Goal: Feedback & Contribution: Submit feedback/report problem

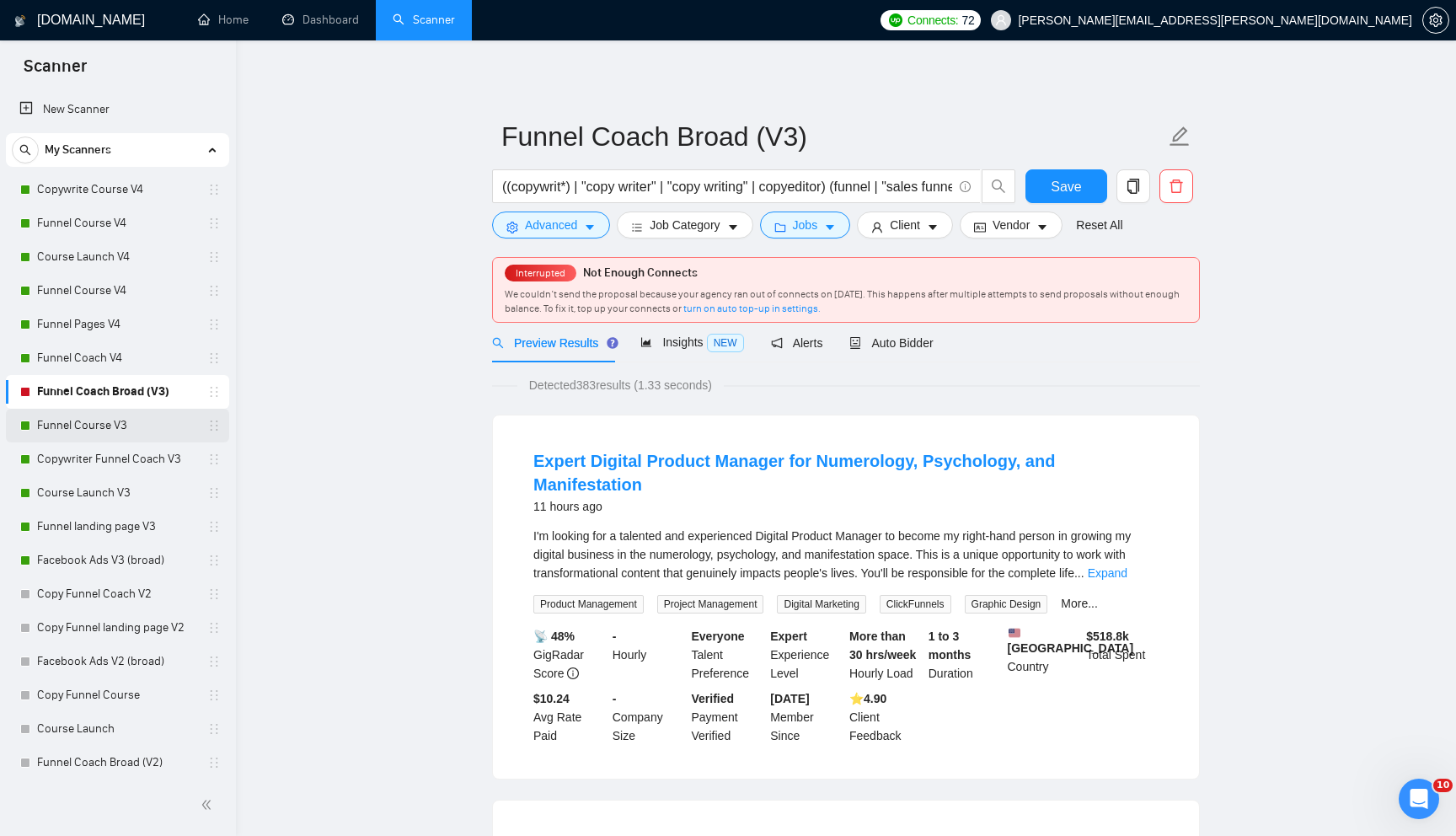
click at [145, 430] on link "Funnel Course V3" at bounding box center [117, 425] width 160 height 34
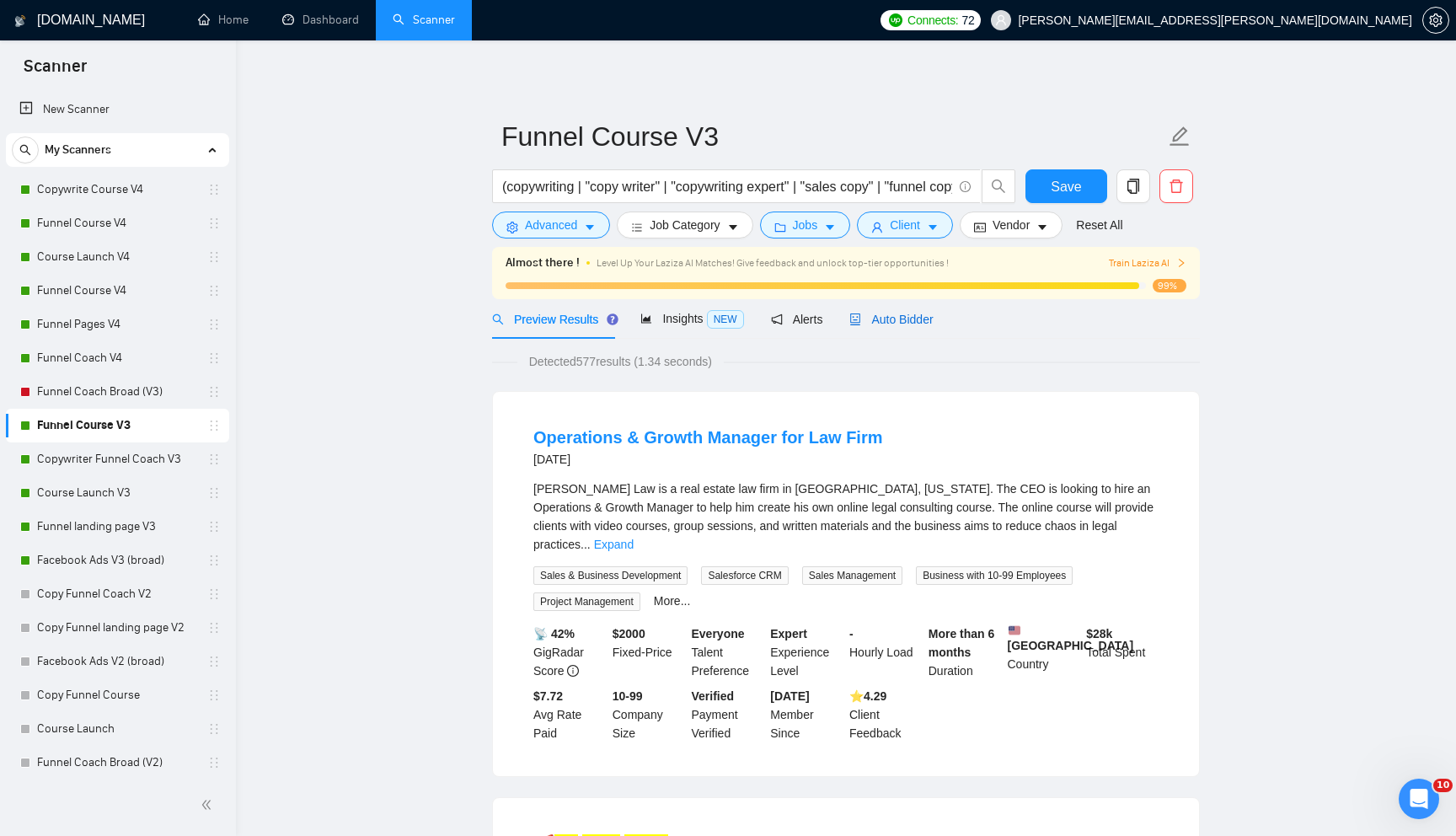
click at [933, 327] on div "Auto Bidder" at bounding box center [891, 318] width 83 height 18
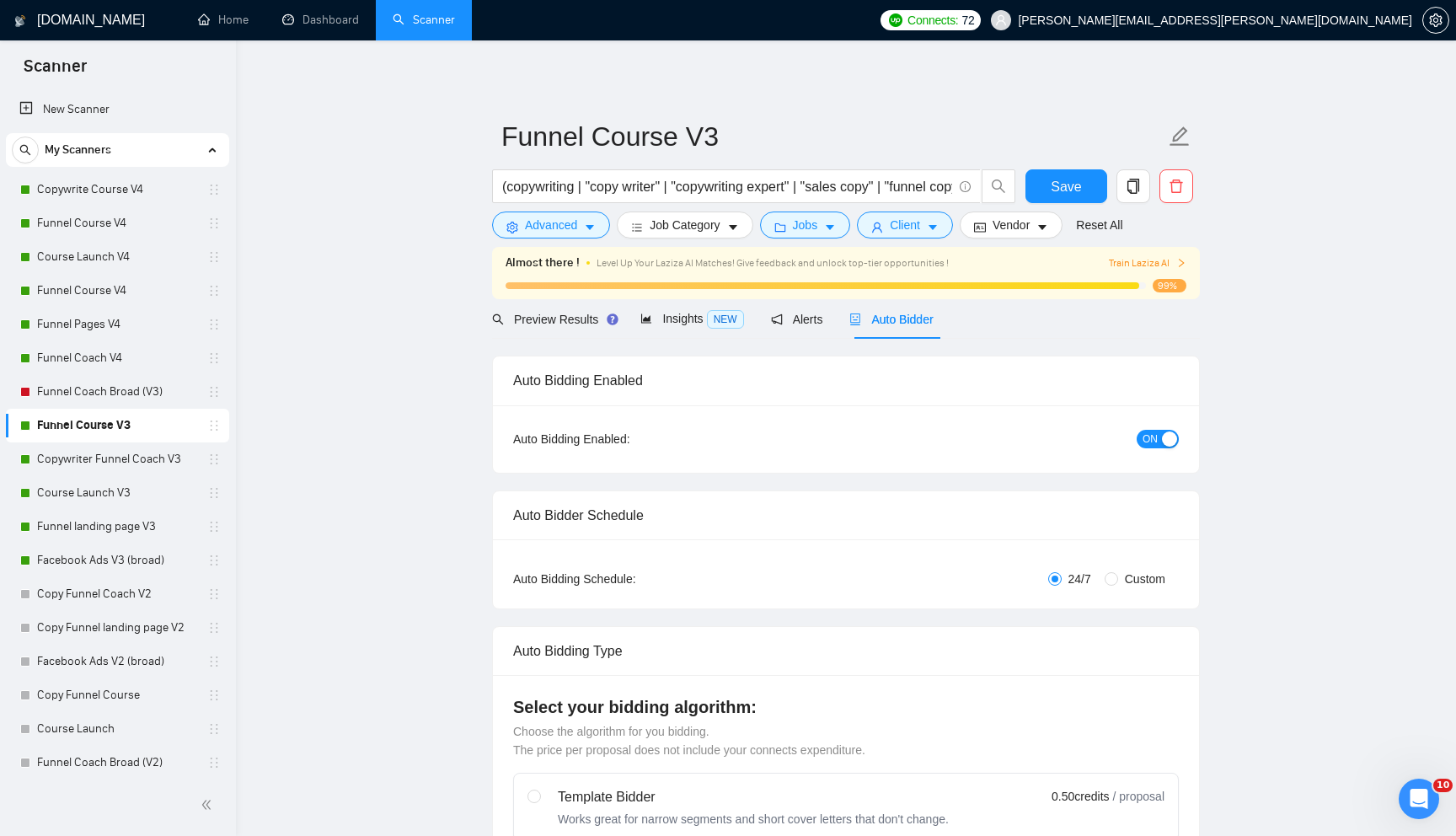
click at [1145, 426] on div "ON" at bounding box center [1068, 439] width 221 height 27
click at [1157, 437] on span "ON" at bounding box center [1151, 439] width 16 height 18
click at [150, 463] on link "Copywriter Funnel Coach V3" at bounding box center [117, 459] width 160 height 34
click at [1052, 190] on span "Save" at bounding box center [1066, 187] width 30 height 21
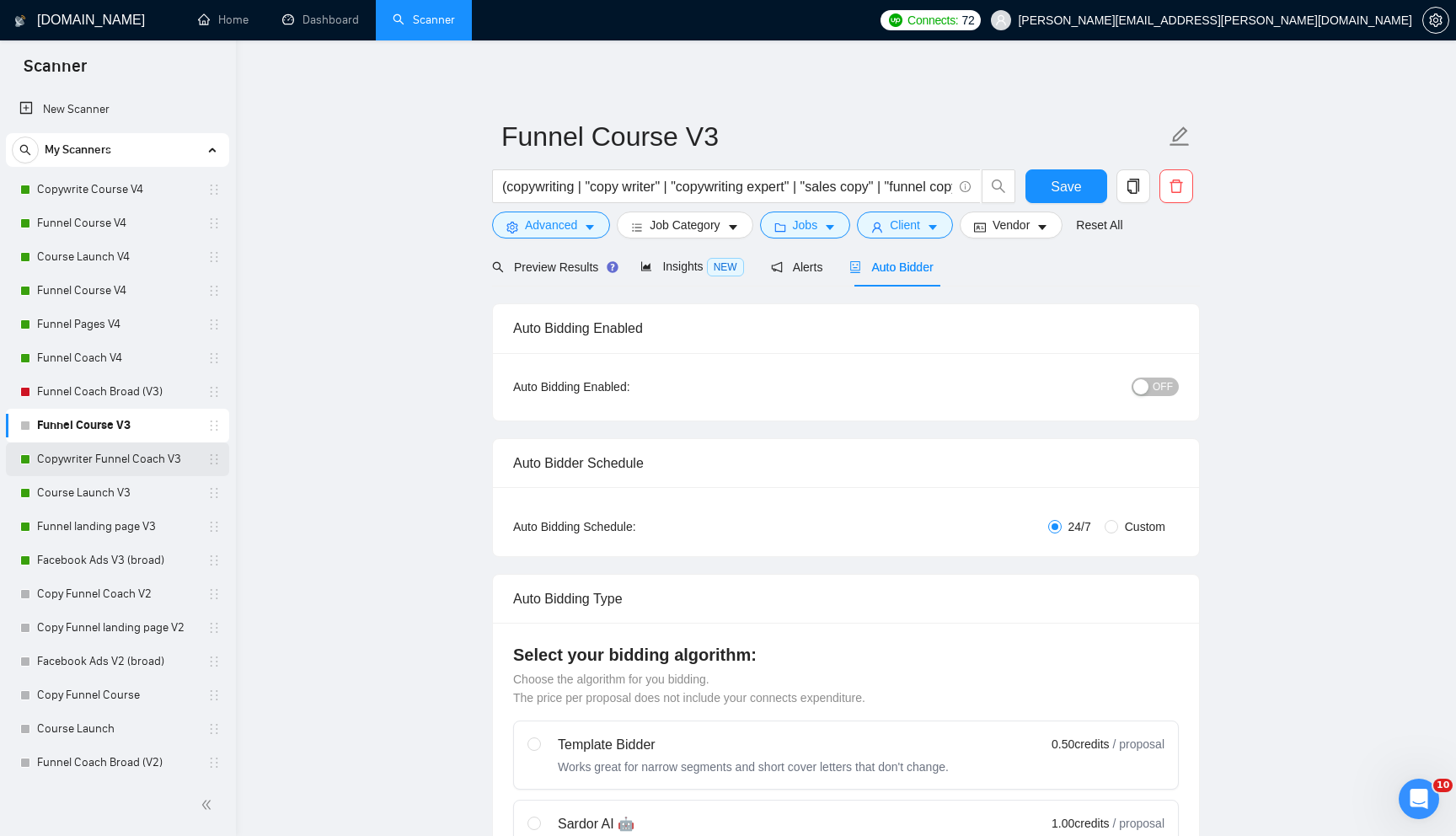
click at [147, 458] on link "Copywriter Funnel Coach V3" at bounding box center [117, 459] width 160 height 34
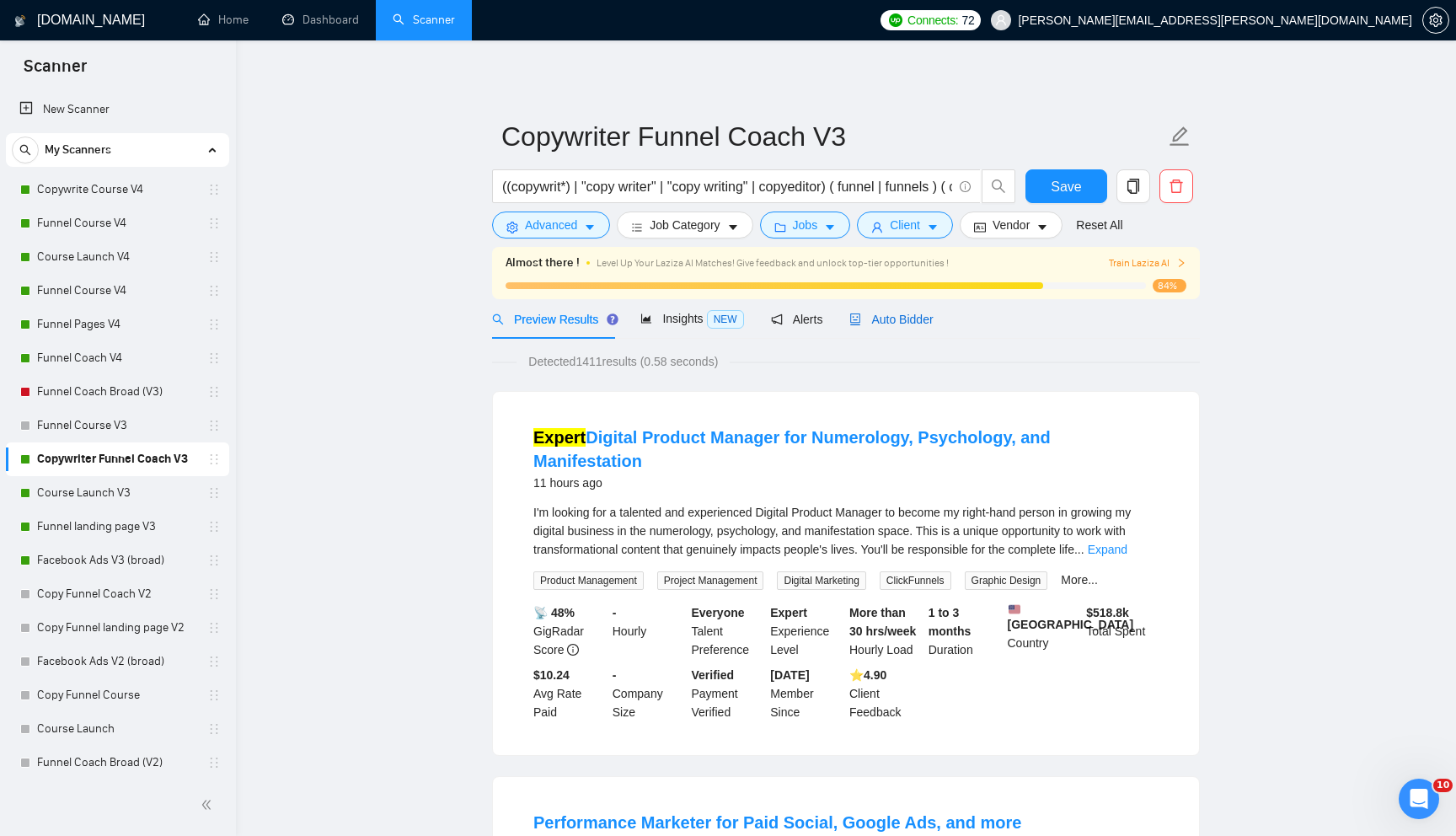
click at [915, 323] on span "Auto Bidder" at bounding box center [891, 319] width 83 height 14
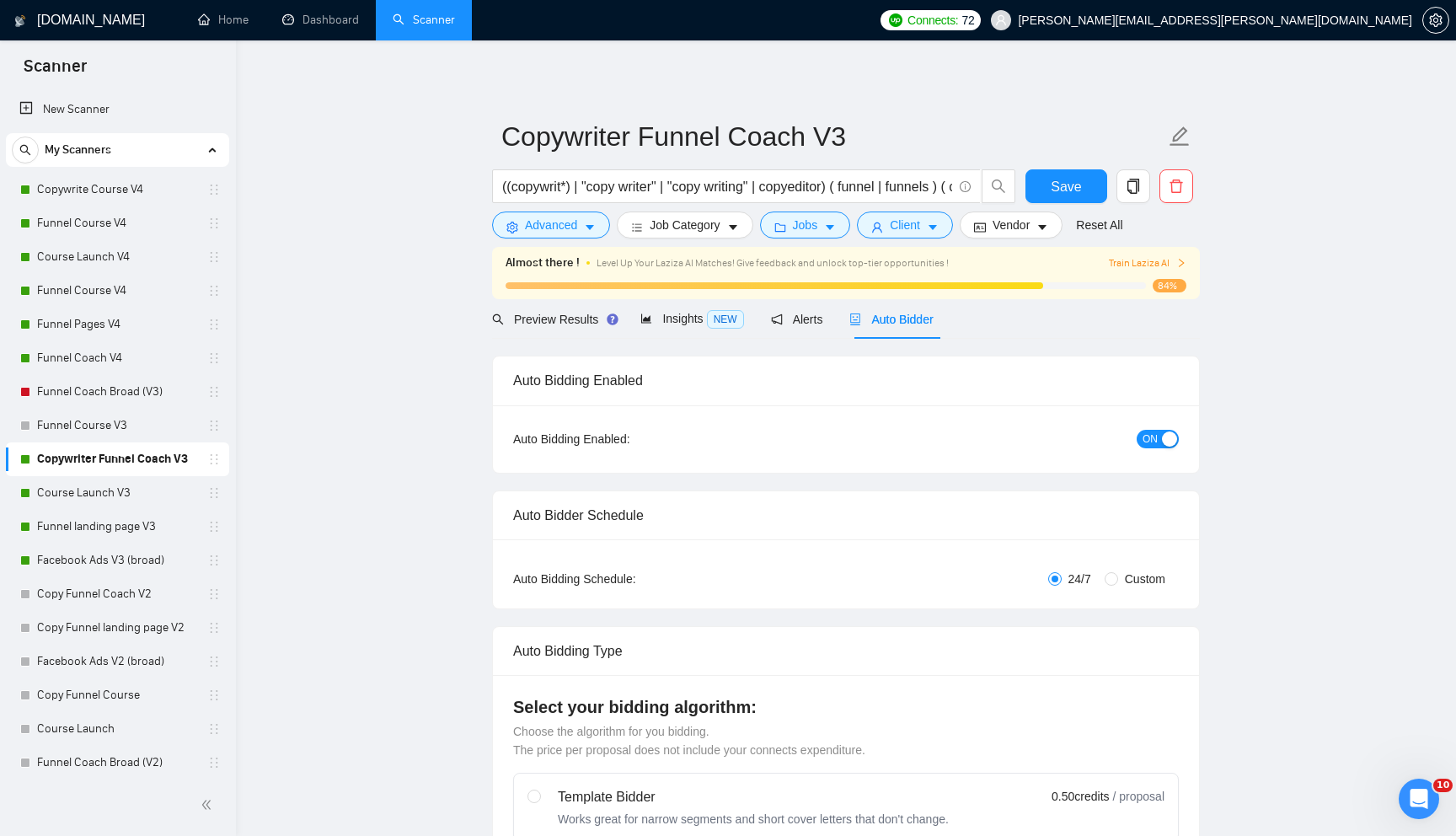
click at [1172, 438] on div "button" at bounding box center [1170, 440] width 16 height 16
click at [1081, 196] on span "Save" at bounding box center [1066, 187] width 30 height 21
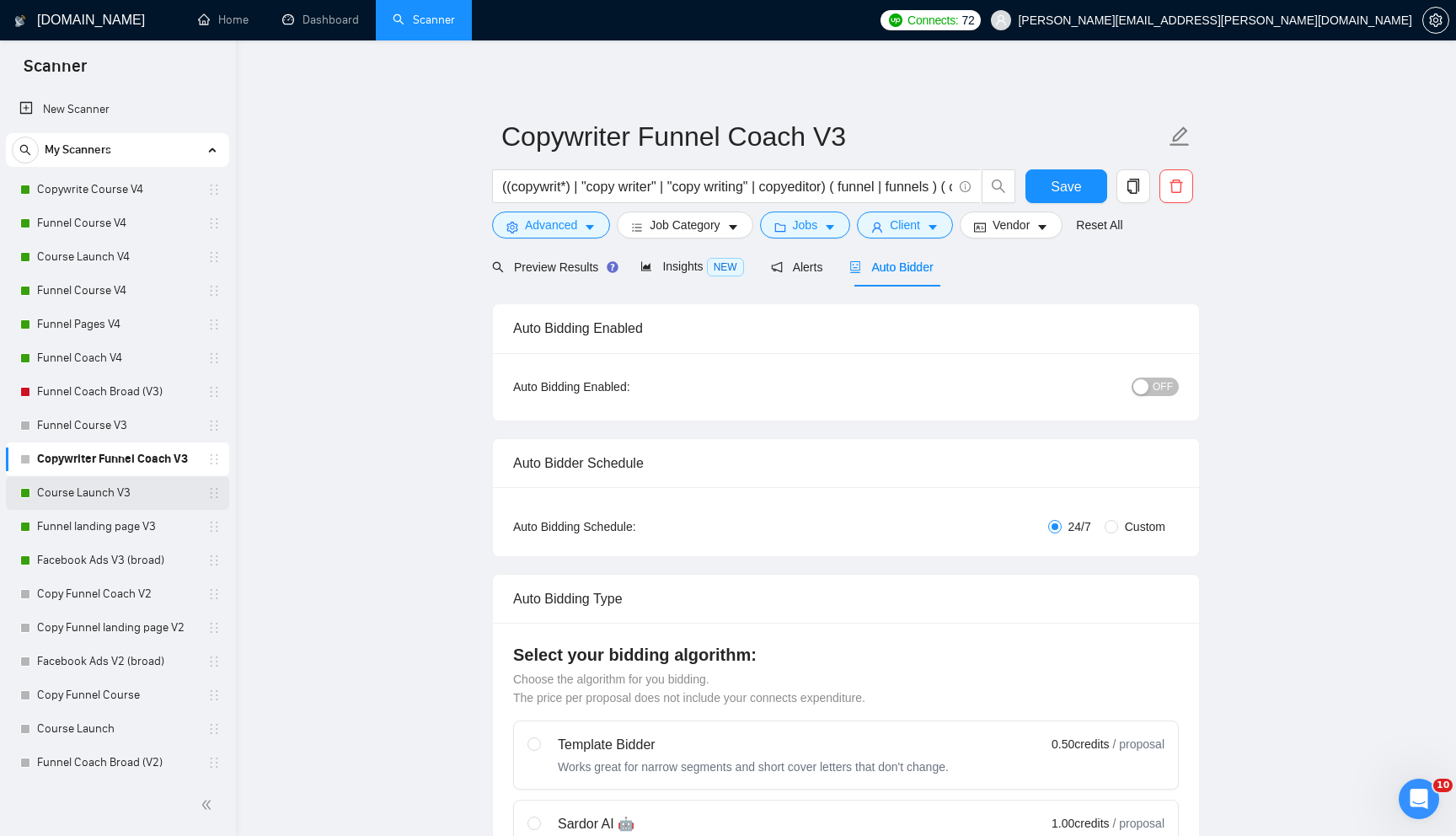
click at [157, 492] on link "Course Launch V3" at bounding box center [117, 492] width 160 height 34
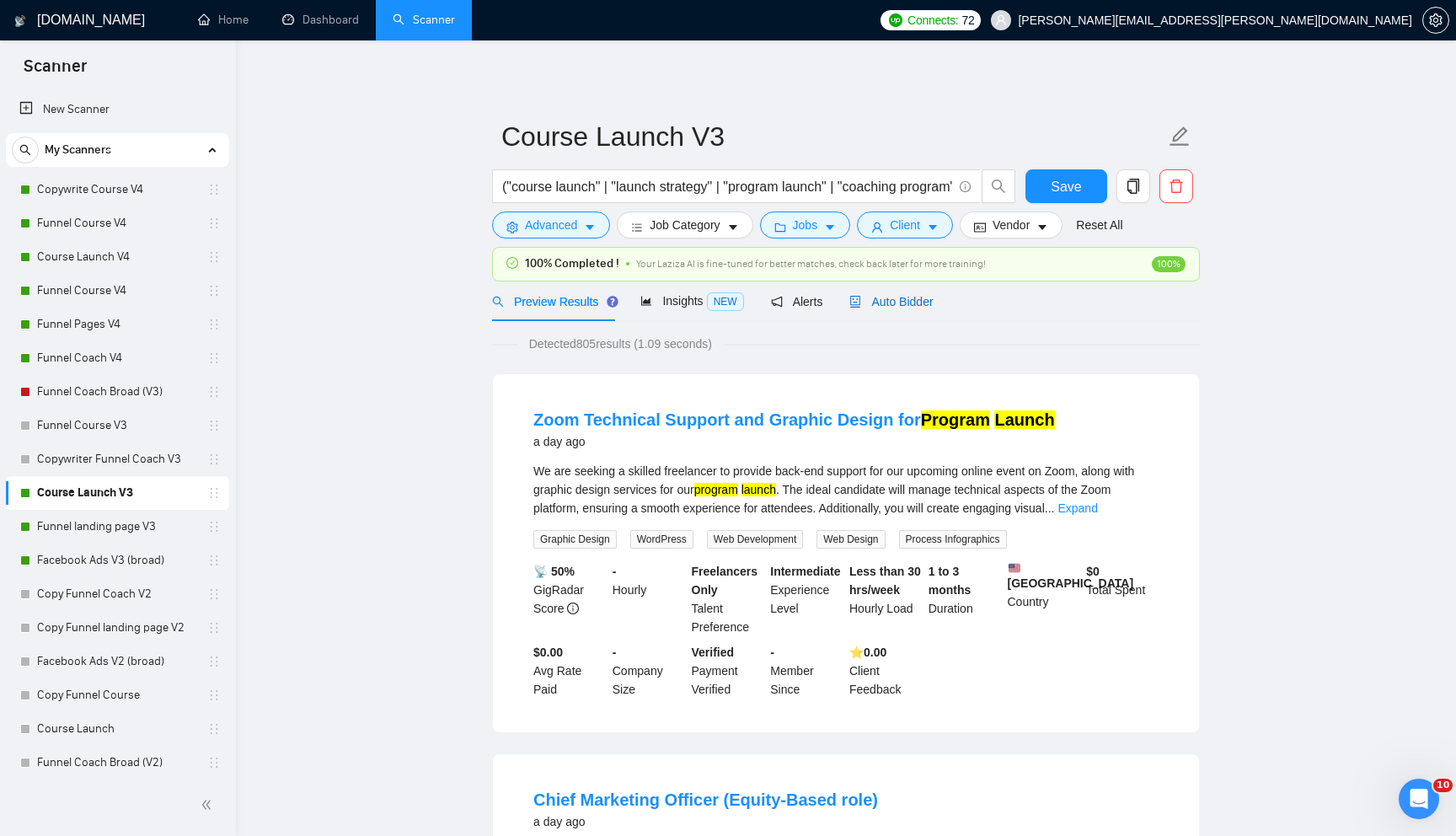
click at [930, 302] on span "Auto Bidder" at bounding box center [891, 302] width 83 height 14
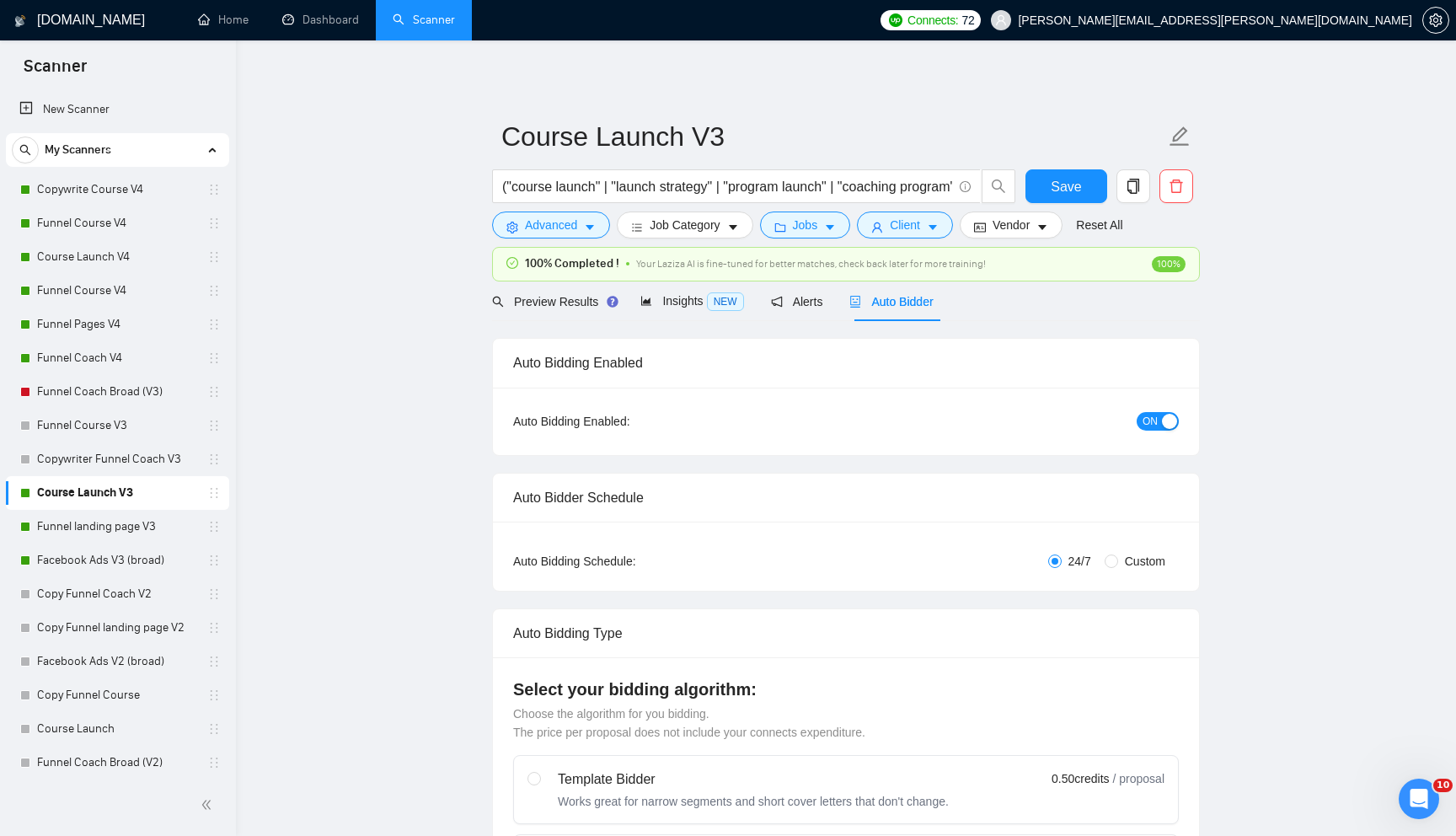
click at [1152, 418] on span "ON" at bounding box center [1151, 421] width 16 height 18
click at [1060, 187] on span "Save" at bounding box center [1066, 187] width 30 height 21
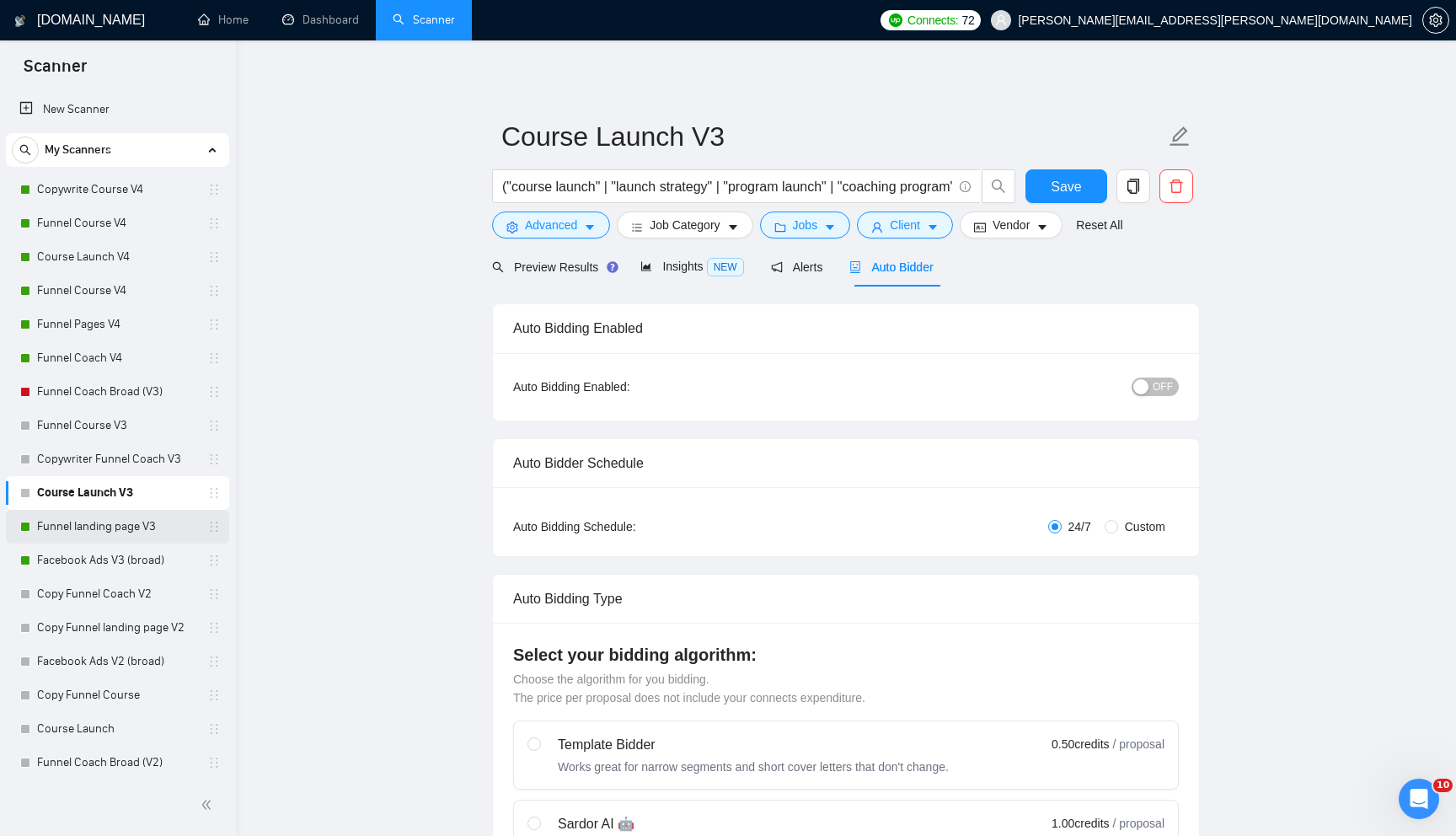
click at [161, 519] on link "Funnel landing page V3" at bounding box center [117, 526] width 160 height 34
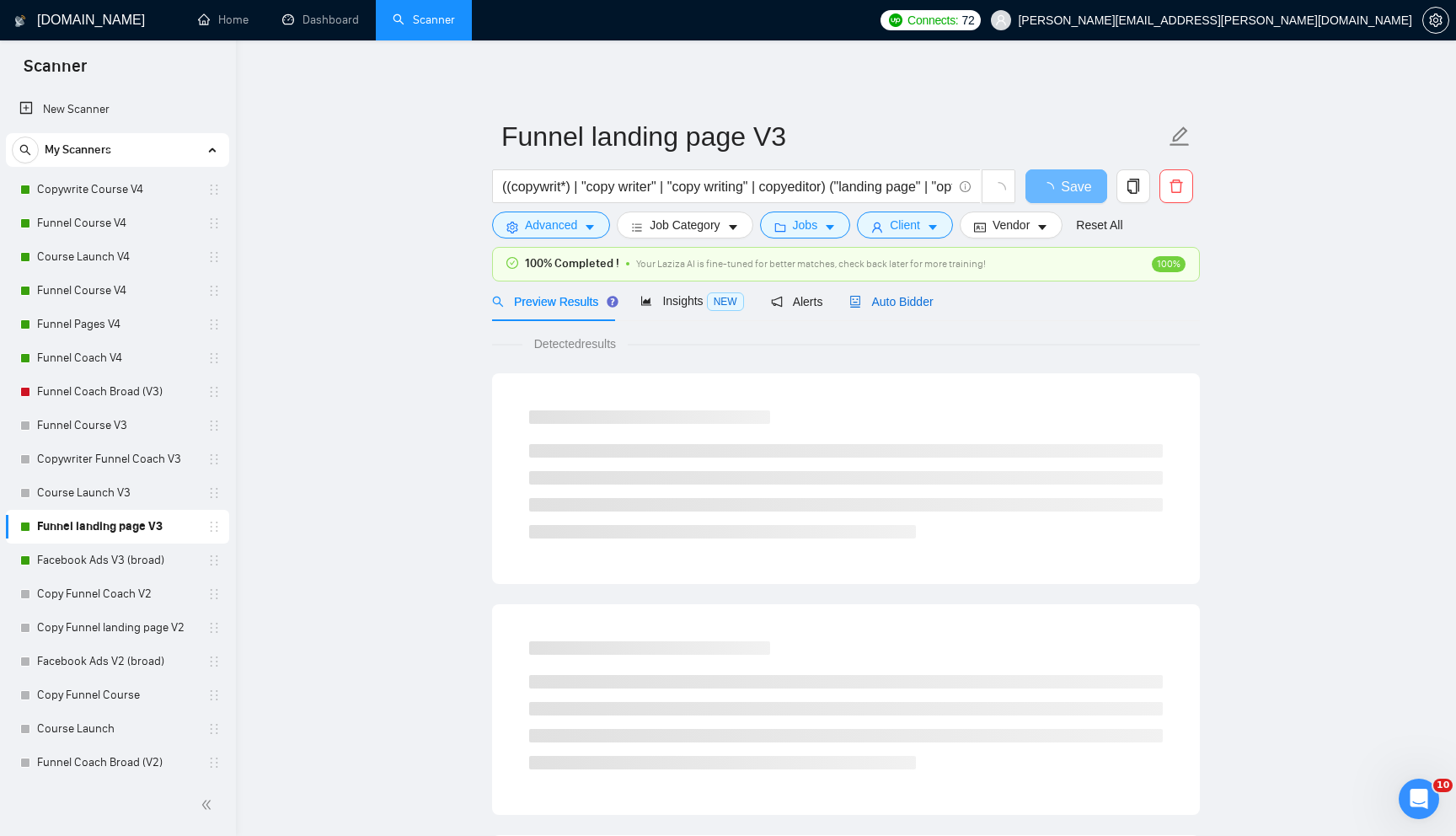
click at [916, 303] on span "Auto Bidder" at bounding box center [891, 302] width 83 height 14
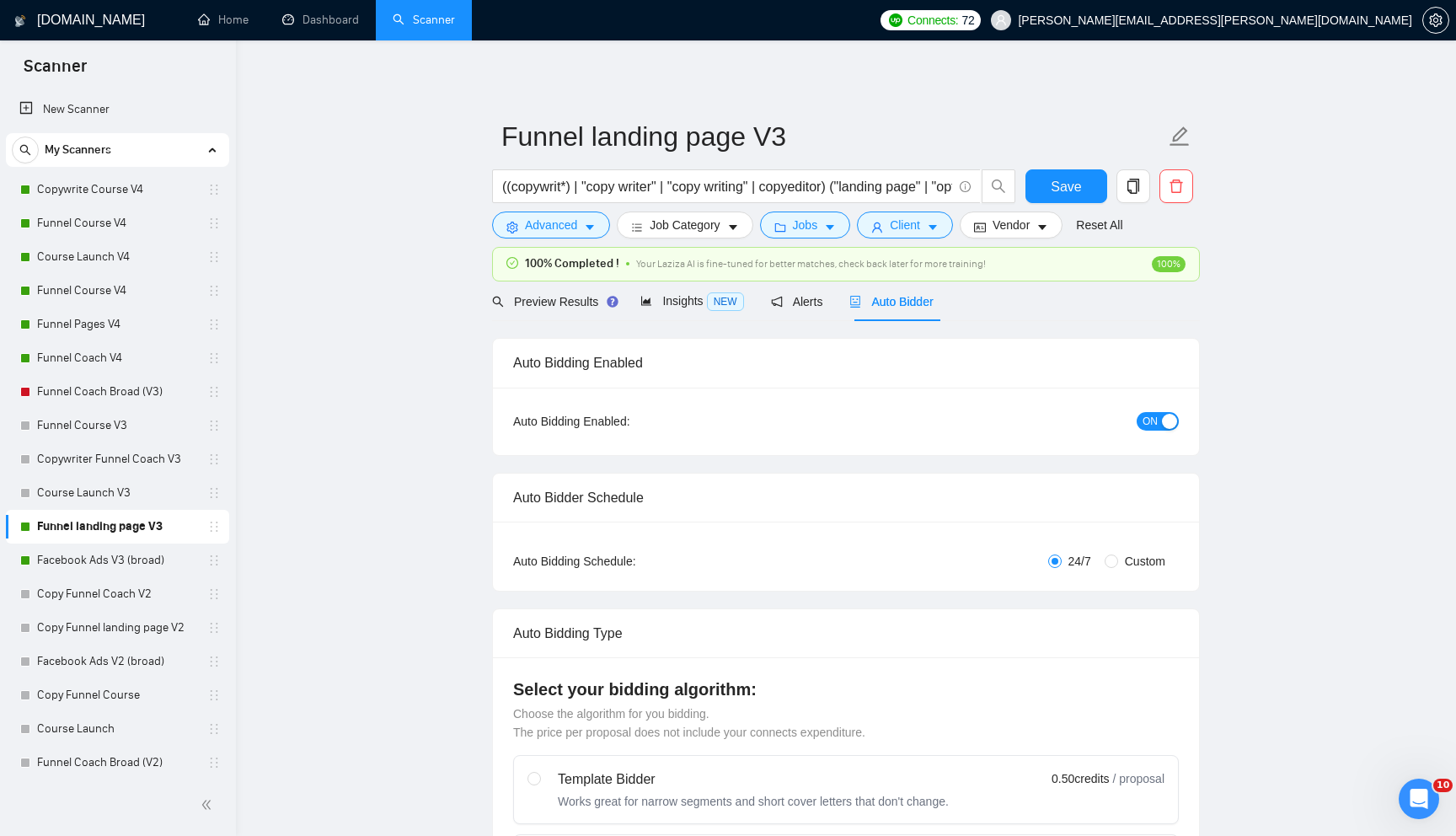
click at [1147, 414] on span "ON" at bounding box center [1151, 421] width 16 height 18
click at [1080, 188] on span "Save" at bounding box center [1066, 187] width 30 height 21
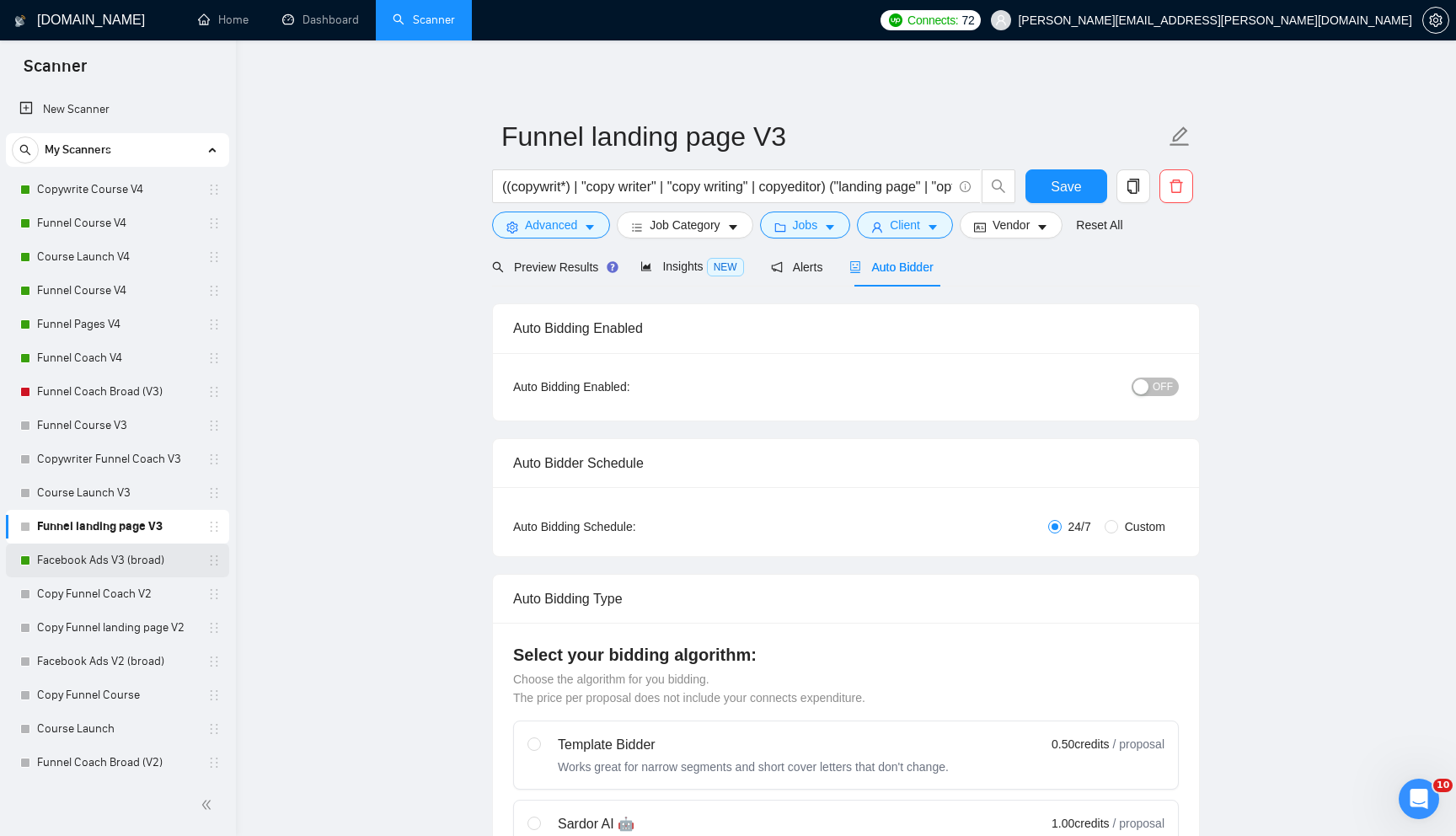
click at [152, 553] on link "Facebook Ads V3 (broad)" at bounding box center [117, 560] width 160 height 34
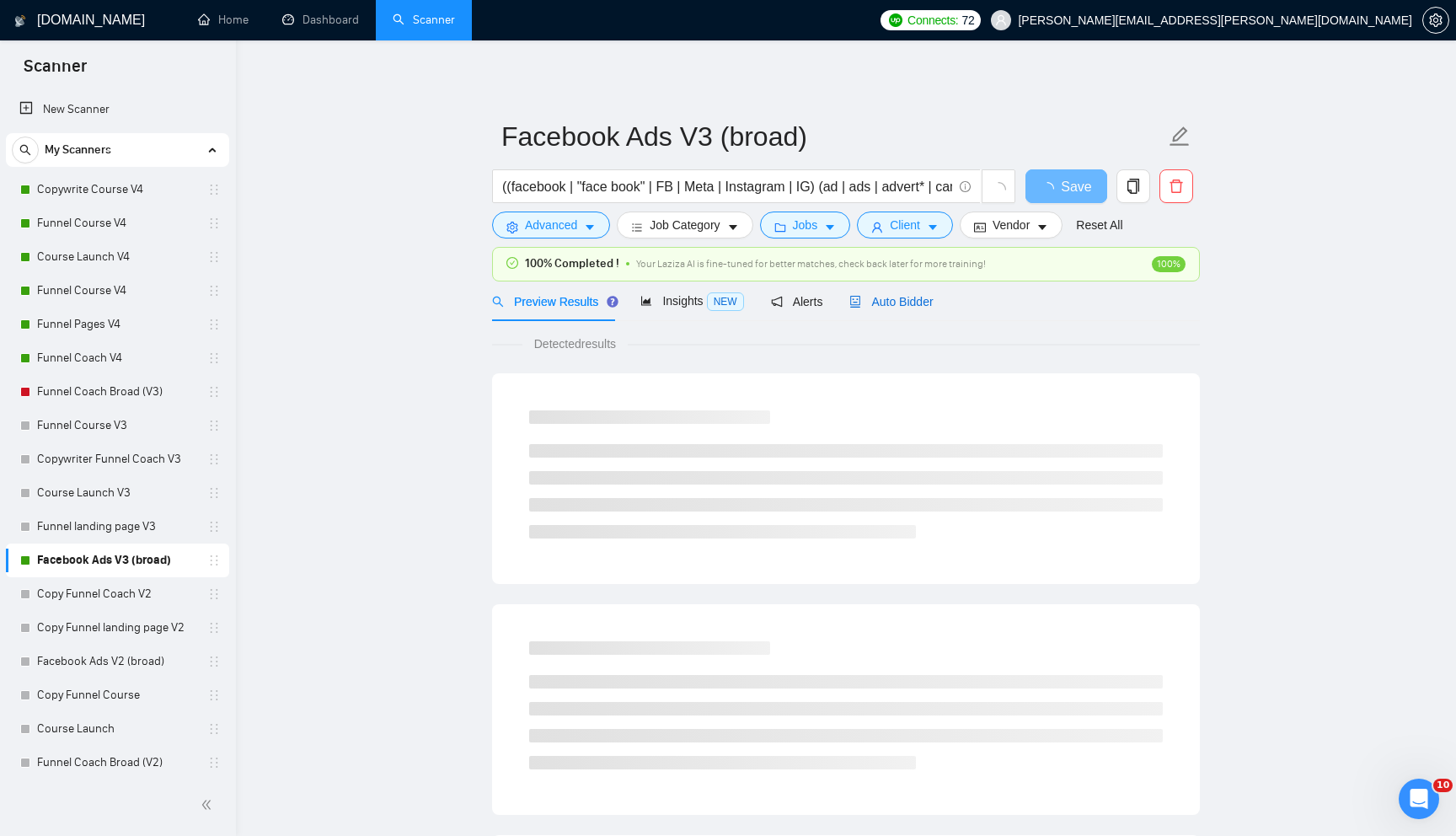
click at [907, 300] on span "Auto Bidder" at bounding box center [891, 302] width 83 height 14
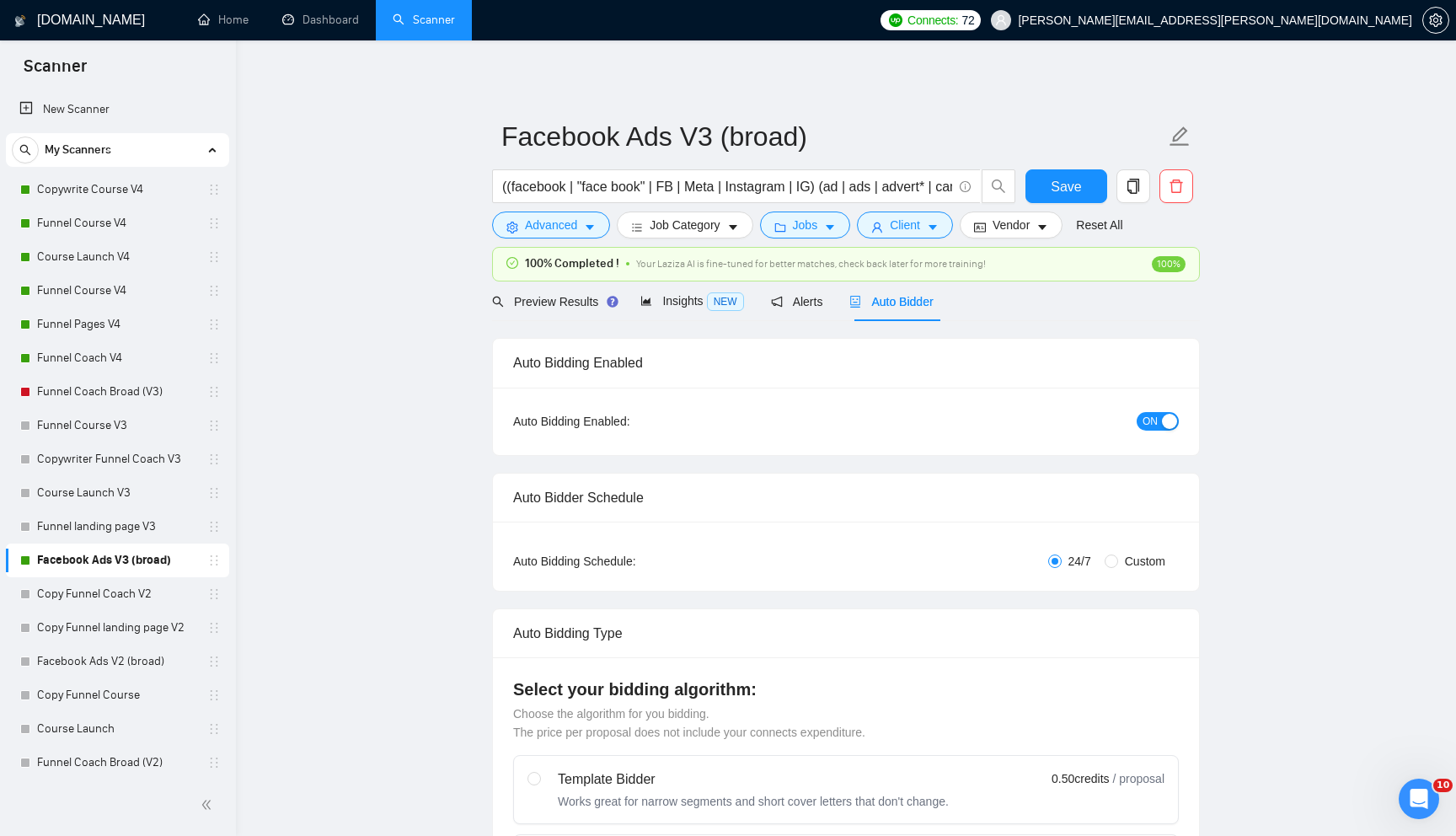
click at [1149, 421] on span "ON" at bounding box center [1151, 421] width 16 height 18
click at [1071, 189] on span "Save" at bounding box center [1066, 187] width 30 height 21
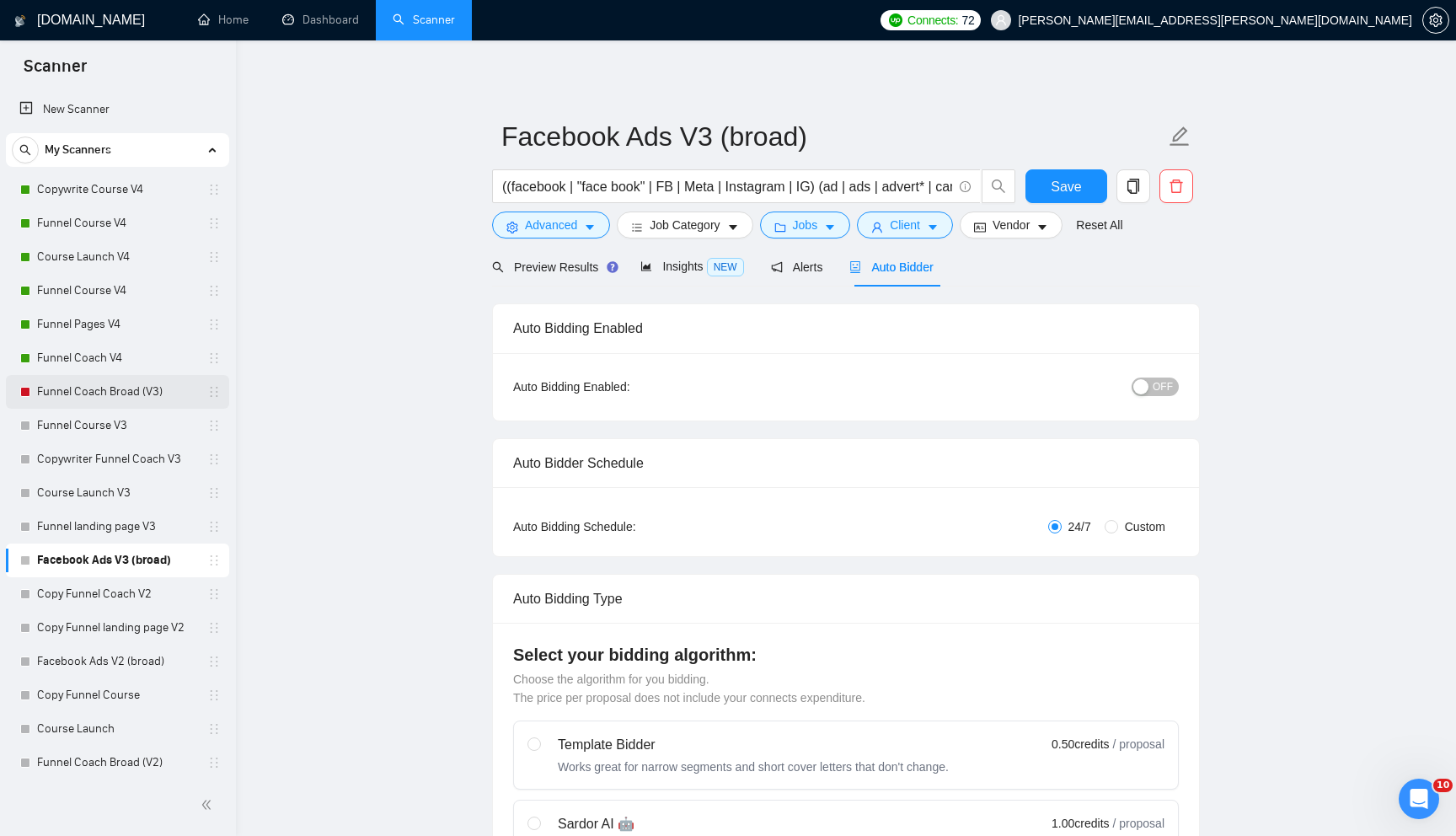
click at [173, 396] on link "Funnel Coach Broad (V3)" at bounding box center [117, 391] width 160 height 34
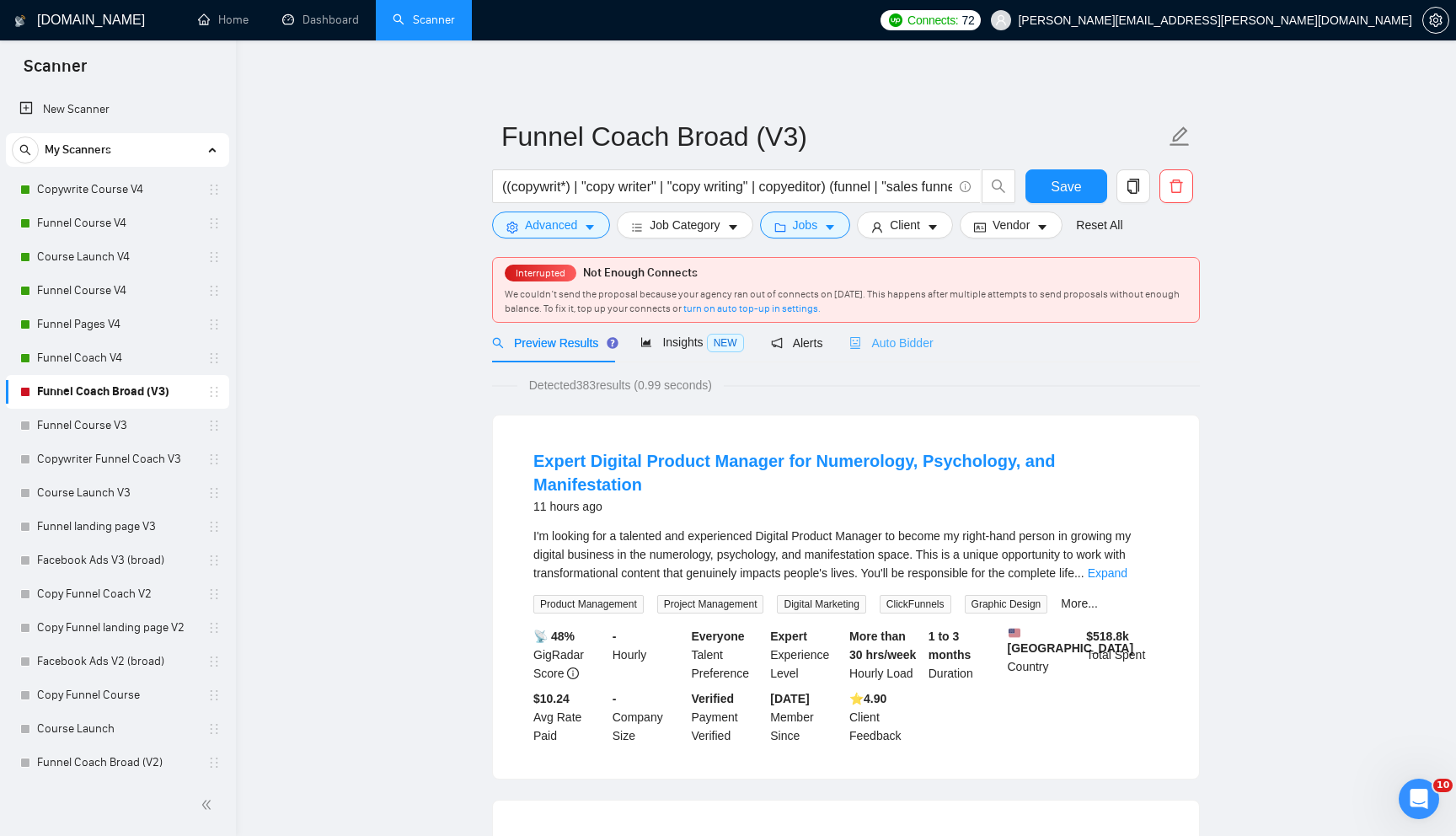
click at [923, 332] on div "Auto Bidder" at bounding box center [891, 343] width 83 height 40
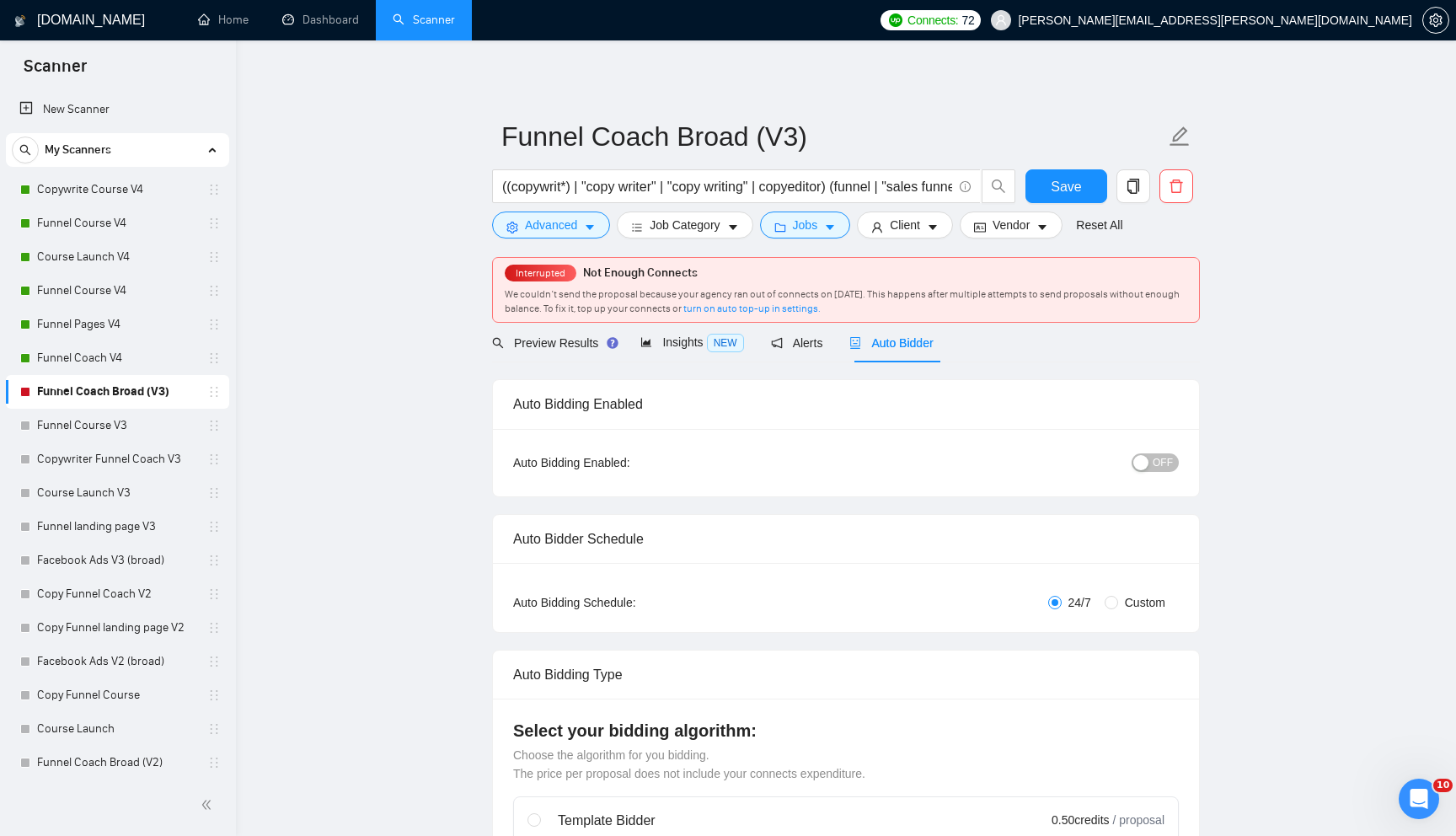
click at [333, 16] on link "Dashboard" at bounding box center [320, 20] width 77 height 15
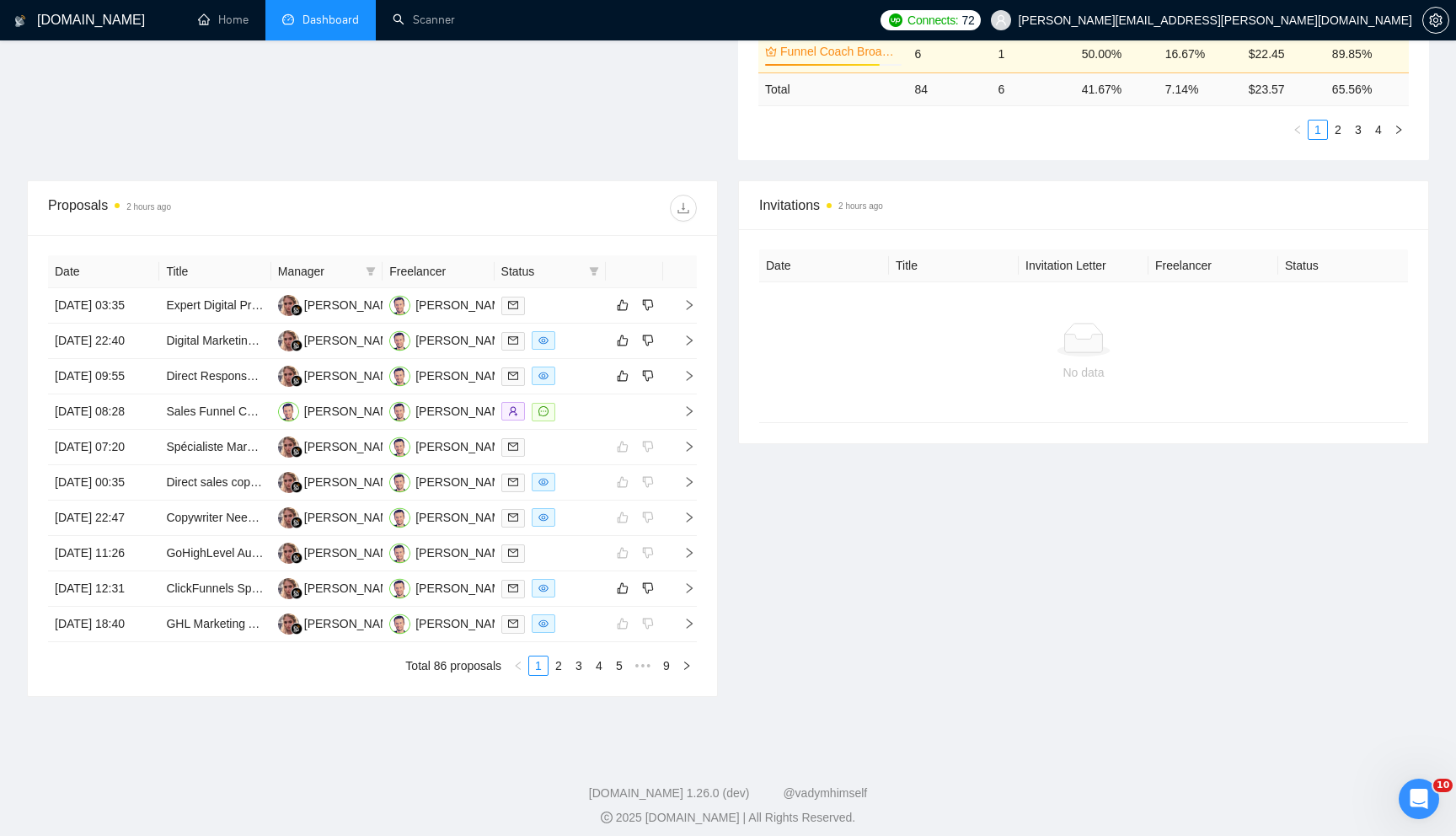
scroll to position [522, 0]
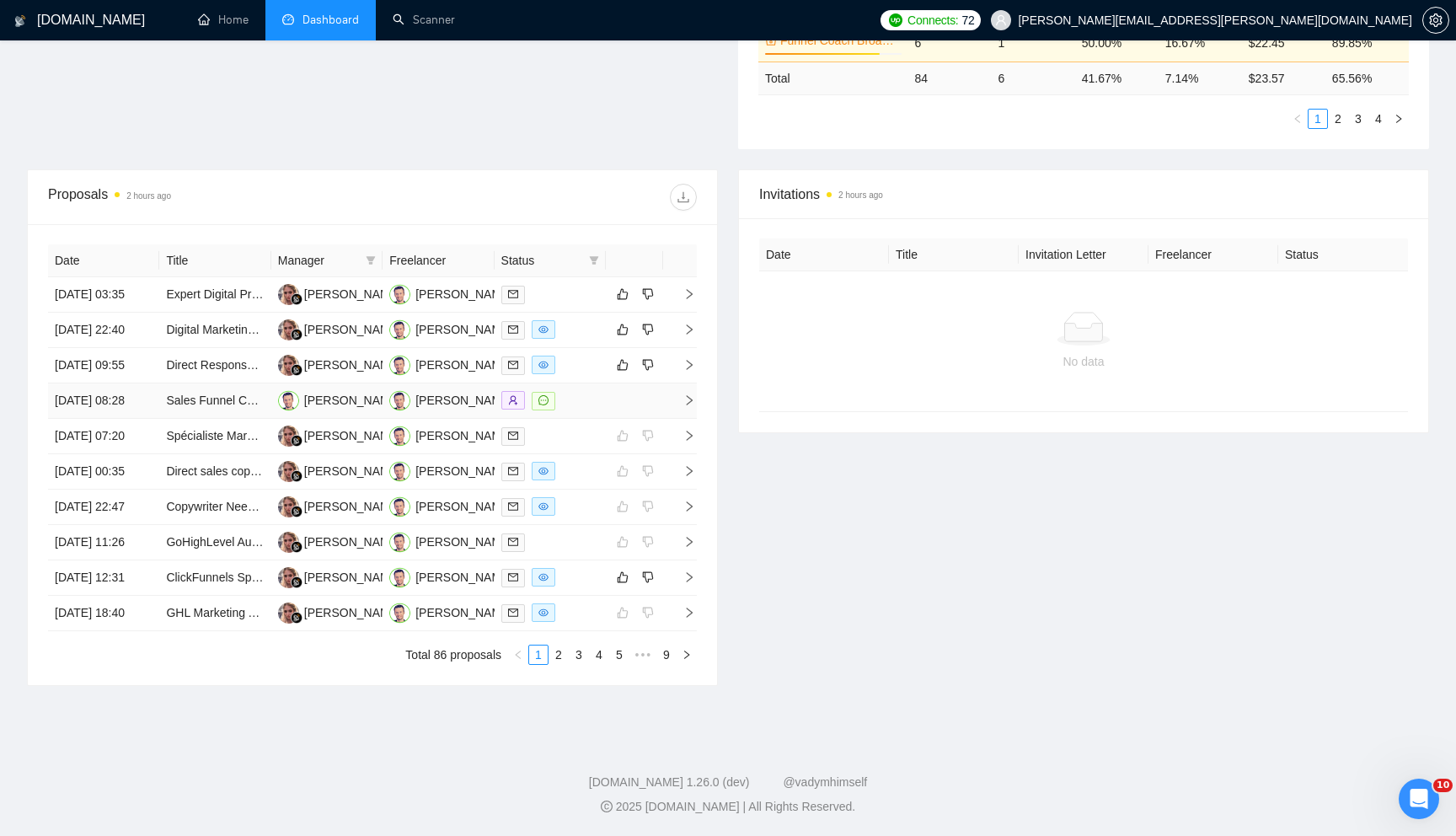
click at [686, 407] on icon "right" at bounding box center [690, 401] width 12 height 12
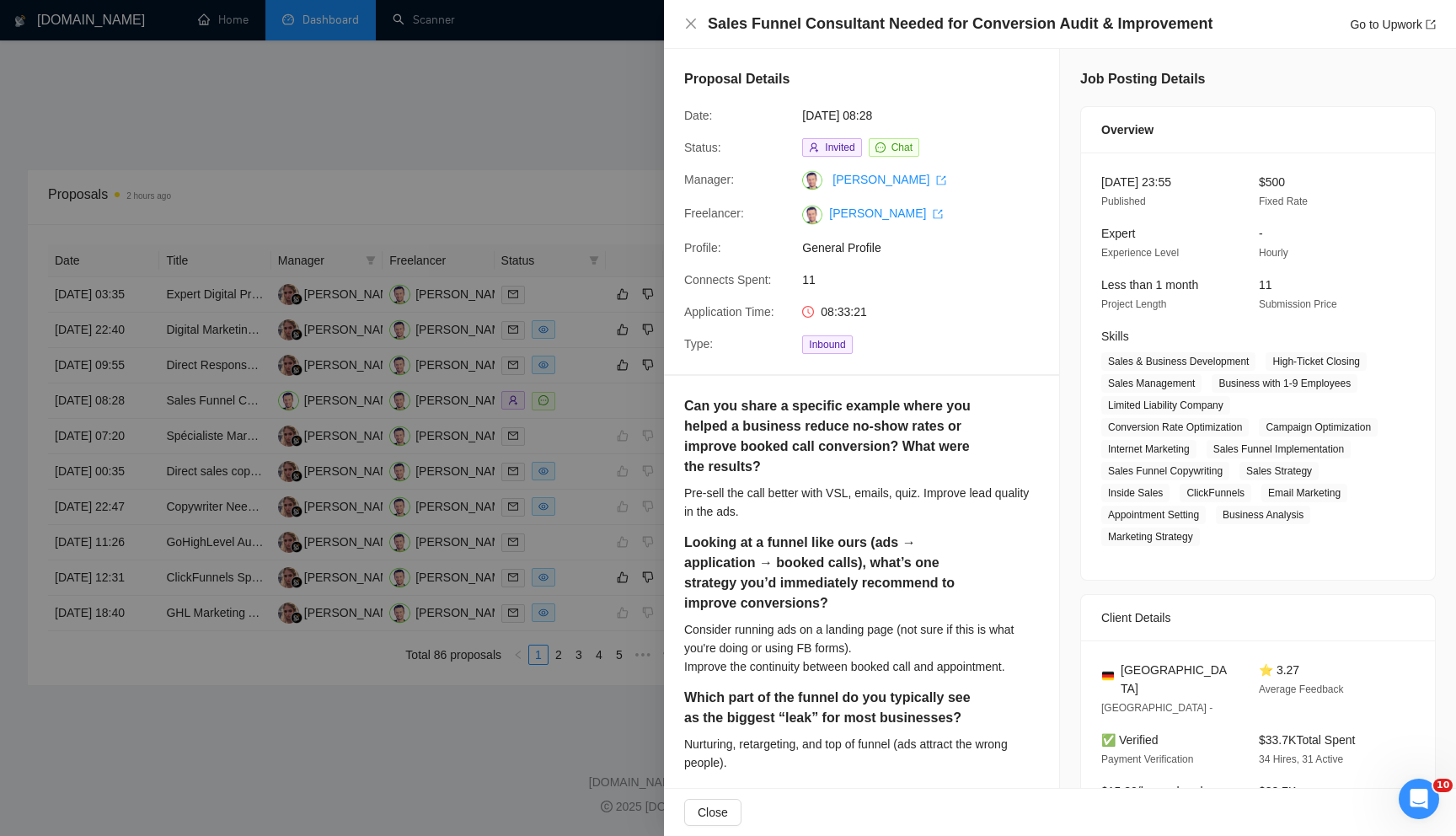
click at [566, 486] on div at bounding box center [728, 418] width 1456 height 836
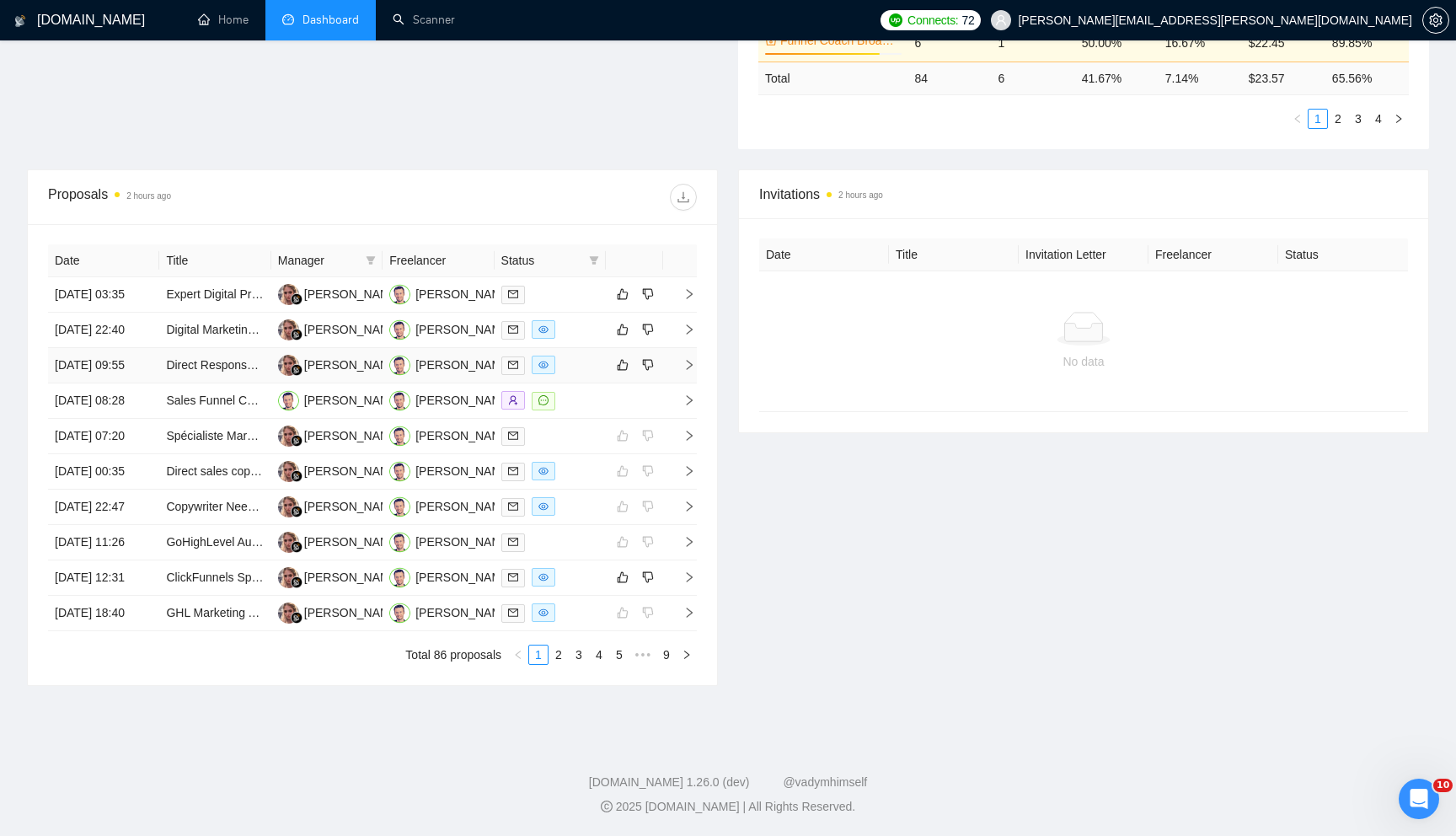
click at [695, 371] on icon "right" at bounding box center [690, 365] width 12 height 12
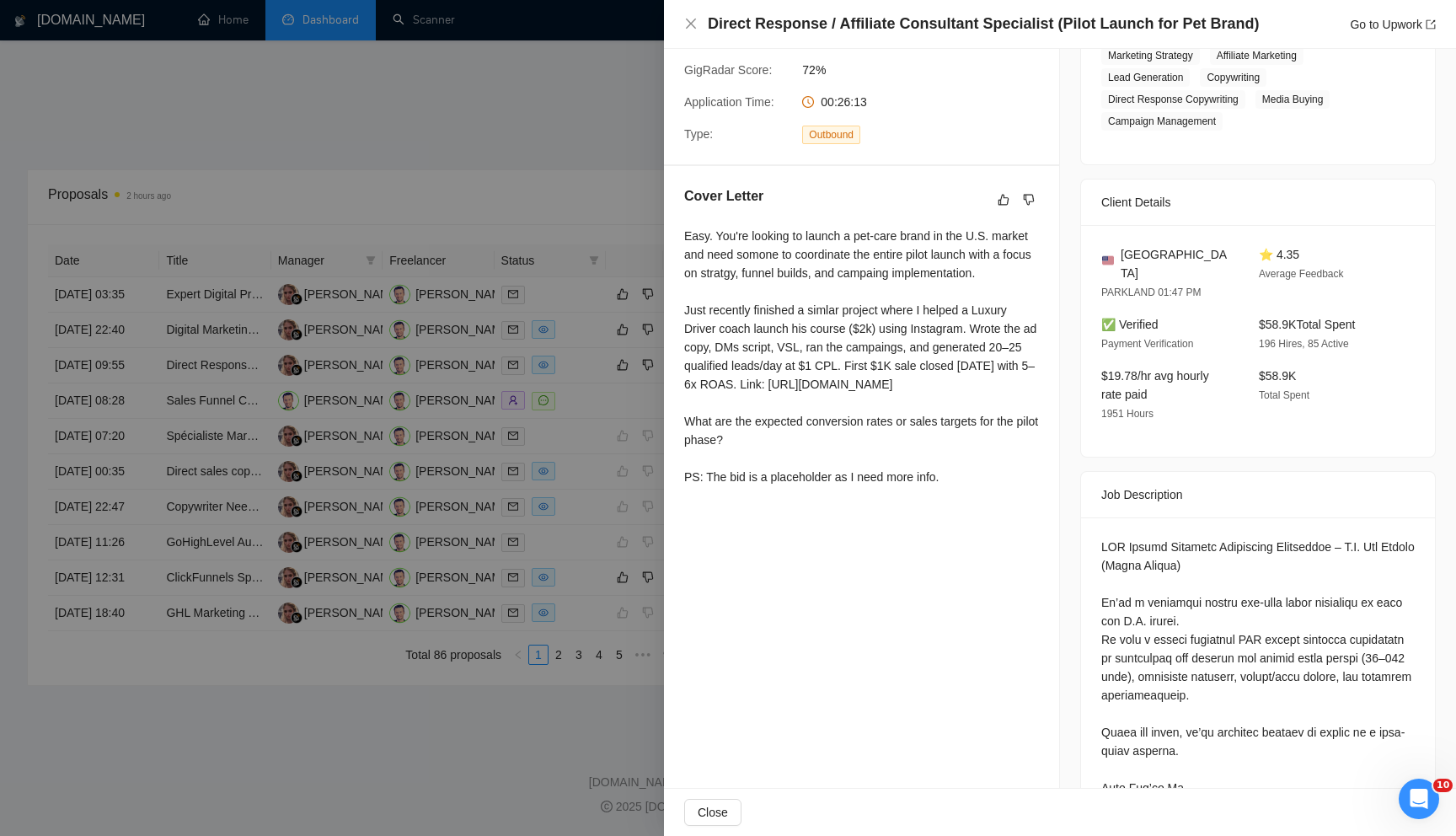
scroll to position [336, 0]
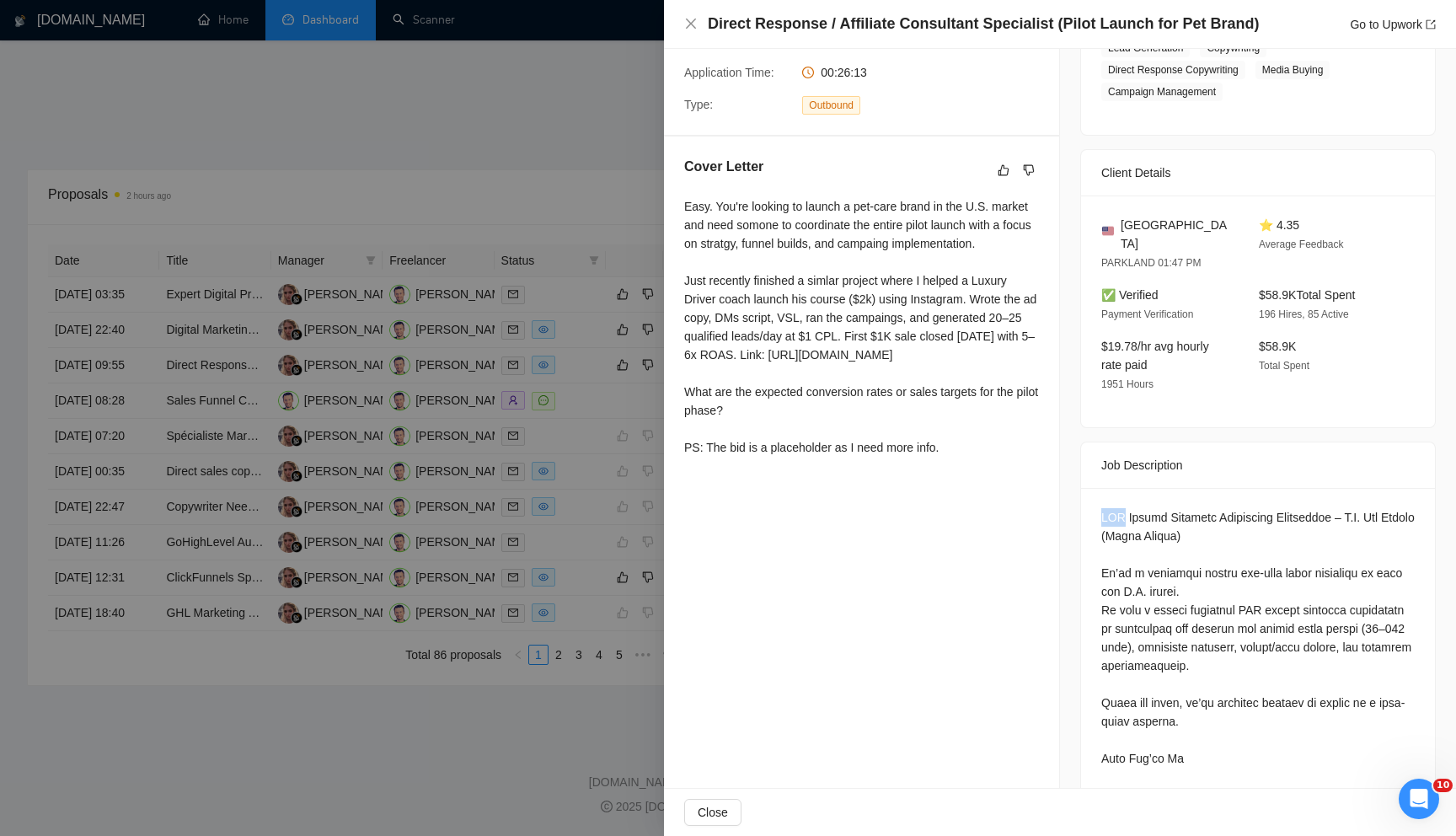
drag, startPoint x: 1103, startPoint y: 497, endPoint x: 1123, endPoint y: 497, distance: 20.0
copy div "DTC"
drag, startPoint x: 1250, startPoint y: 591, endPoint x: 1275, endPoint y: 589, distance: 25.1
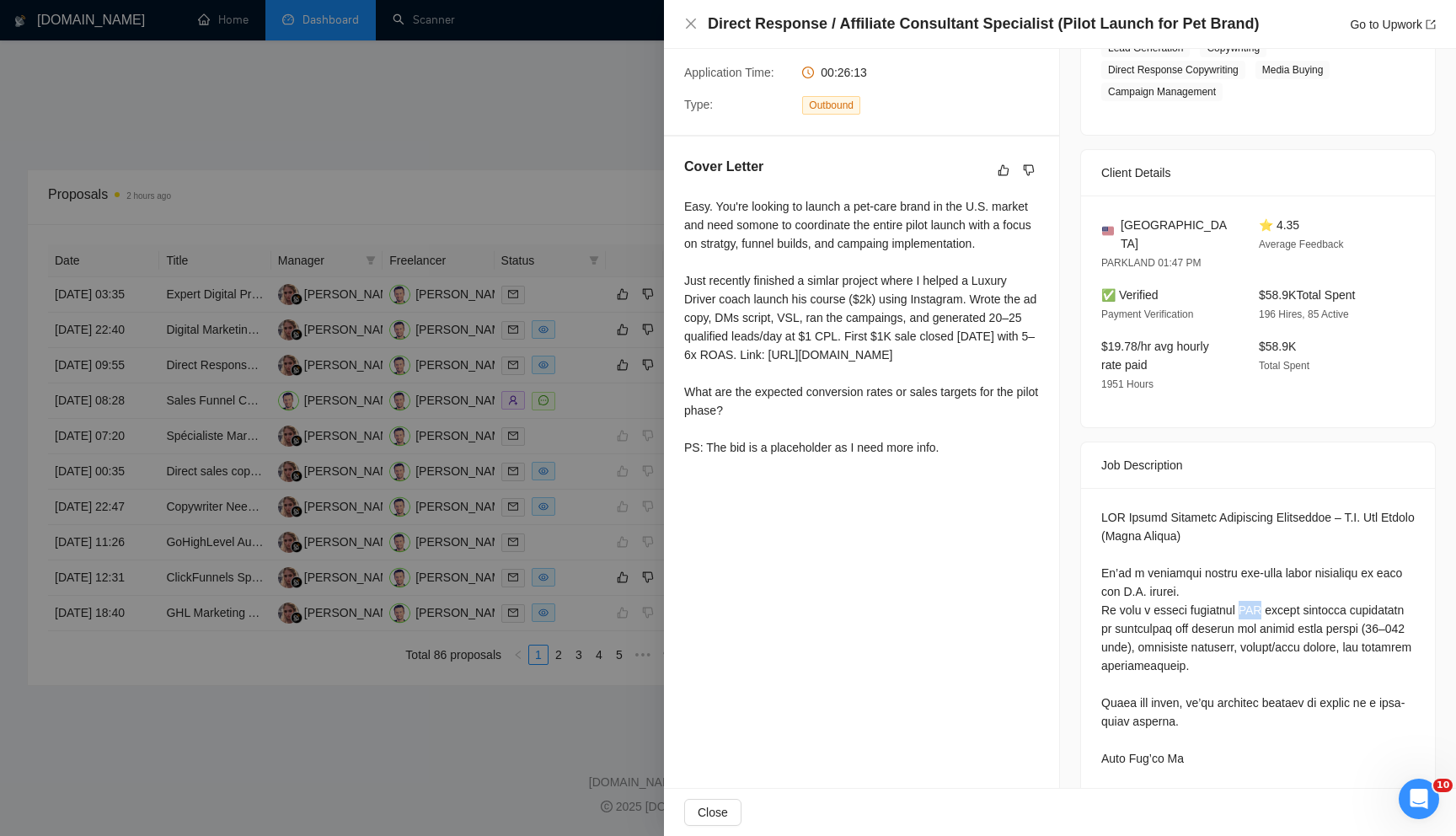
copy div "DTC"
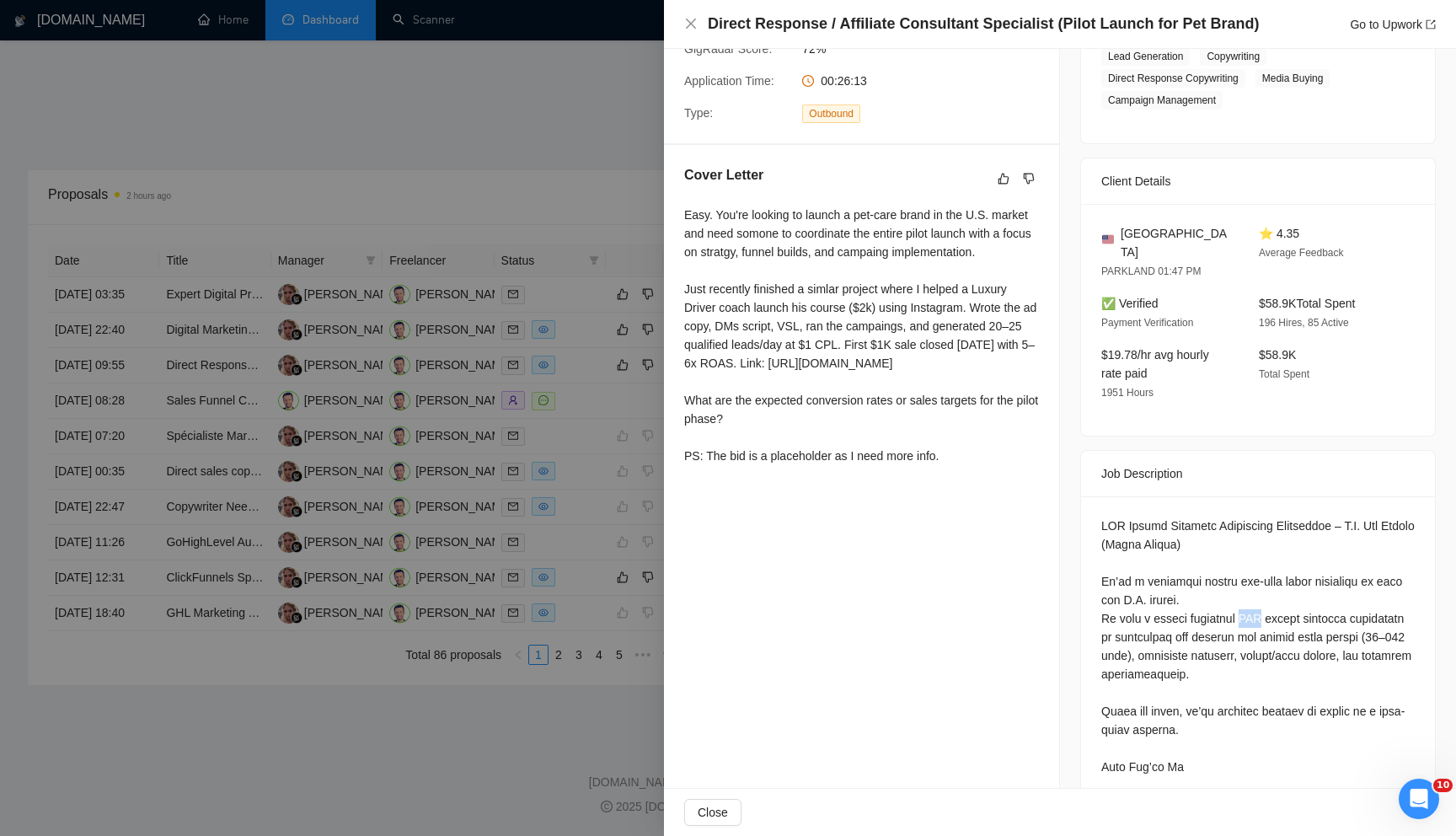
scroll to position [0, 0]
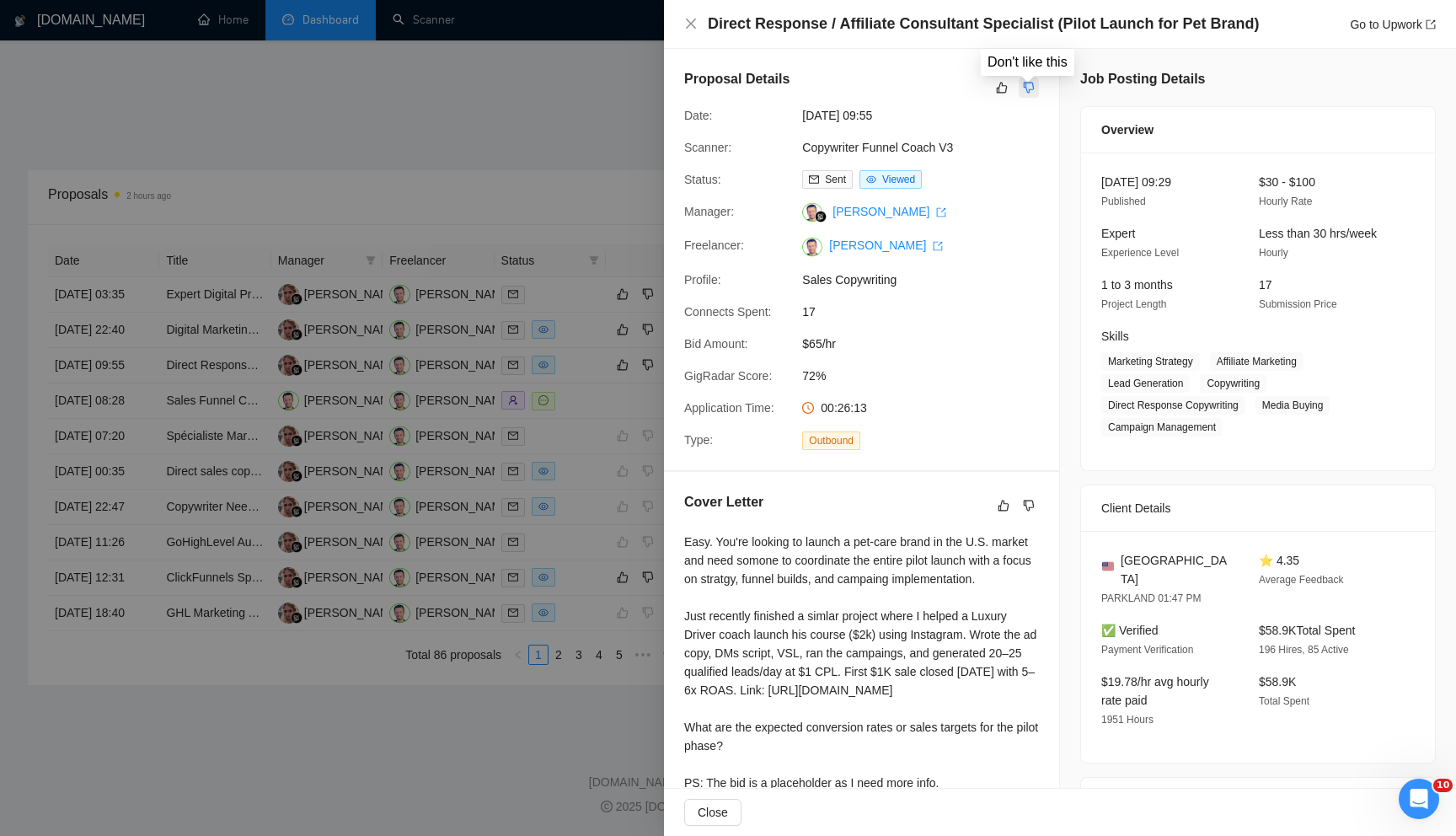
click at [1029, 91] on icon "dislike" at bounding box center [1029, 88] width 12 height 14
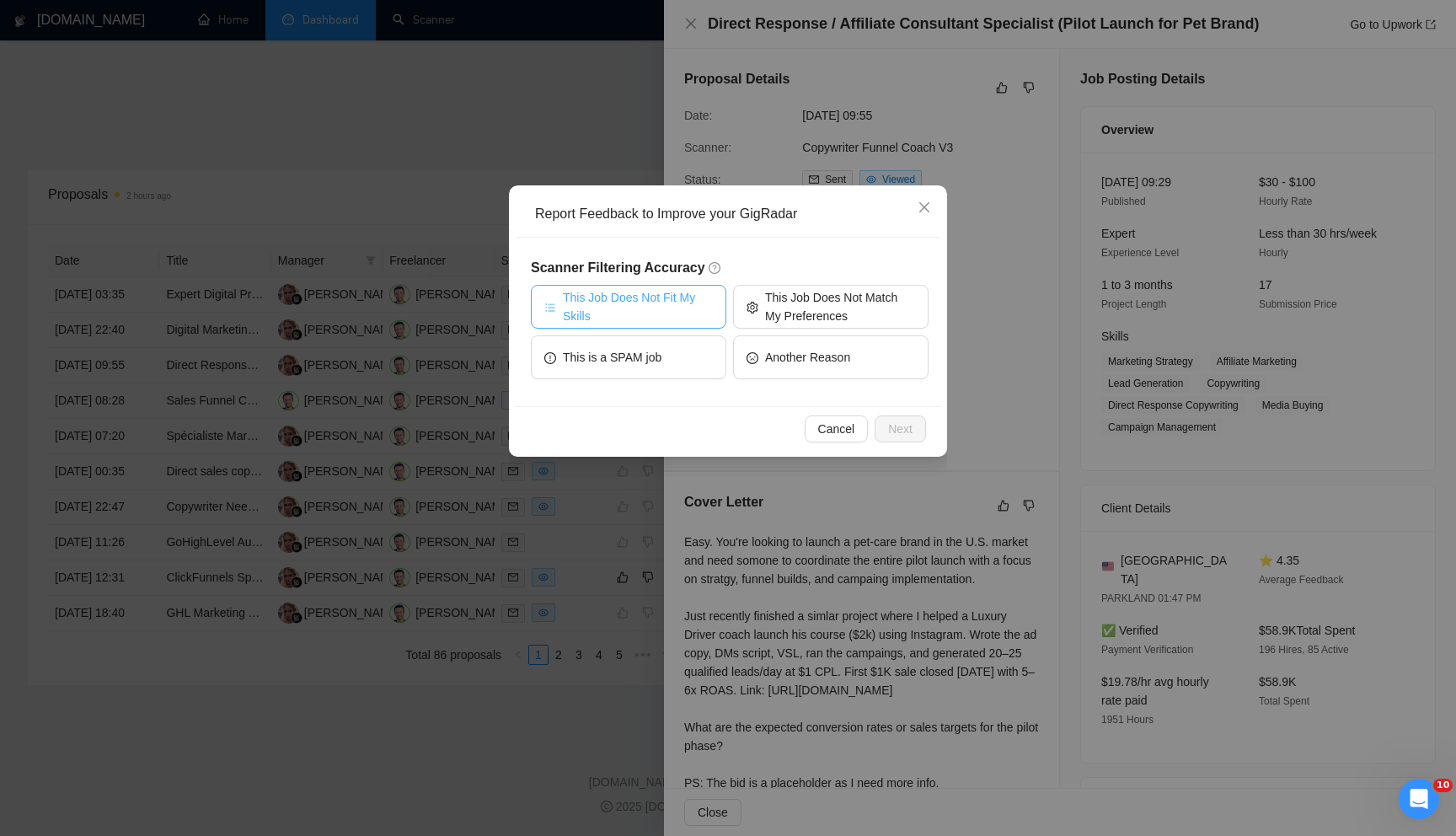
click at [700, 305] on span "This Job Does Not Fit My Skills" at bounding box center [638, 306] width 150 height 37
click at [889, 431] on span "Next" at bounding box center [901, 428] width 24 height 18
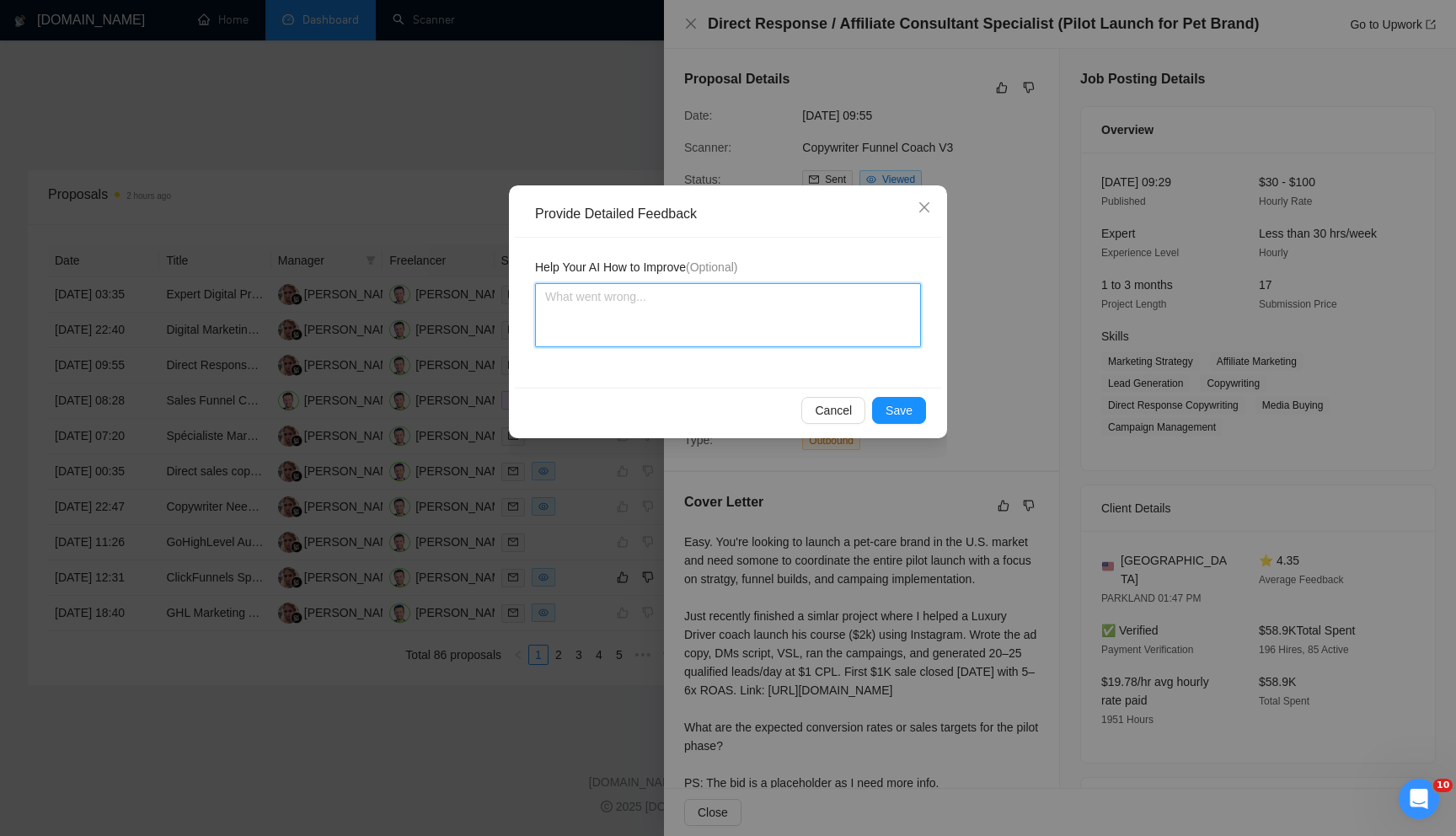
click at [675, 324] on textarea at bounding box center [728, 315] width 386 height 64
type textarea "I"
type textarea "It"
type textarea "I"
type textarea "T"
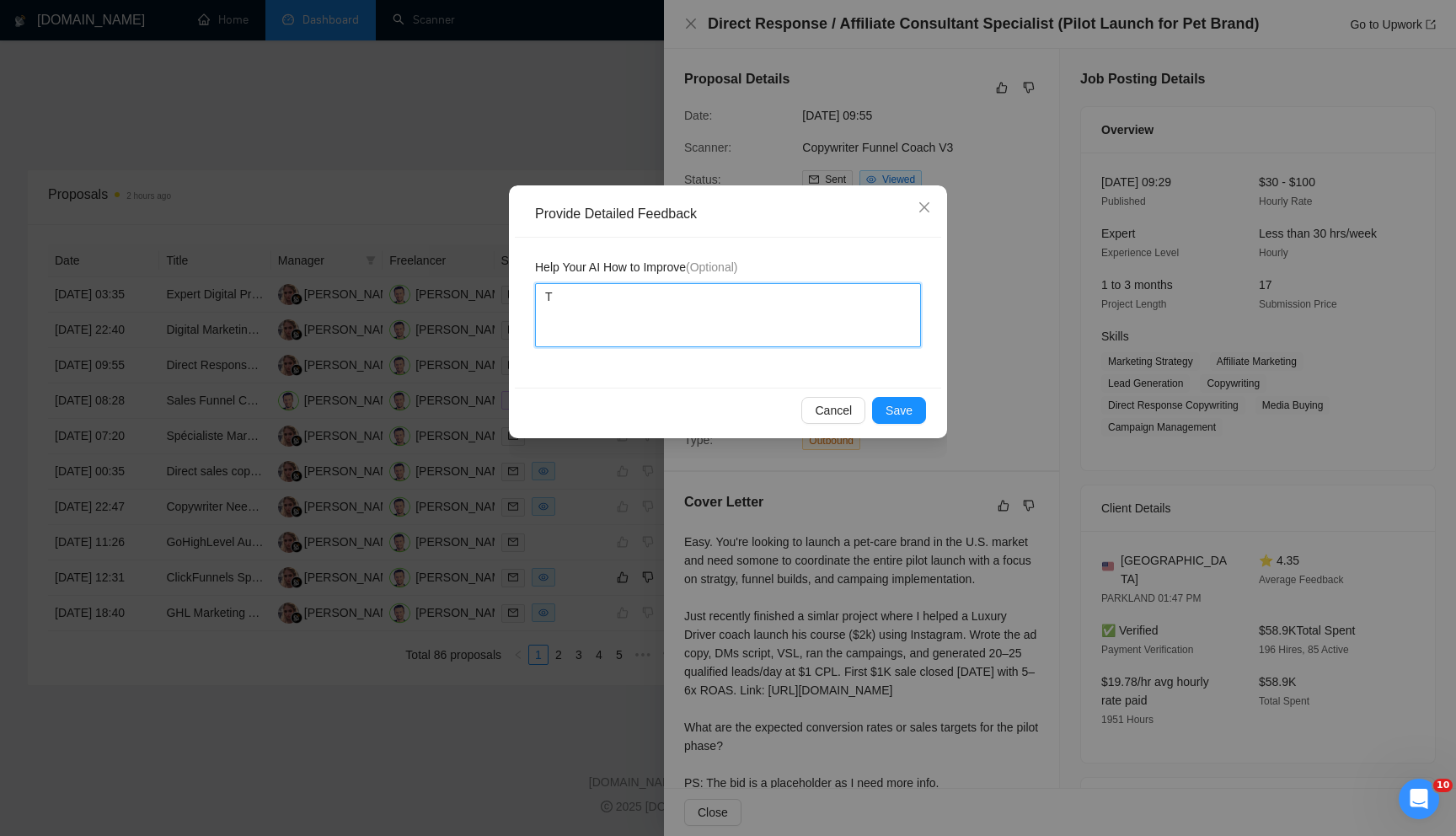
type textarea "Th"
type textarea "The"
type textarea "The j"
type textarea "The job"
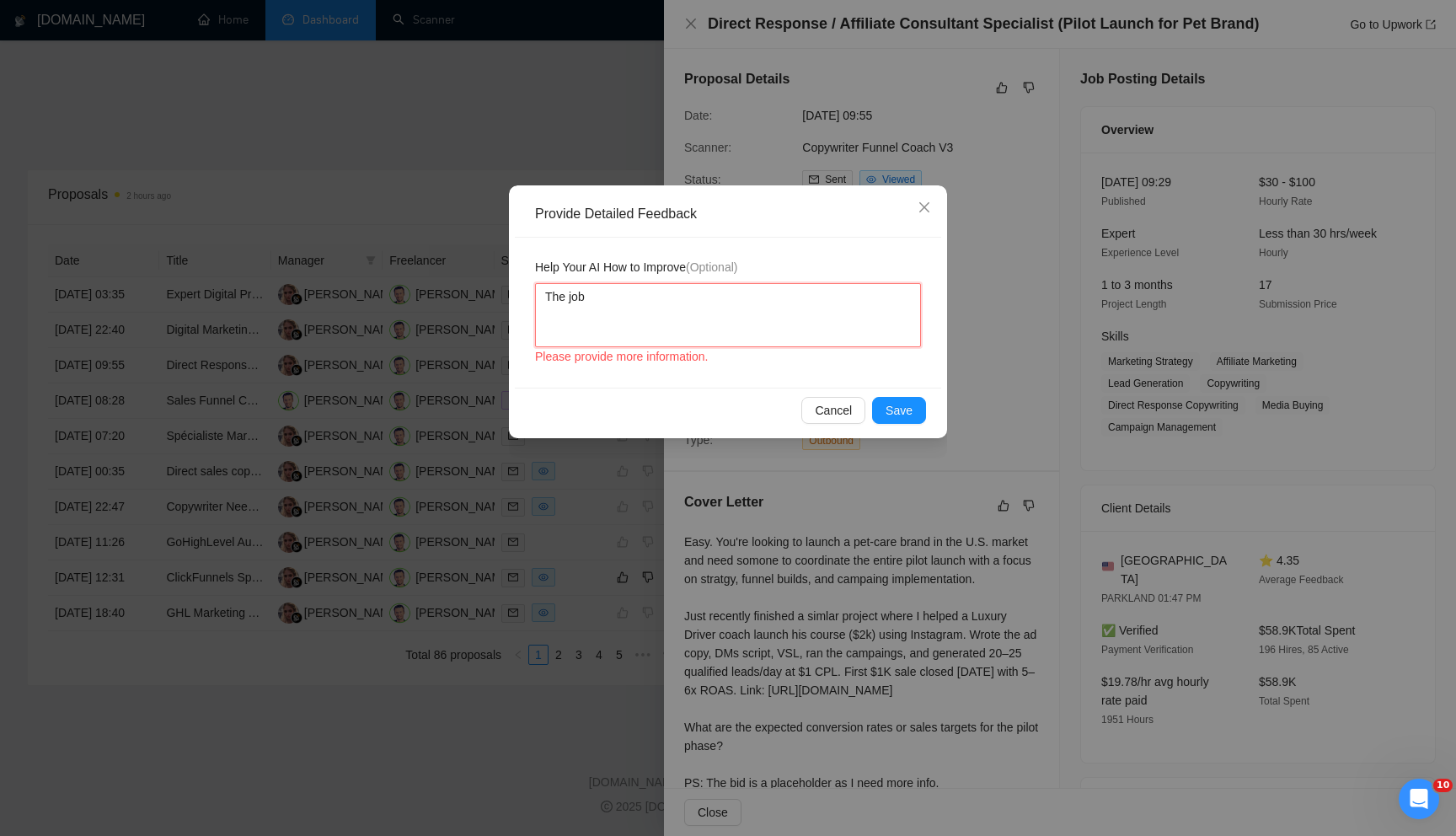
type textarea "The job"
type textarea "The job i"
type textarea "The job is"
type textarea "The job is f"
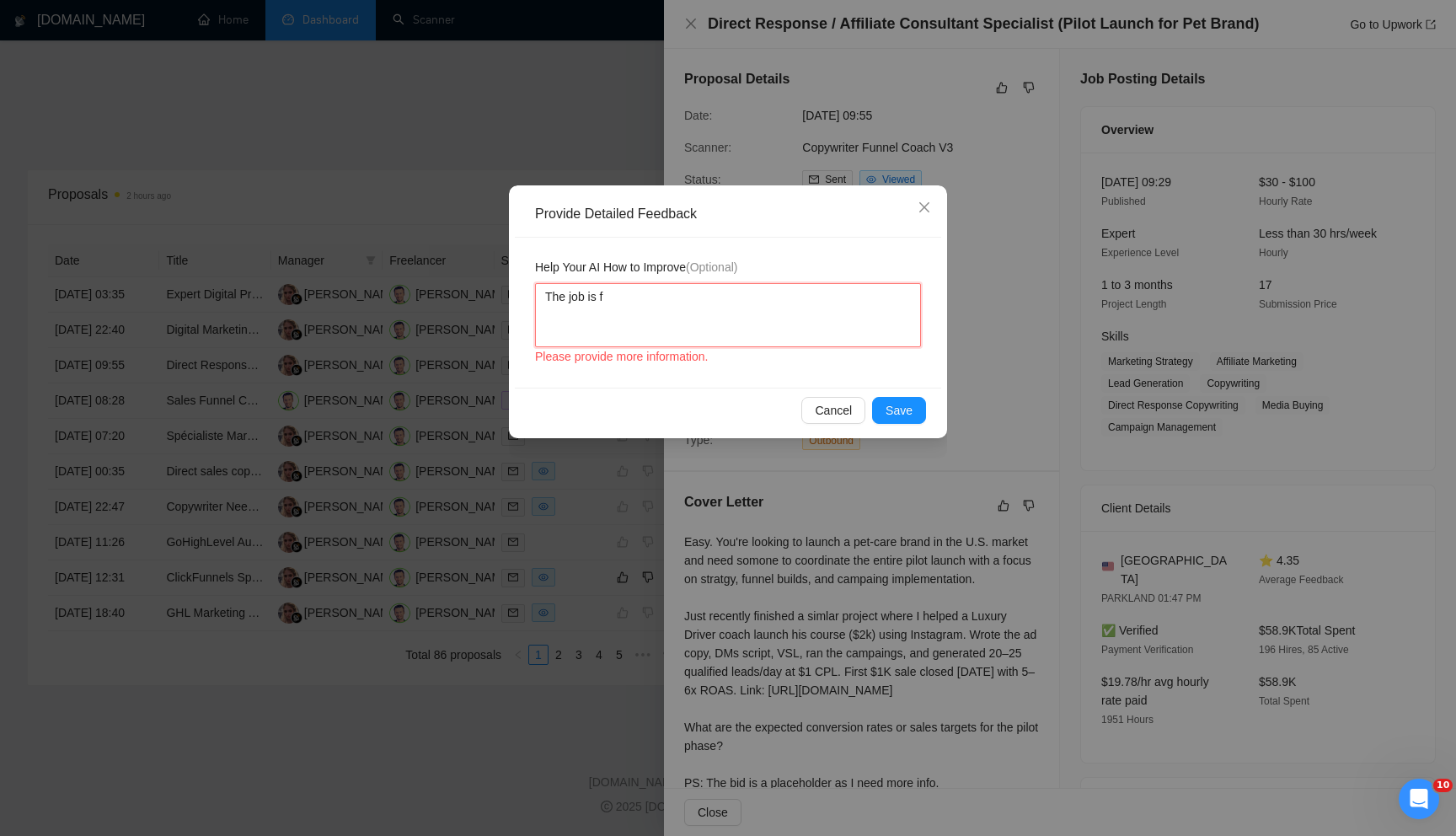
type textarea "The job is fo"
type textarea "The job is for"
type textarea "The job is for a"
paste textarea "DTC"
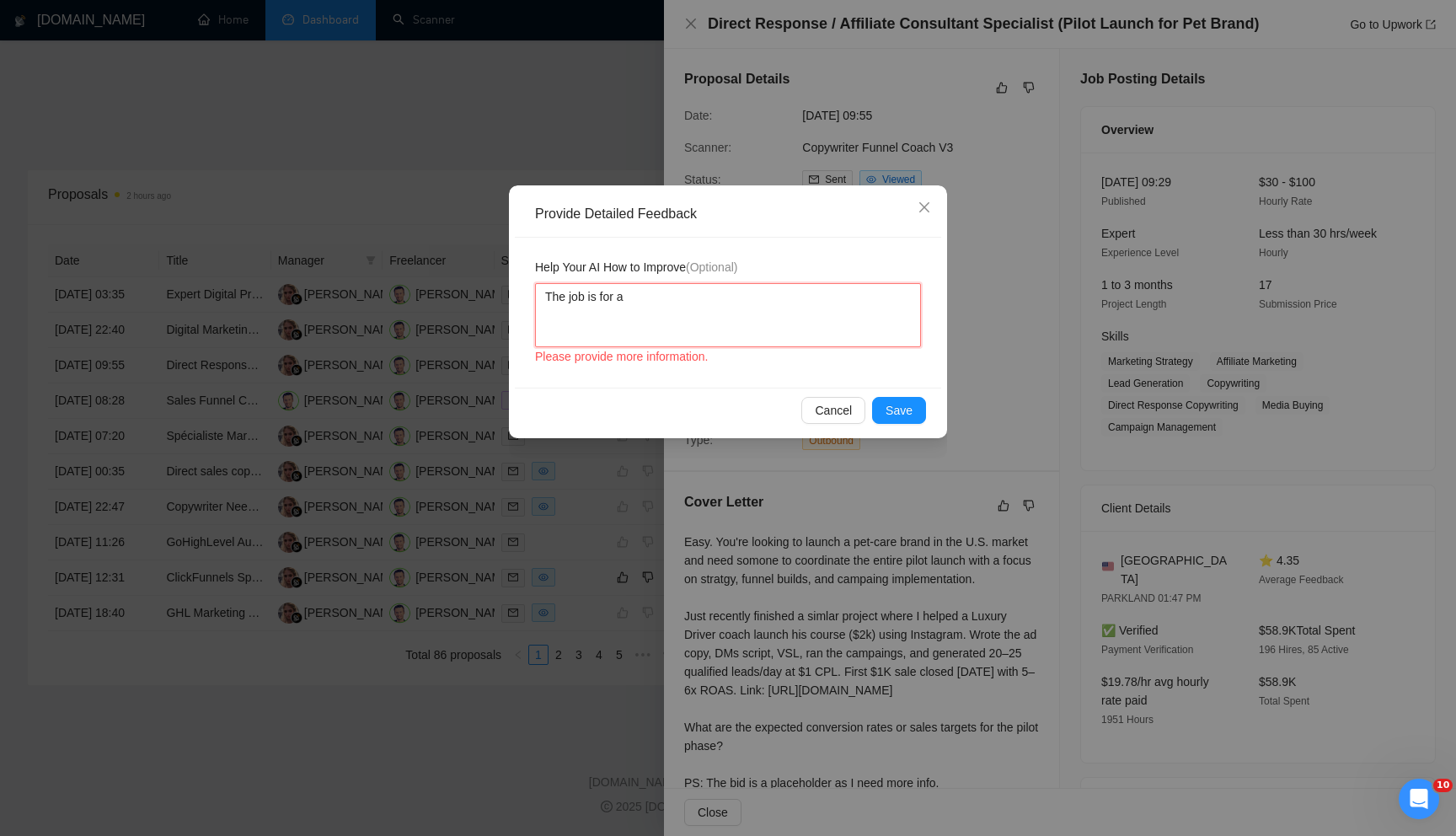
type textarea "The job is for a DTC"
type textarea "The job is for a DTC,"
type textarea "The job is for a DTC, pe"
type textarea "The job is for a DTC, pet"
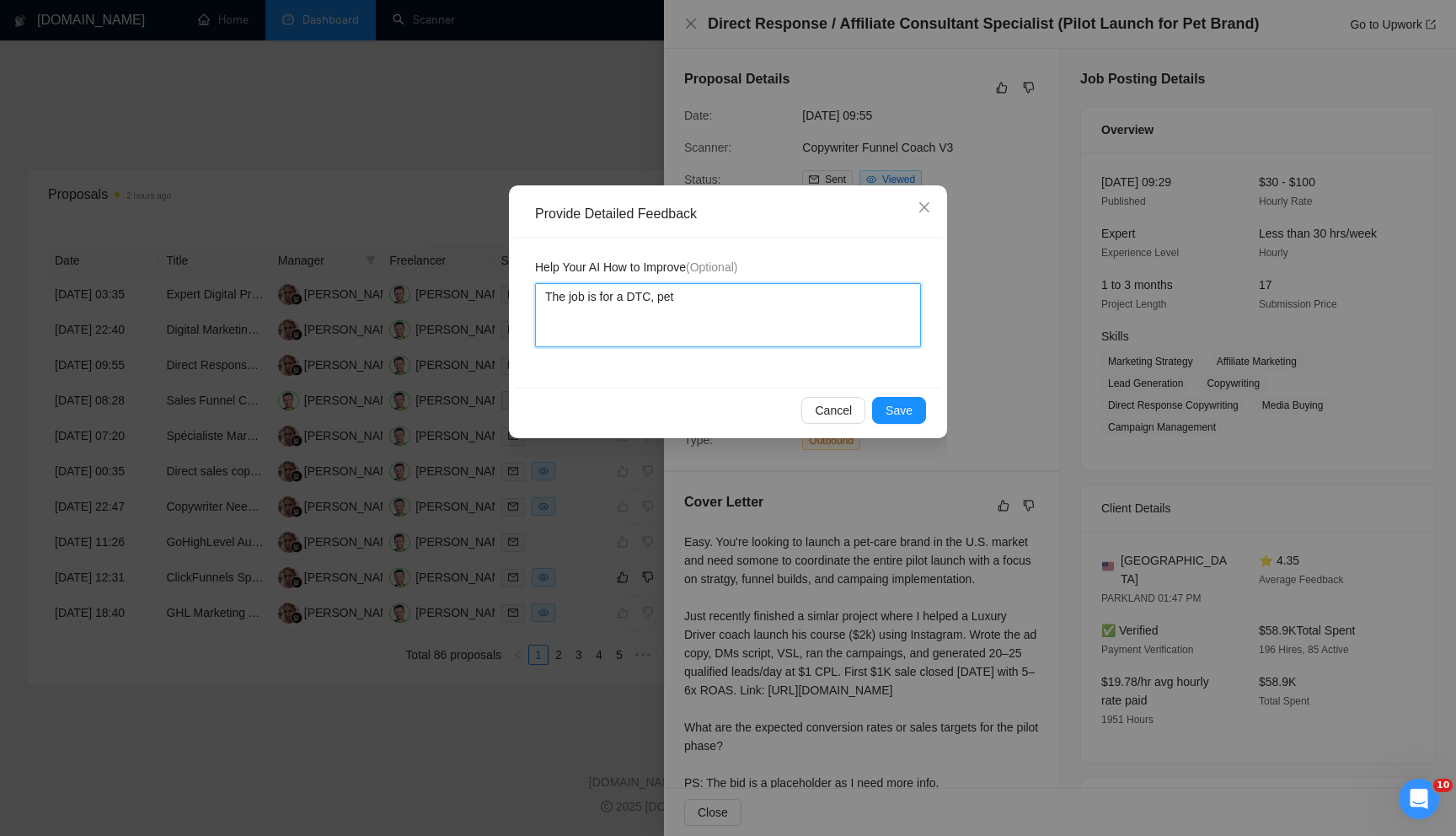
type textarea "The job is for a DTC, pet"
type textarea "The job is for a DTC, pet p"
type textarea "The job is for a DTC, pet pro"
type textarea "The job is for a DTC, pet prod"
type textarea "The job is for a DTC, pet produ"
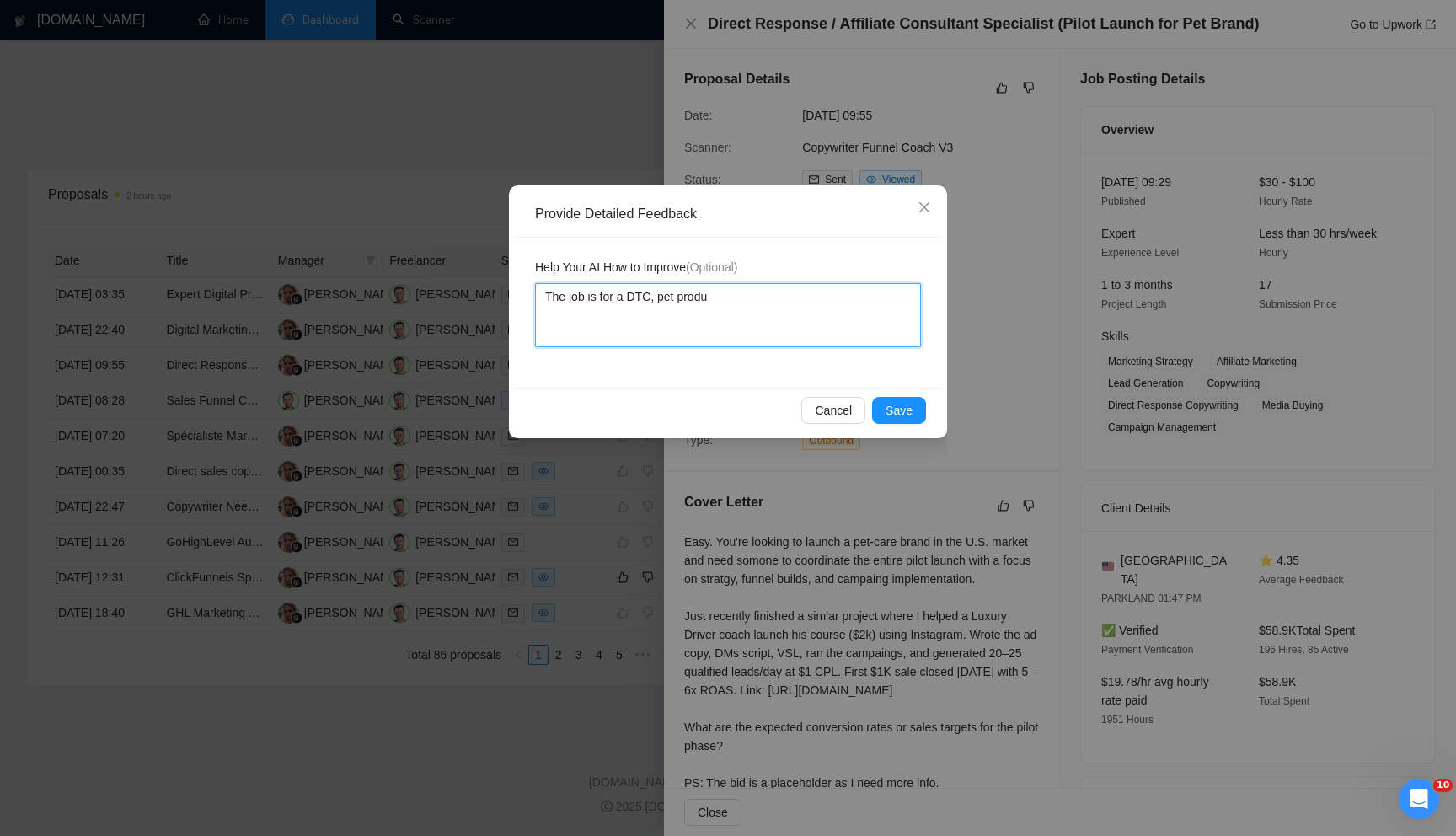
type textarea "The job is for a DTC, pet produc"
type textarea "The job is for a DTC, pet product"
type textarea "The job is for a DTC, pet product."
type textarea "The job is for a DTC, pet product. I"
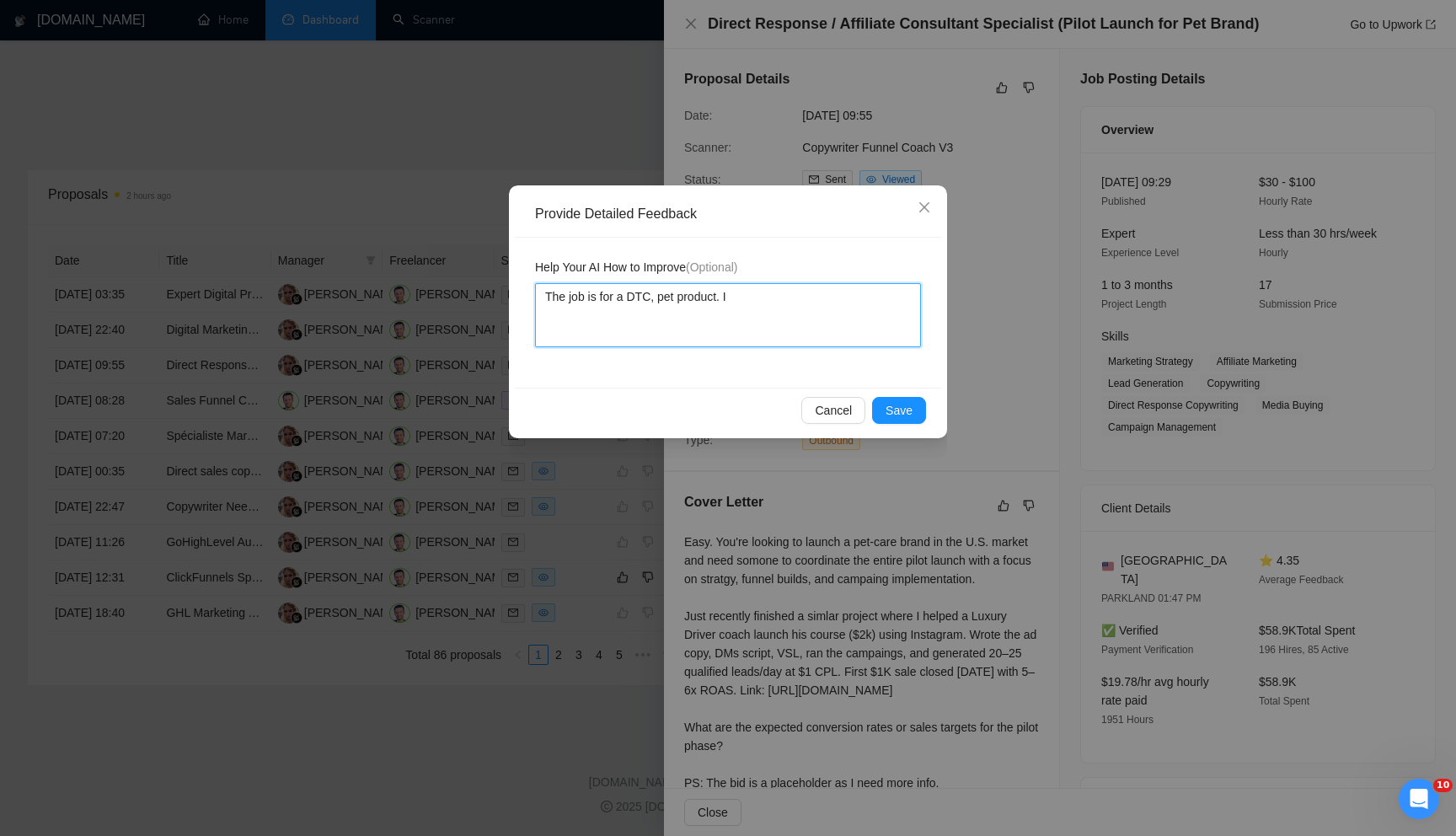
type textarea "The job is for a DTC, pet product. I"
type textarea "The job is for a DTC, pet product. I d"
type textarea "The job is for a DTC, pet product. I do"
type textarea "The job is for a DTC, pet product. I don"
type textarea "The job is for a DTC, pet product. I don'"
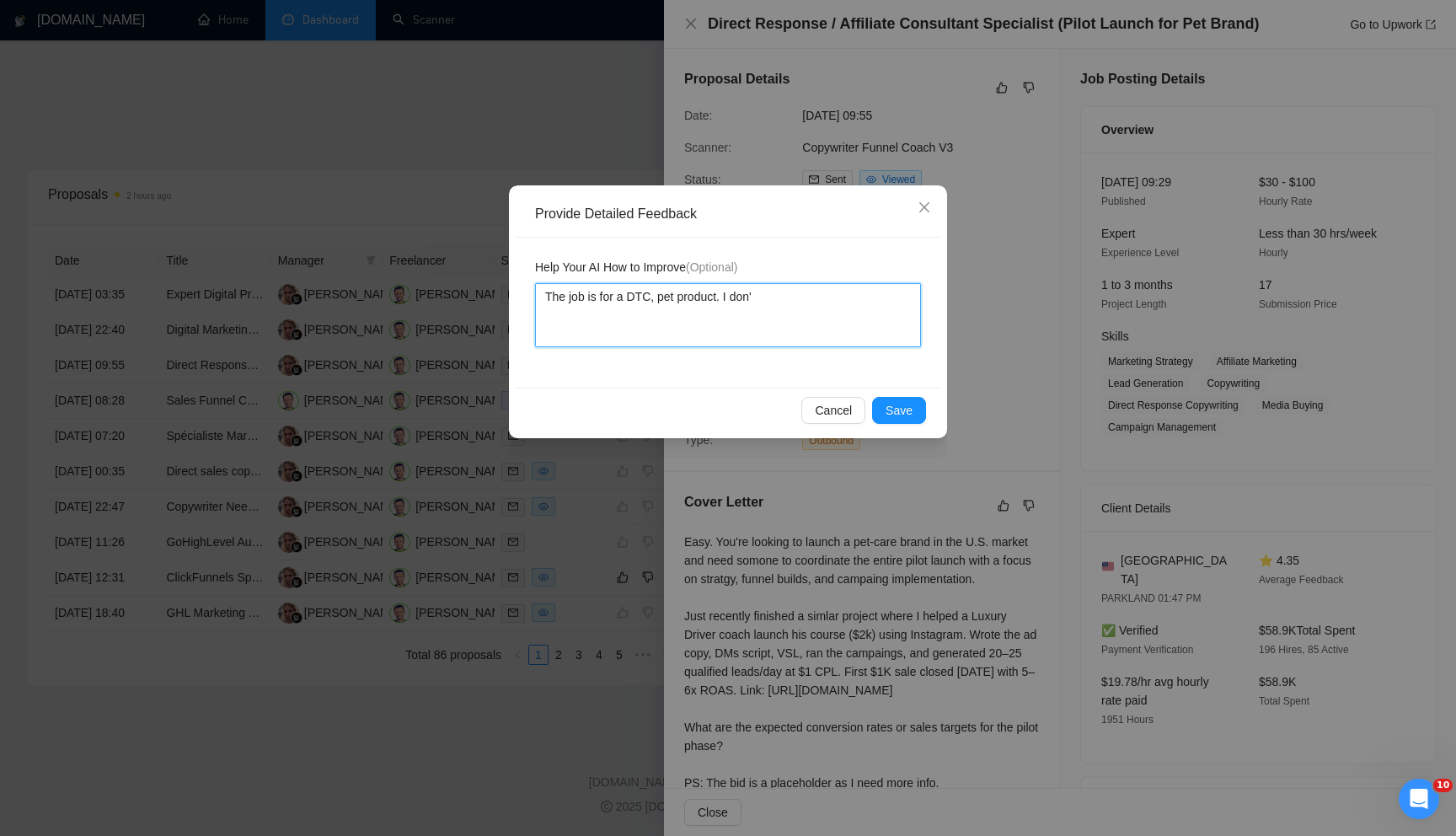
type textarea "The job is for a DTC, pet product. I don't"
type textarea "The job is for a DTC, pet product. I don't w"
type textarea "The job is for a DTC, pet product. I don't wo"
type textarea "The job is for a DTC, pet product. I don't wor"
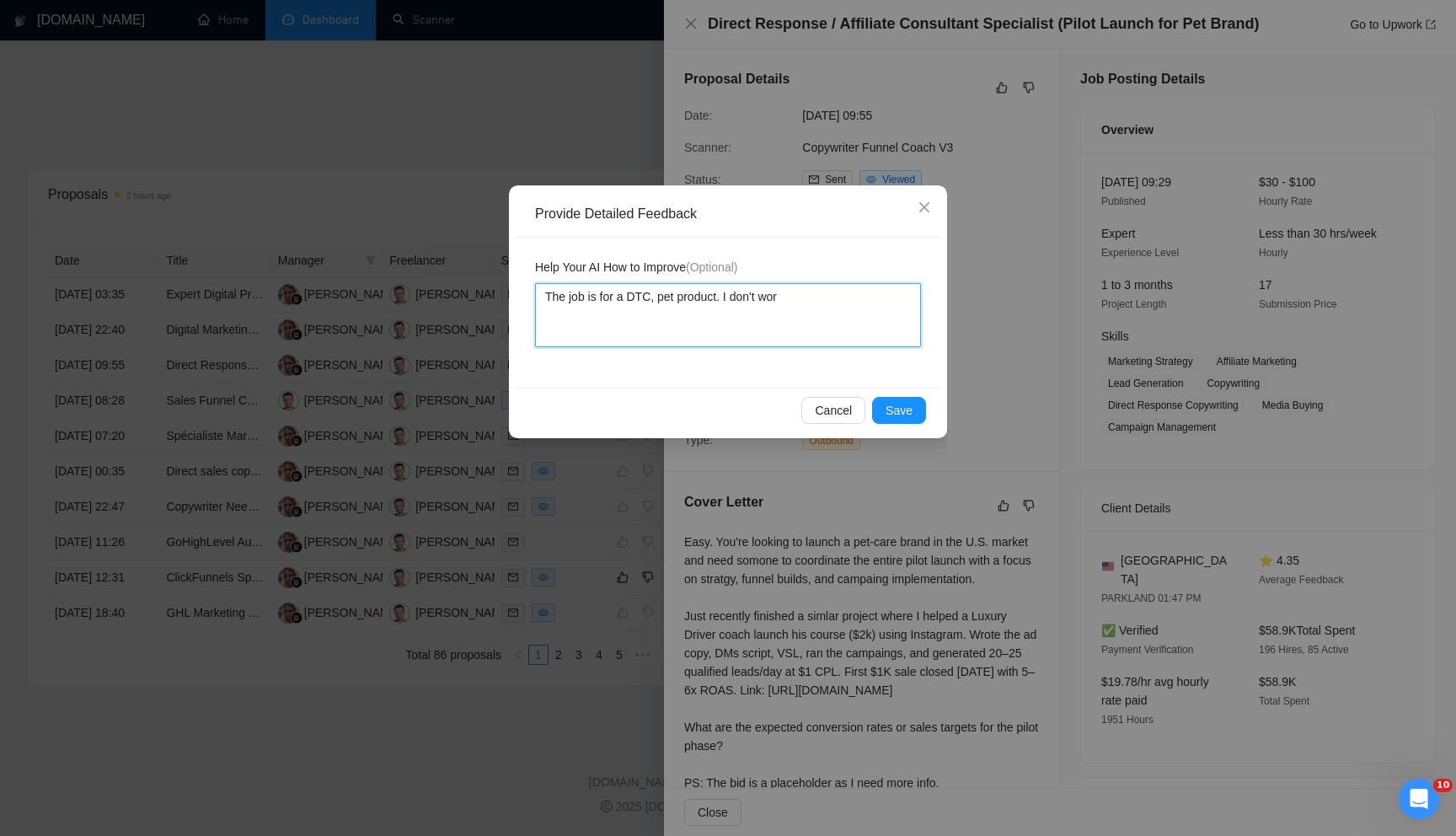
type textarea "The job is for a DTC, pet product. I don't work"
type textarea "The job is for a DTC, pet product. I don't work o"
type textarea "The job is for a DTC, pet product. I don't work on"
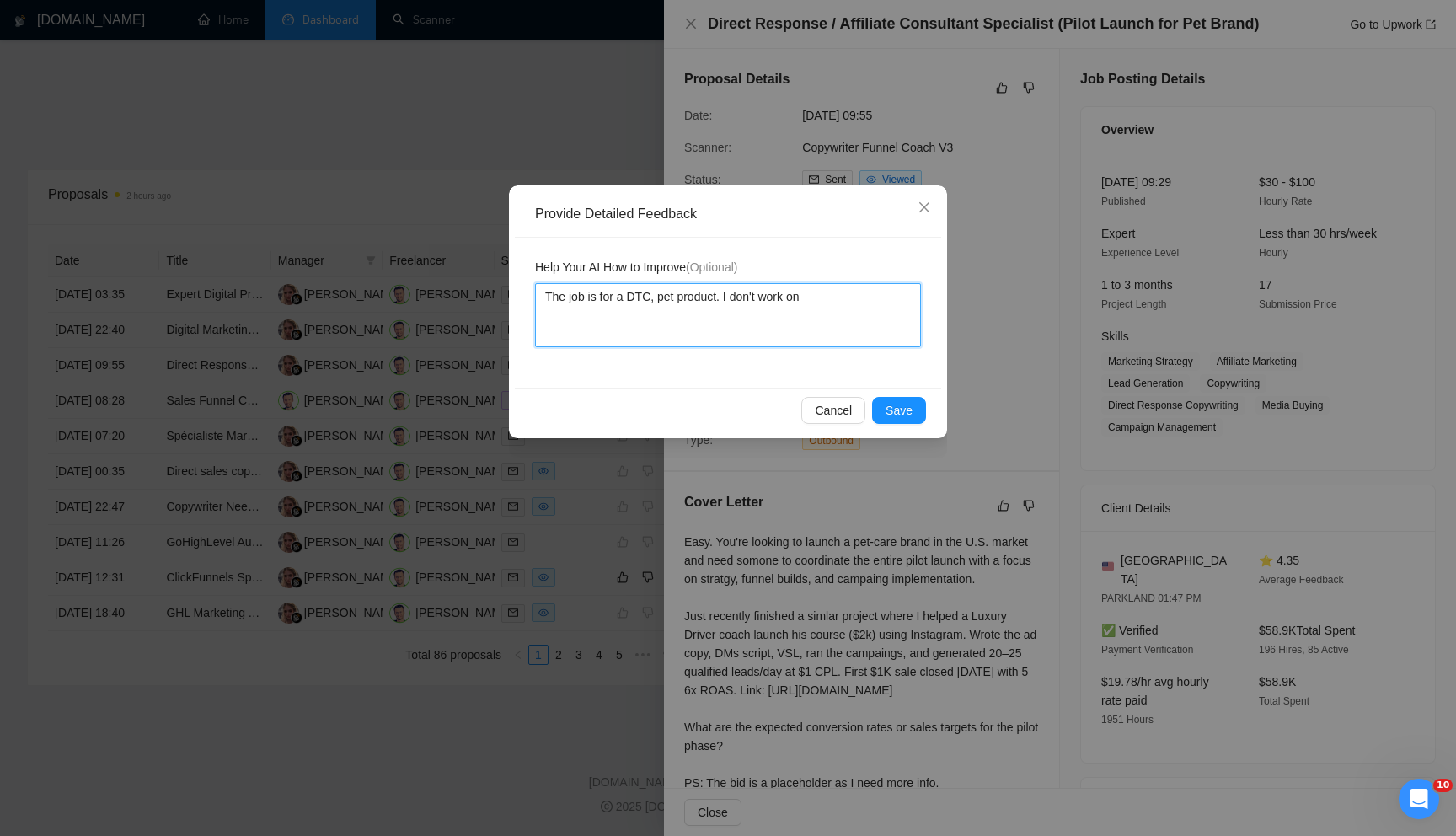
type textarea "The job is for a DTC, pet product. I don't work on D"
type textarea "The job is for a DTC, pet product. I don't work on DT"
type textarea "The job is for a DTC, pet product. I don't work on DTC"
type textarea "The job is for a DTC, pet product. I don't work on DTC ("
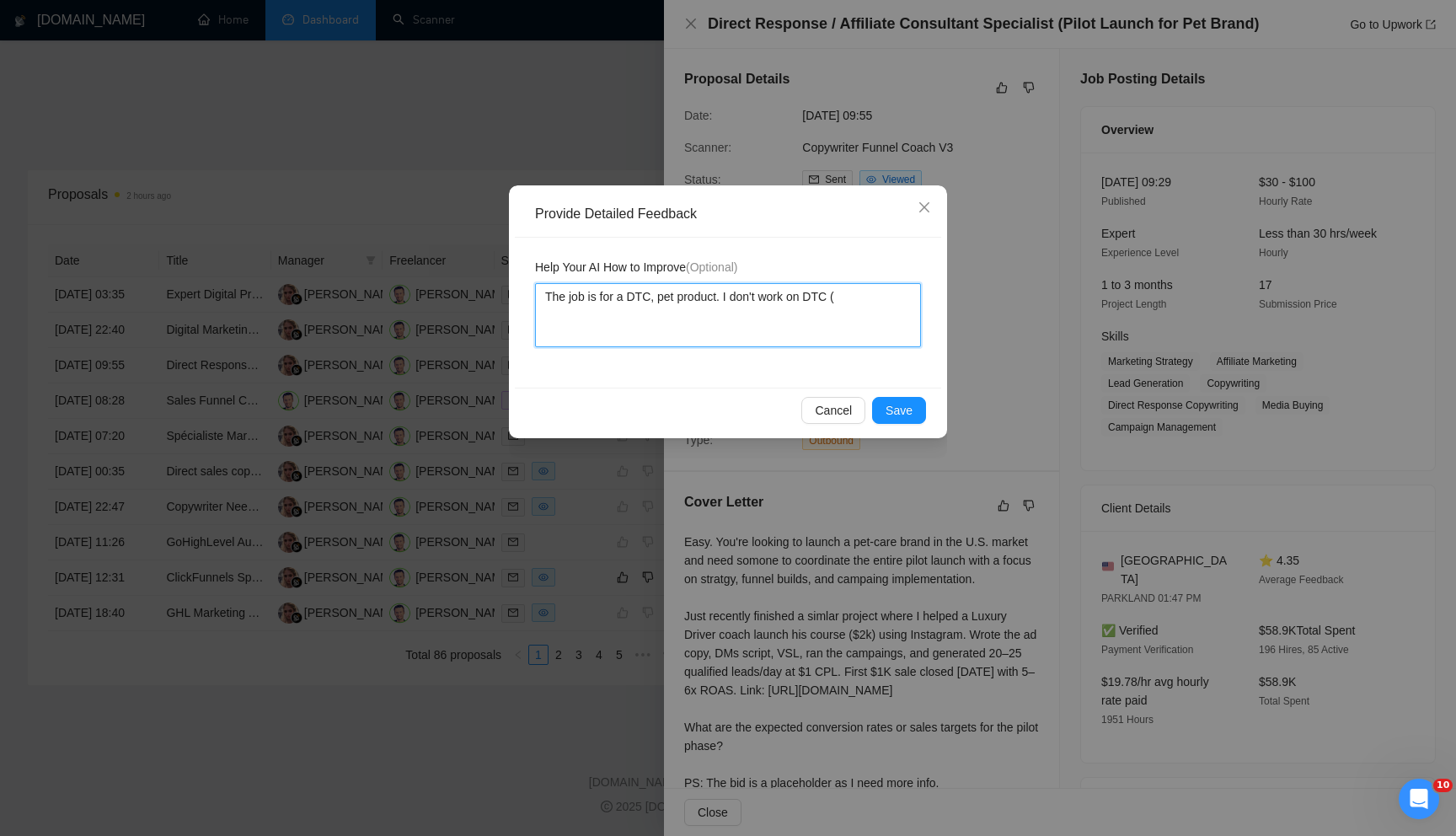
type textarea "The job is for a DTC, pet product. I don't work on DTC (d"
type textarea "The job is for a DTC, pet product. I don't work on DTC (di"
type textarea "The job is for a DTC, pet product. I don't work on DTC (dire"
type textarea "The job is for a DTC, pet product. I don't work on DTC (direc"
type textarea "The job is for a DTC, pet product. I don't work on DTC (direct"
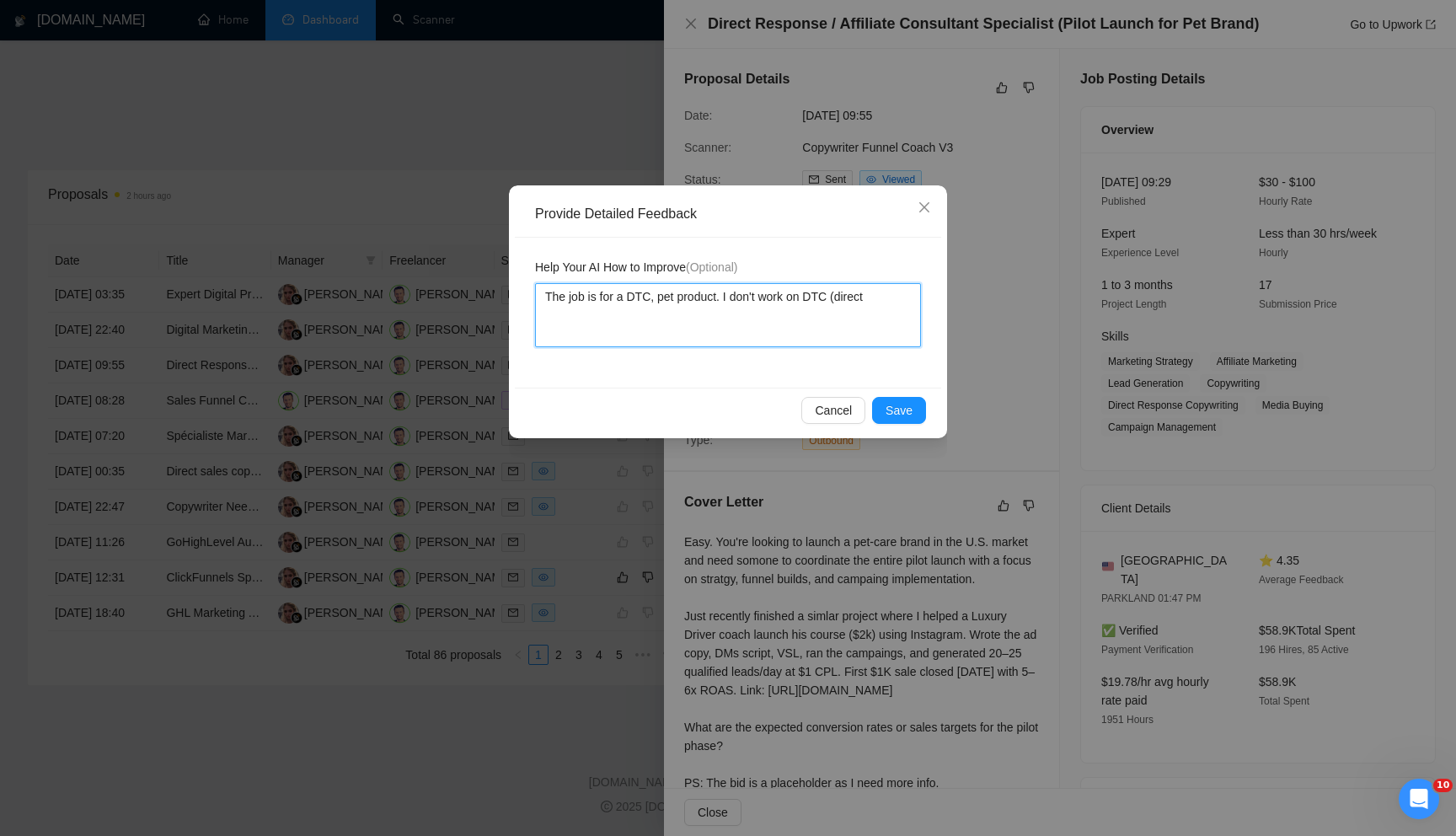
type textarea "The job is for a DTC, pet product. I don't work on DTC (direct"
type textarea "The job is for a DTC, pet product. I don't work on DTC (direct to"
type textarea "The job is for a DTC, pet product. I don't work on DTC (direct to c"
type textarea "The job is for a DTC, pet product. I don't work on DTC (direct to co"
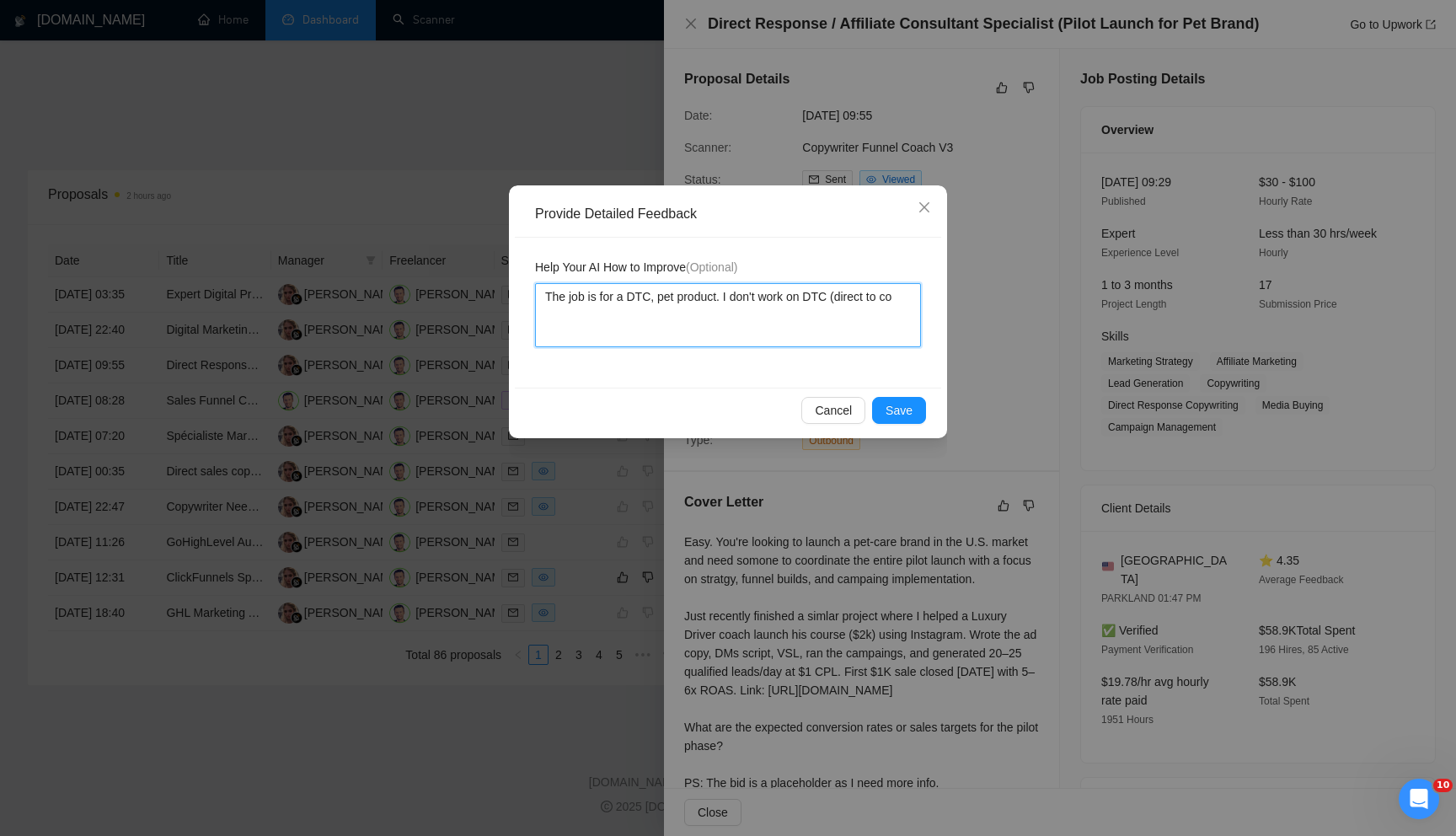
type textarea "The job is for a DTC, pet product. I don't work on DTC (direct to con"
type textarea "The job is for a DTC, pet product. I don't work on DTC (direct to cons"
type textarea "The job is for a DTC, pet product. I don't work on DTC (direct to consu"
type textarea "The job is for a DTC, pet product. I don't work on DTC (direct to consum"
type textarea "The job is for a DTC, pet product. I don't work on DTC (direct to consumm"
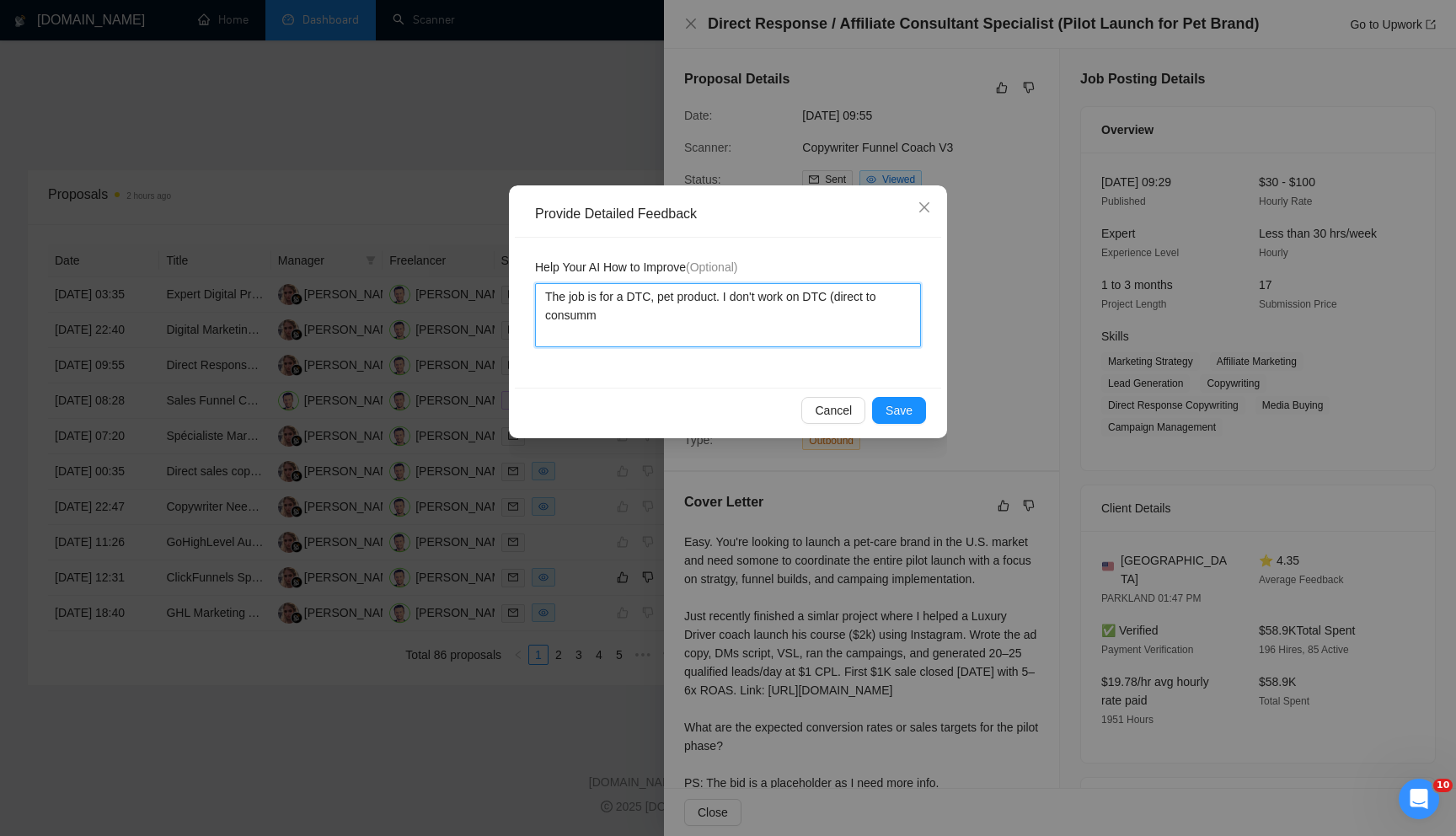
type textarea "The job is for a DTC, pet product. I don't work on DTC (direct to consumme"
type textarea "The job is for a DTC, pet product. I don't work on DTC (direct to consummer"
type textarea "The job is for a DTC, pet product. I don't work on DTC (direct to consummer)"
type textarea "The job is for a DTC, pet product. I don't work on DTC (direct to consummer) p"
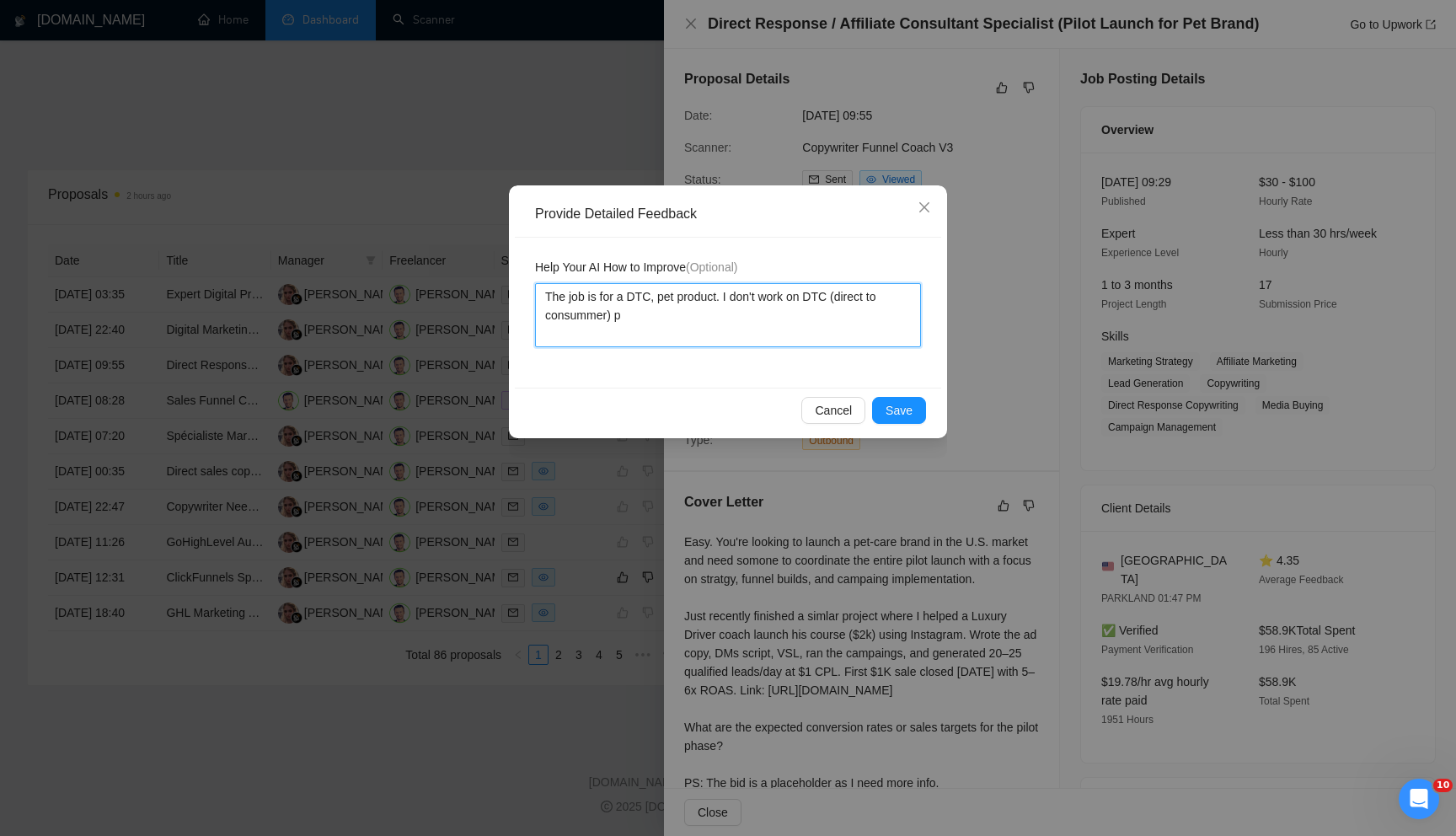
type textarea "The job is for a DTC, pet product. I don't work on DTC (direct to consummer) pr"
type textarea "The job is for a DTC, pet product. I don't work on DTC (direct to consummer) pro"
type textarea "The job is for a DTC, pet product. I don't work on DTC (direct to consummer) pr…"
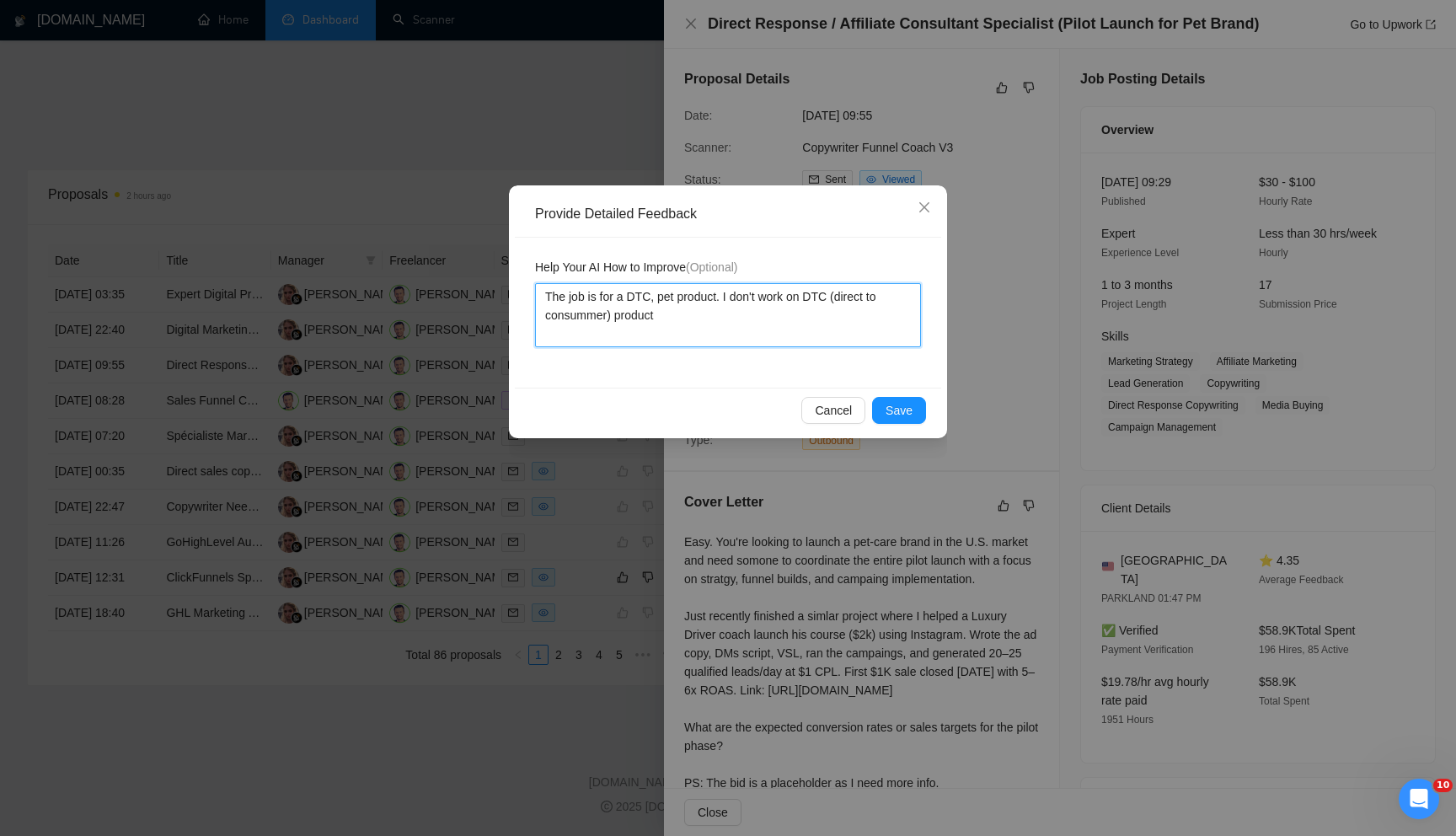
type textarea "The job is for a DTC, pet product. I don't work on DTC (direct to consummer) pr…"
type textarea "The job is for a DTC, pet product. I don't work on a DTC (direct-to-consumer) p…"
click at [890, 407] on span "Save" at bounding box center [899, 410] width 27 height 18
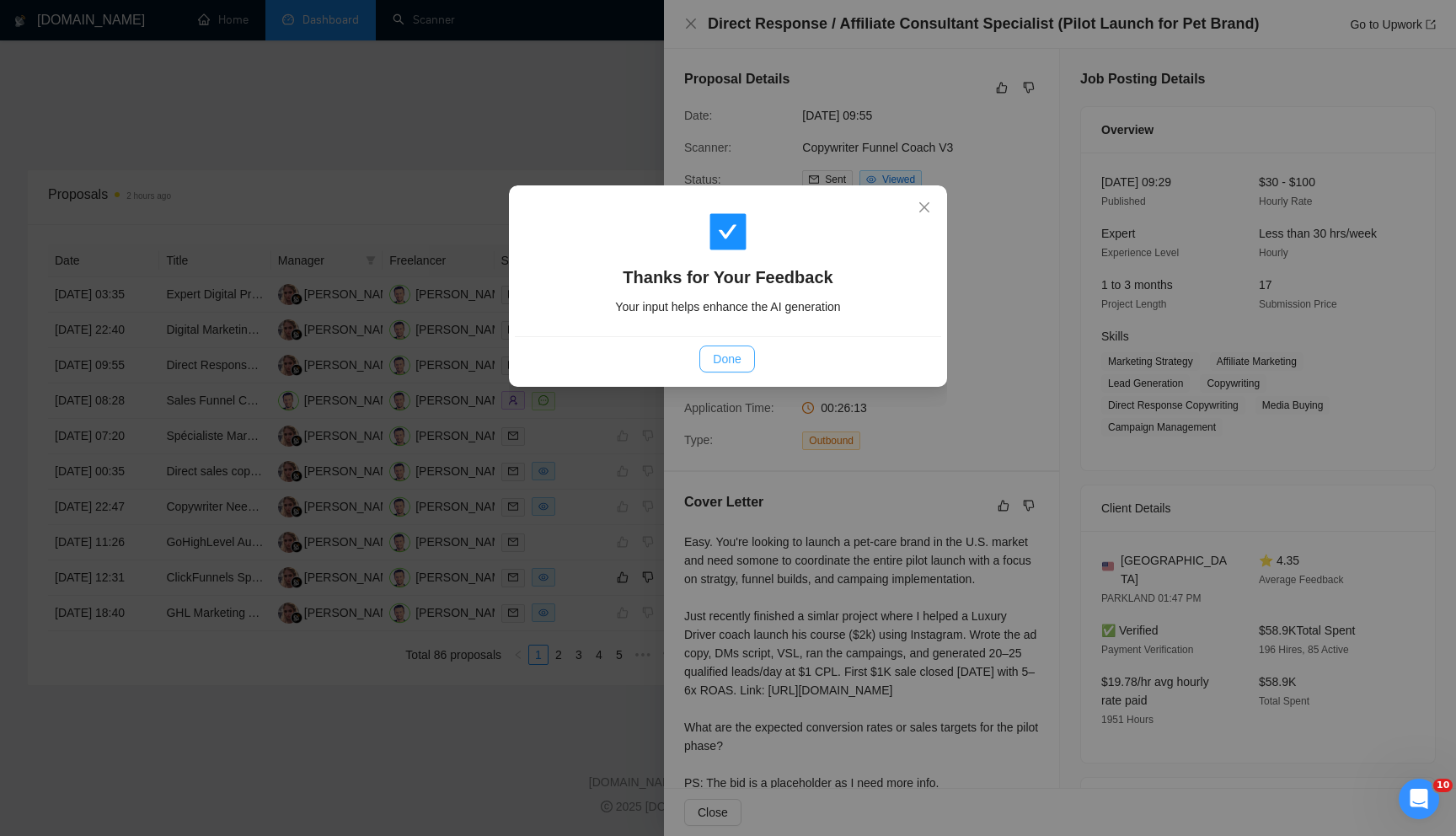
click at [715, 351] on span "Done" at bounding box center [727, 358] width 28 height 18
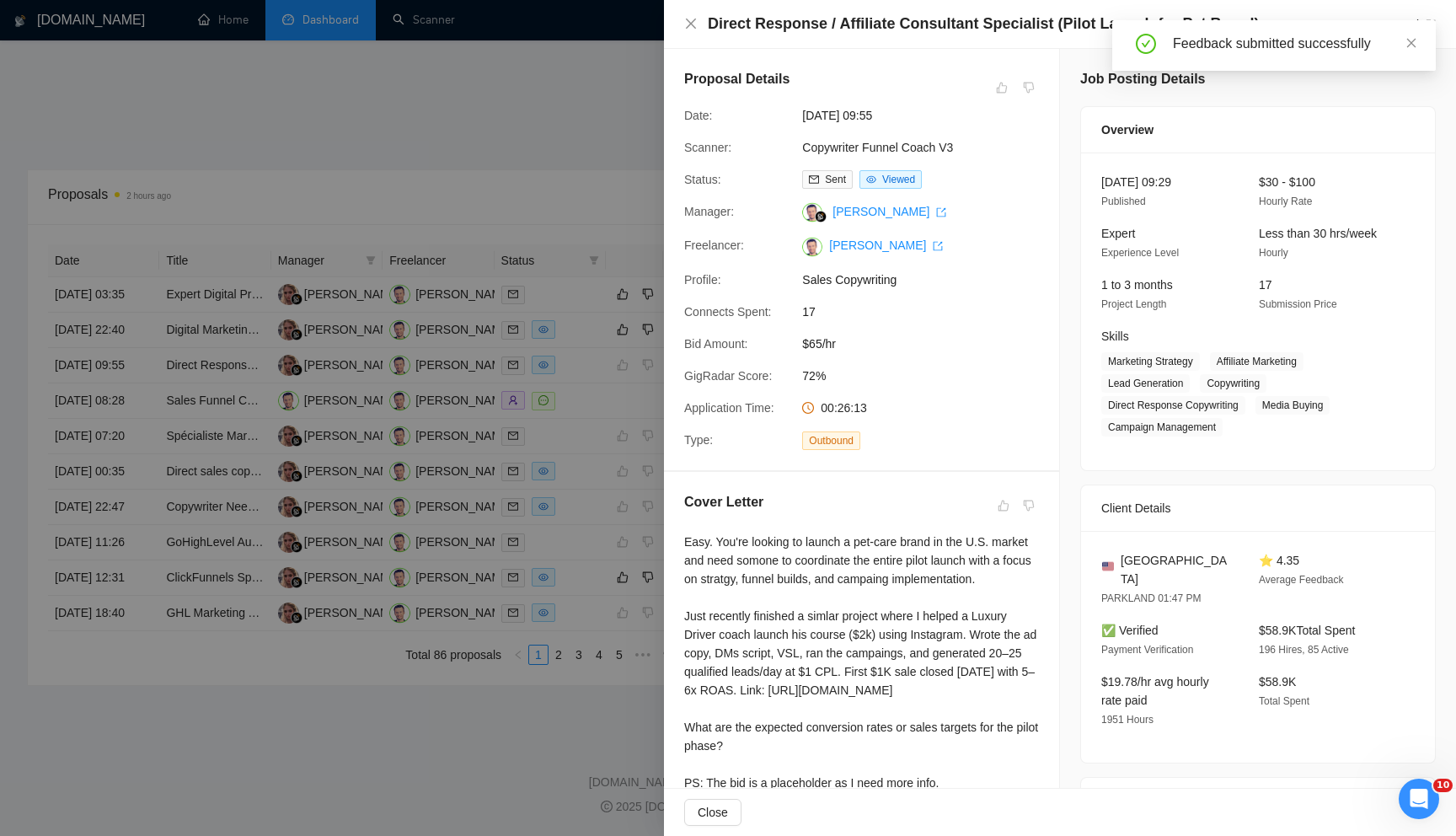
click at [592, 119] on div at bounding box center [728, 418] width 1456 height 836
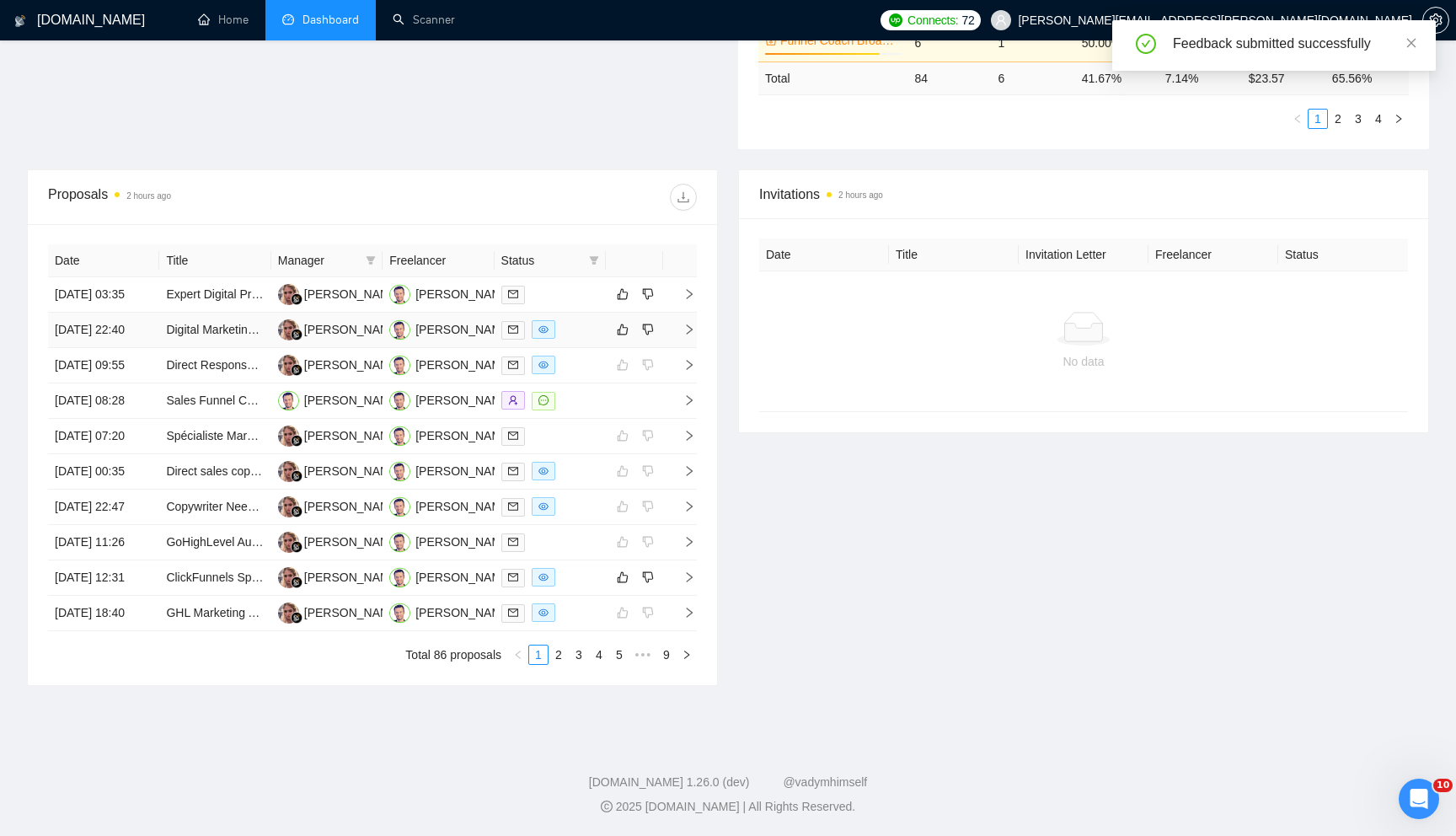
click at [692, 336] on icon "right" at bounding box center [690, 330] width 12 height 12
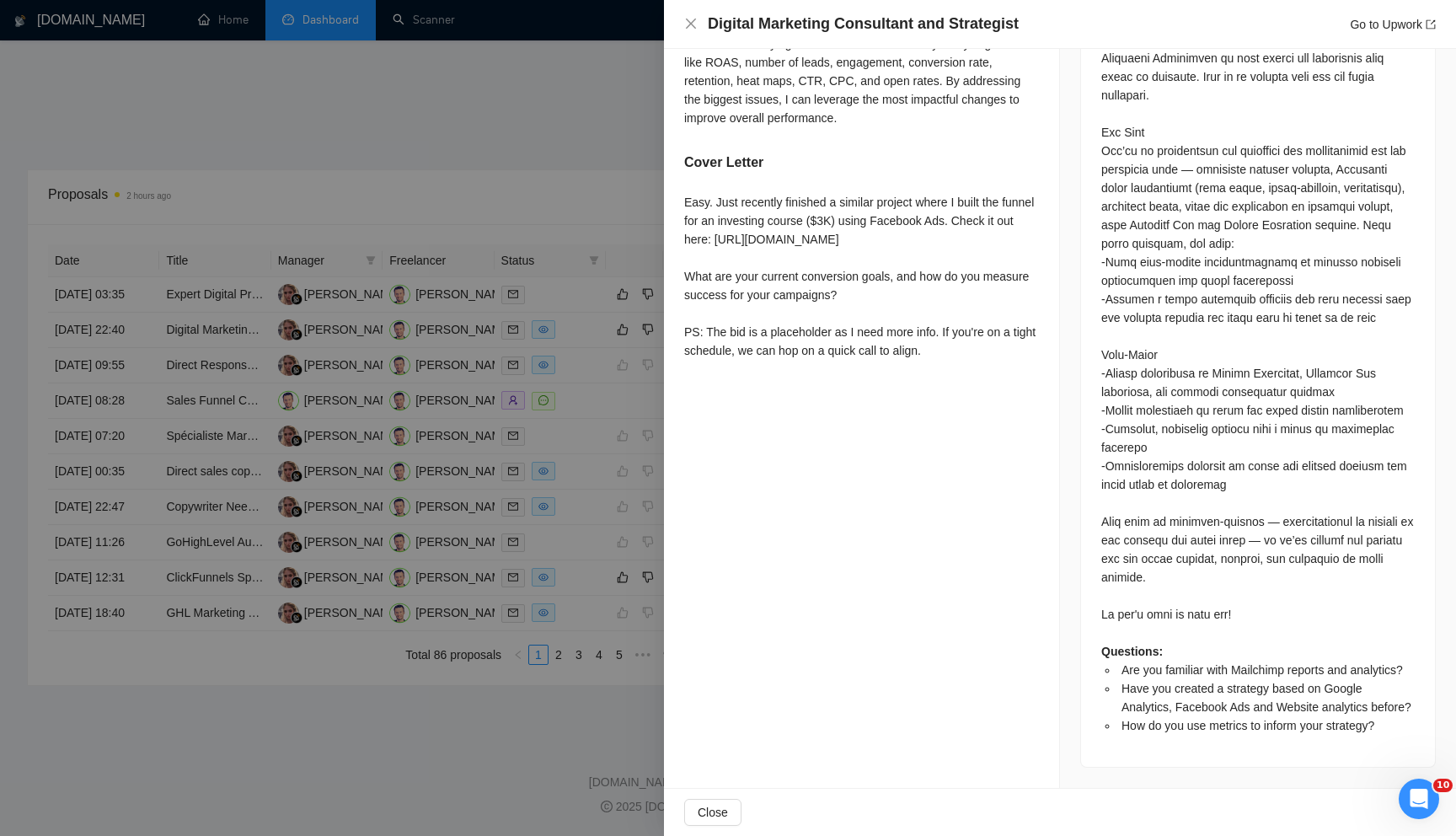
scroll to position [826, 0]
click at [579, 210] on div at bounding box center [728, 418] width 1456 height 836
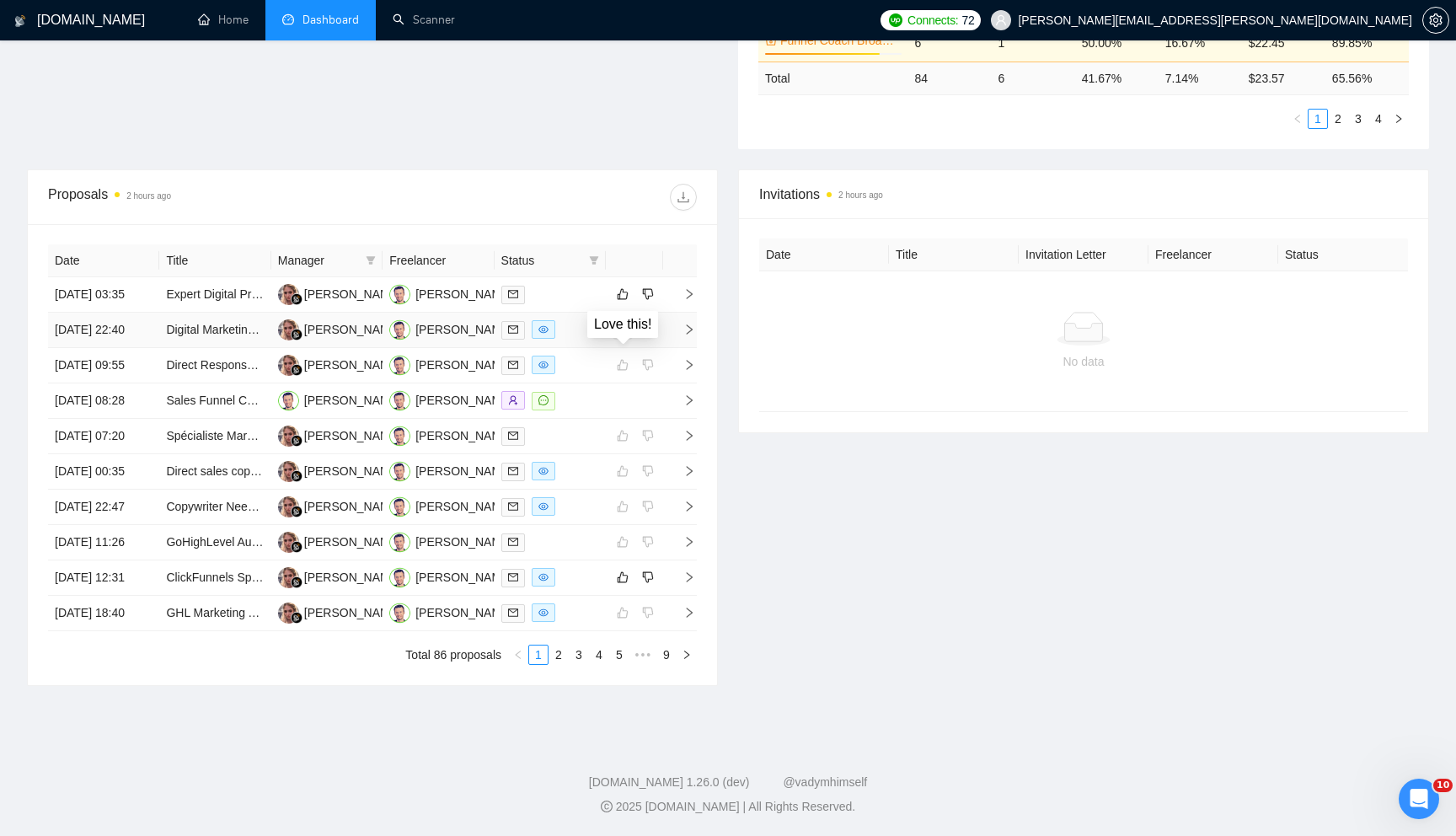
click at [620, 337] on icon "like" at bounding box center [623, 330] width 12 height 14
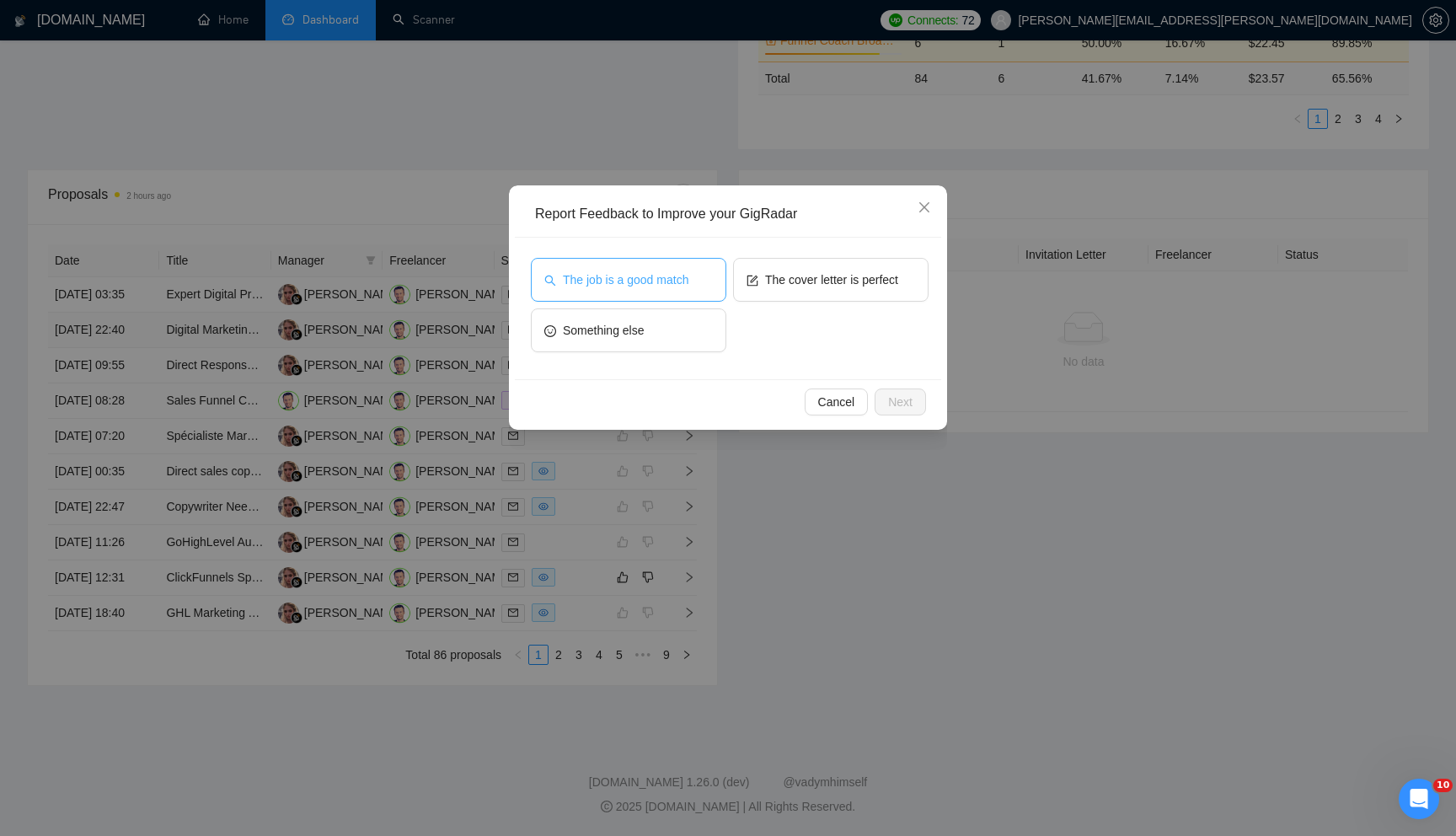
click at [651, 275] on span "The job is a good match" at bounding box center [625, 280] width 125 height 18
click at [894, 403] on span "Next" at bounding box center [901, 402] width 24 height 18
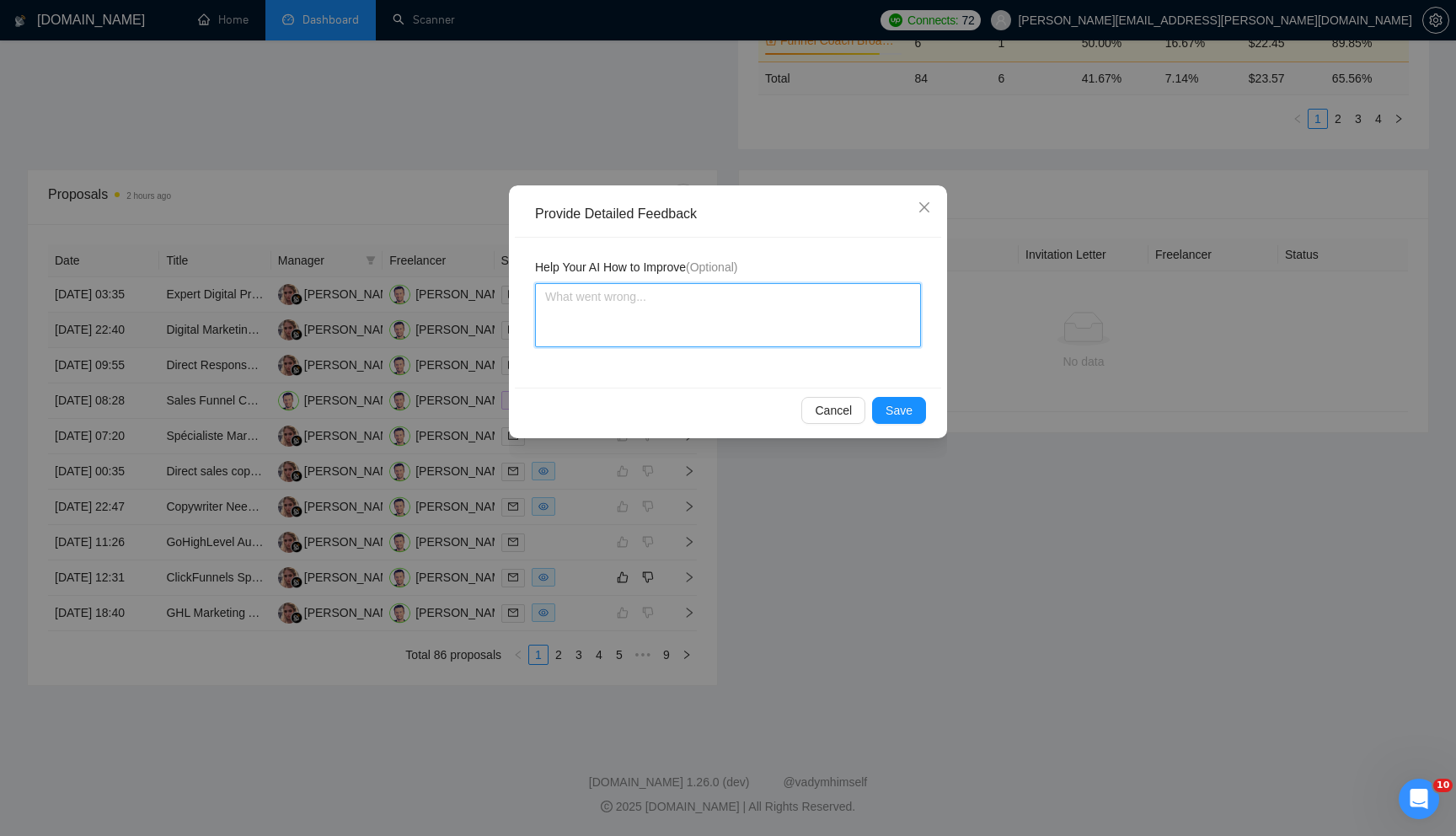
click at [760, 312] on textarea at bounding box center [728, 315] width 386 height 64
type textarea "F"
type textarea "Fu"
type textarea "Fun"
type textarea "Funn"
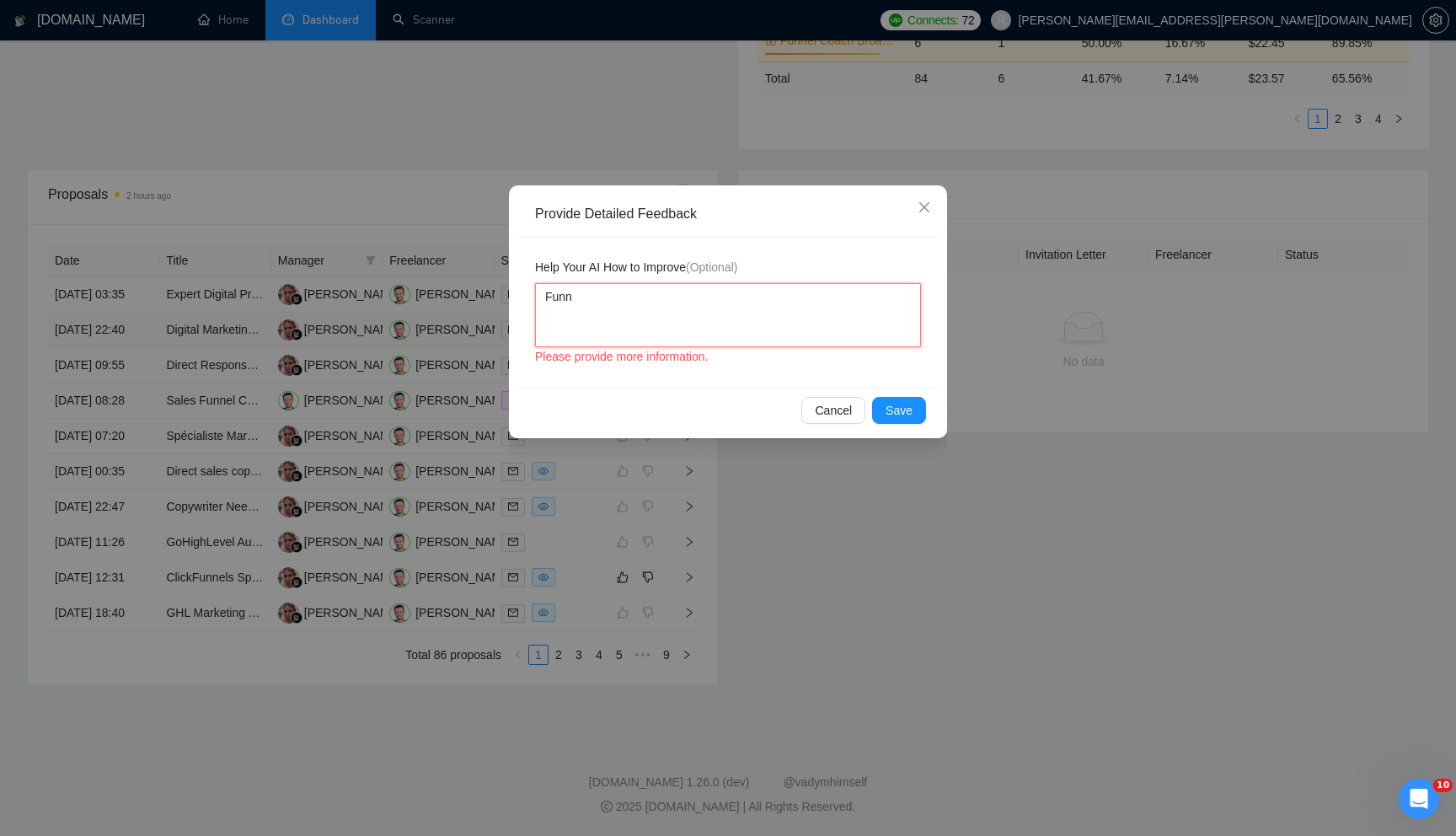
type textarea "Funne"
type textarea "Funnel"
type textarea "TFunnel"
type textarea "TheFunnel"
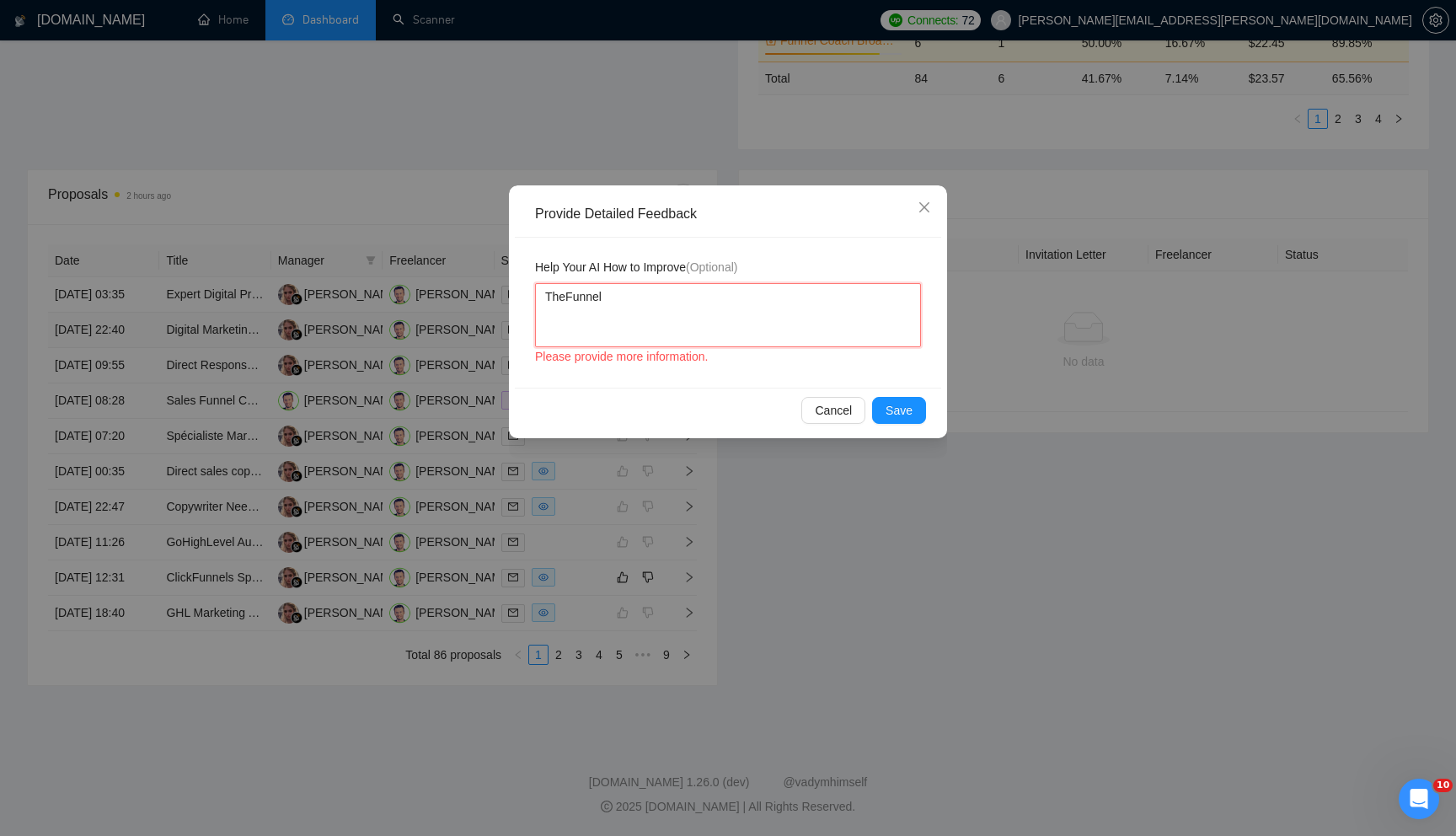
type textarea "The Funnel"
type textarea "The jFunnel"
type textarea "The joFunnel"
type textarea "The jobFunnel"
type textarea "The job Funnel"
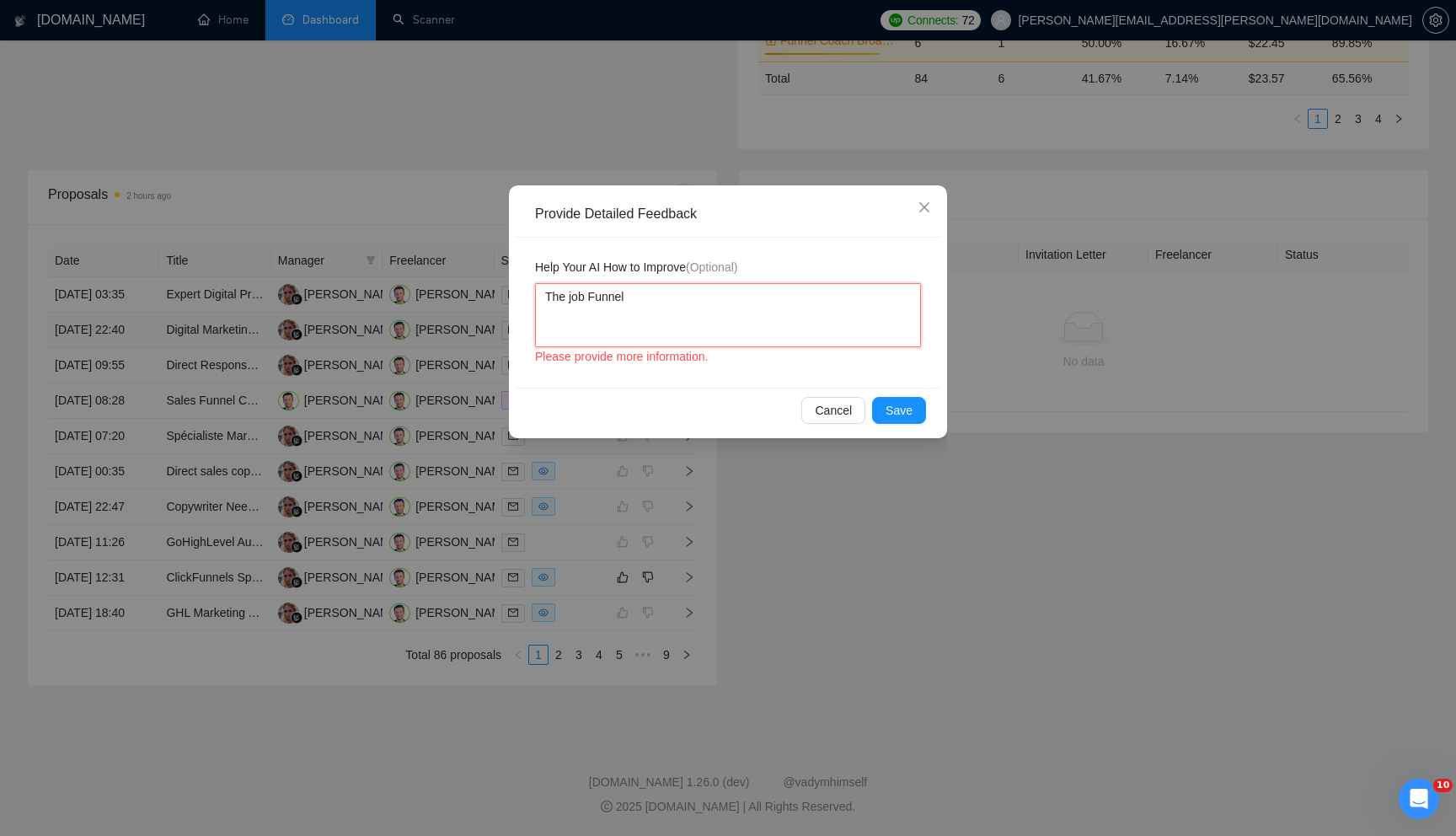
type textarea "The job nFunnel"
type textarea "The job neFunnel"
type textarea "The job neeFunnel"
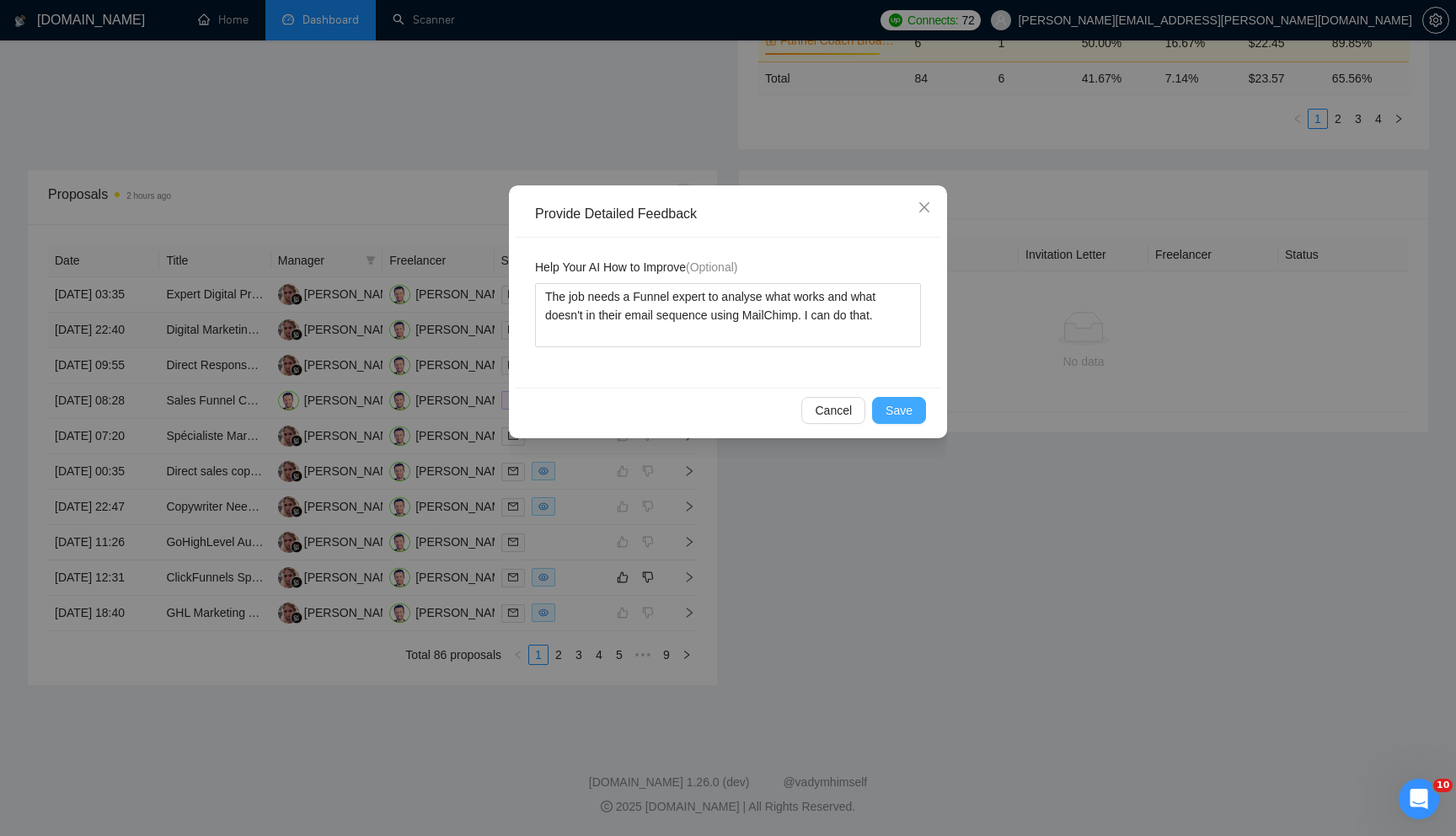
click at [895, 402] on span "Save" at bounding box center [899, 410] width 27 height 18
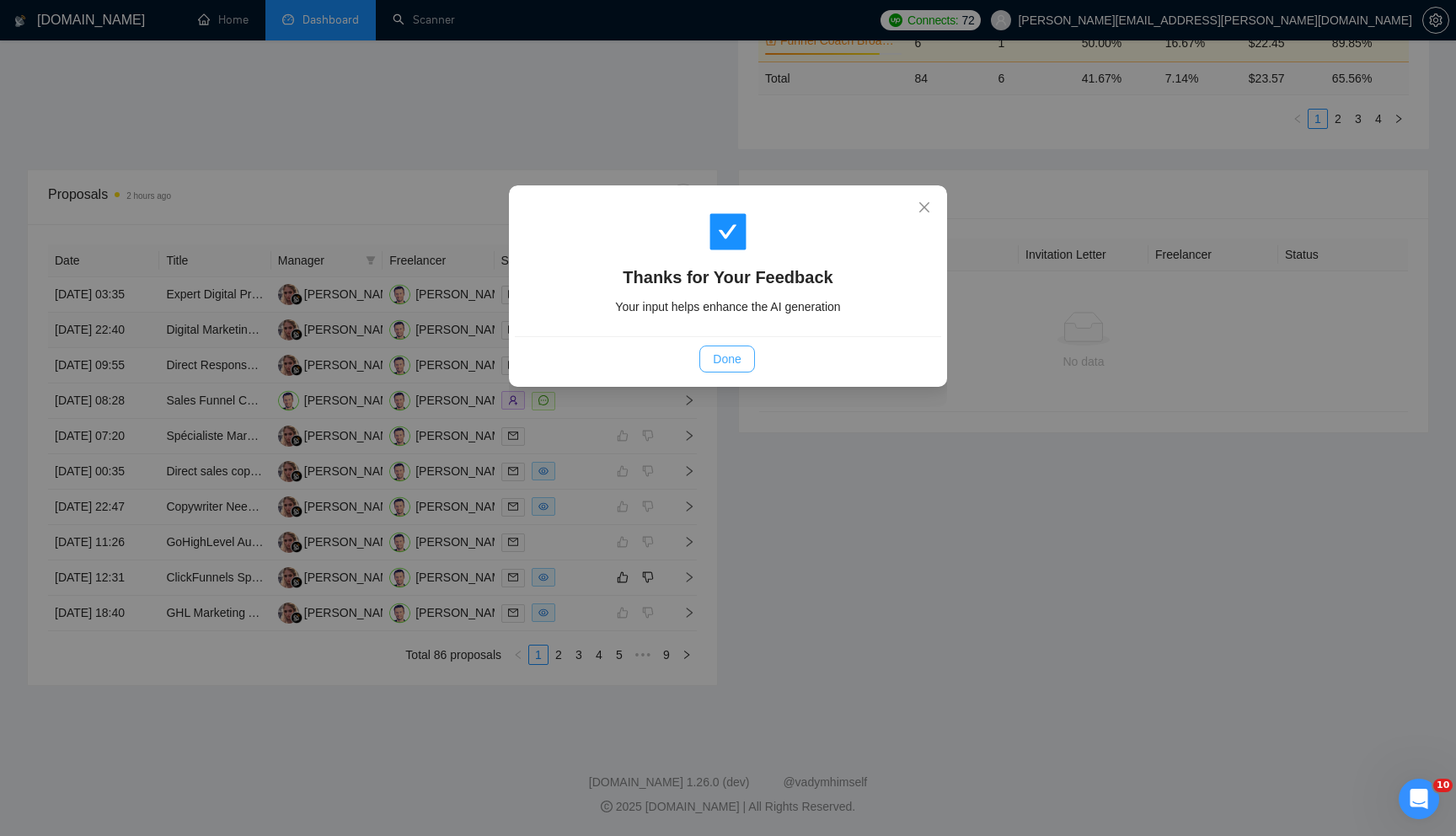
click at [742, 357] on button "Done" at bounding box center [727, 358] width 55 height 27
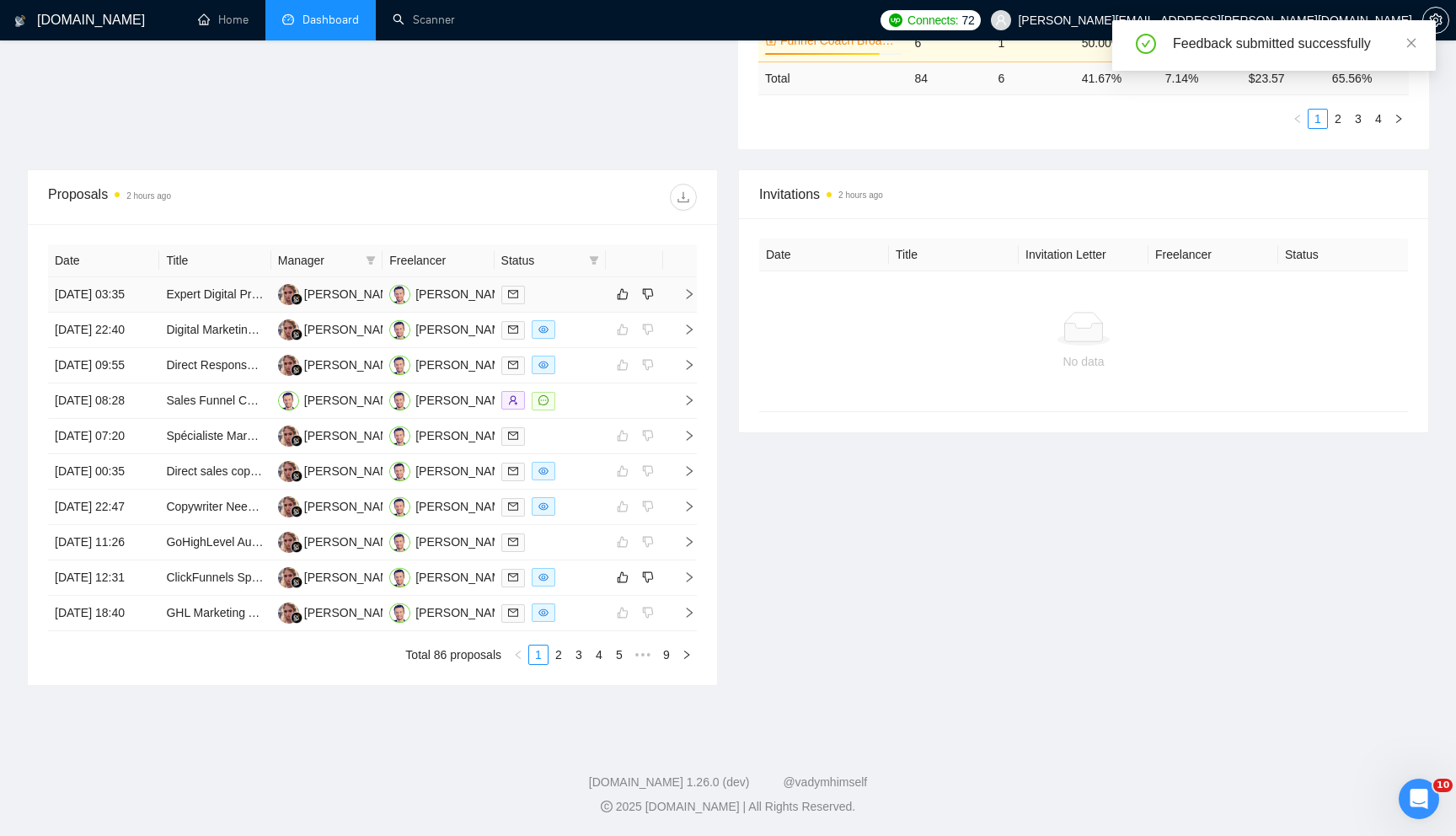
click at [691, 300] on icon "right" at bounding box center [690, 294] width 12 height 12
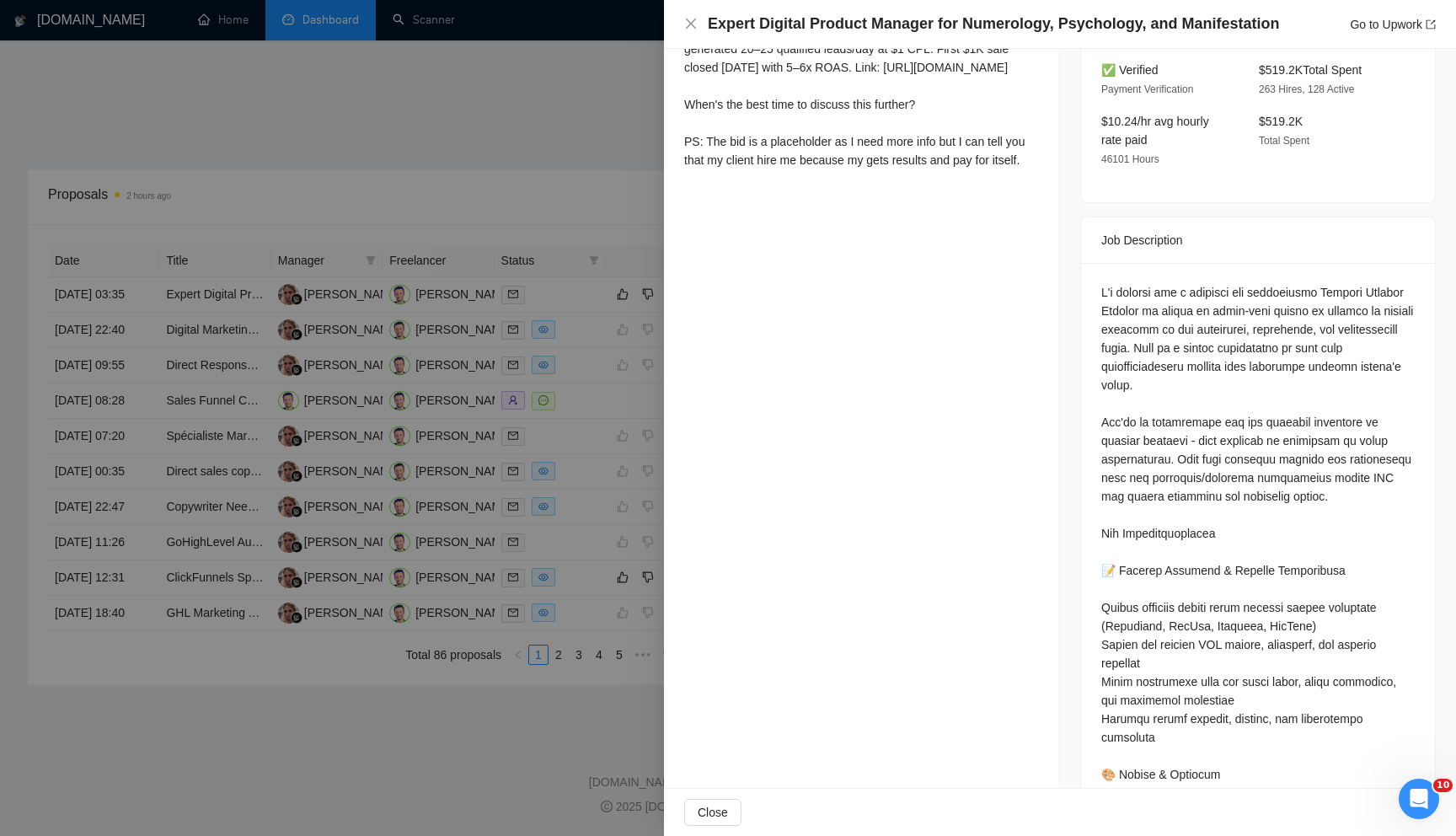
scroll to position [617, 0]
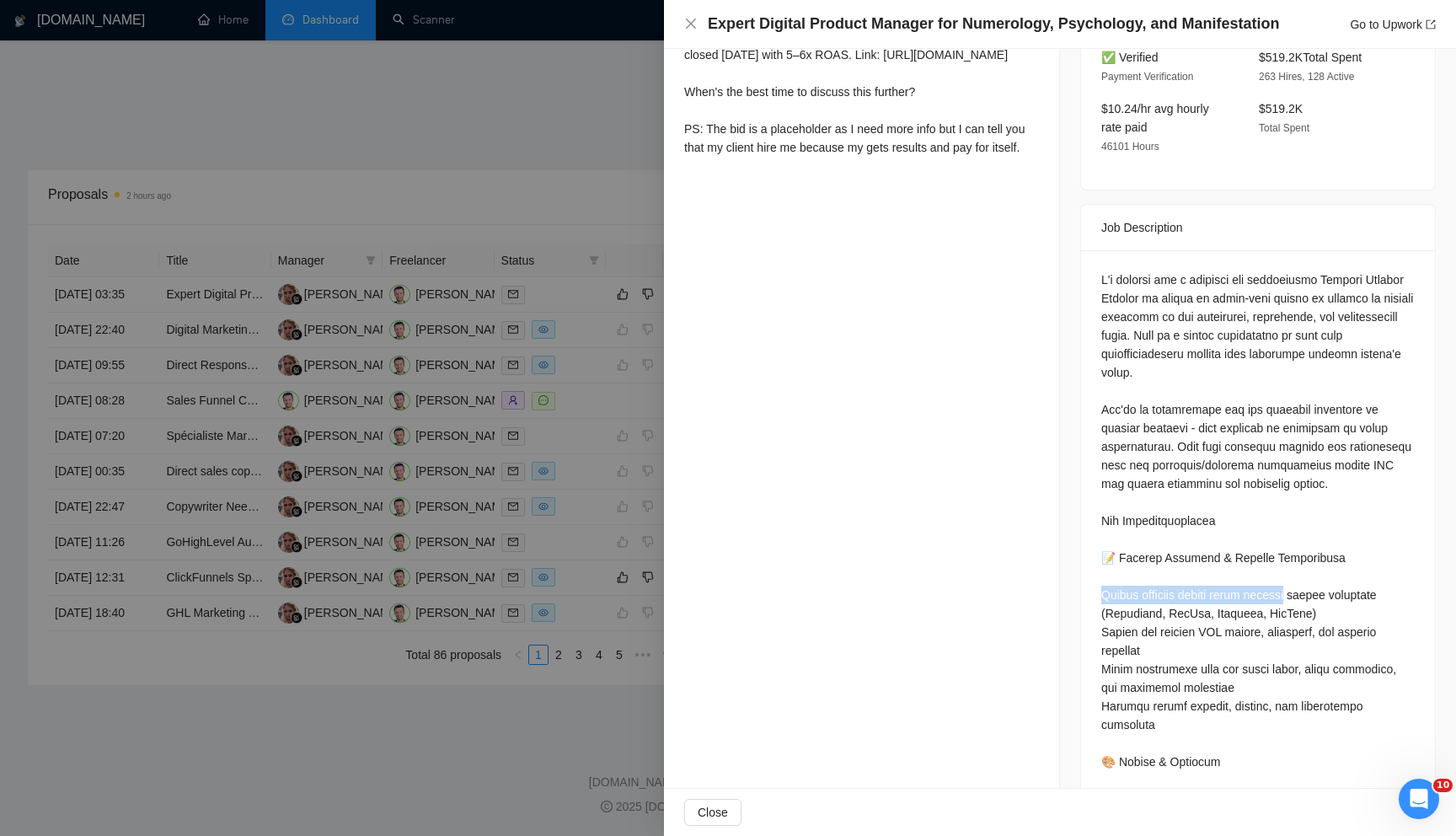
drag, startPoint x: 1102, startPoint y: 576, endPoint x: 1308, endPoint y: 579, distance: 206.0
copy div "reate engaging social media content"
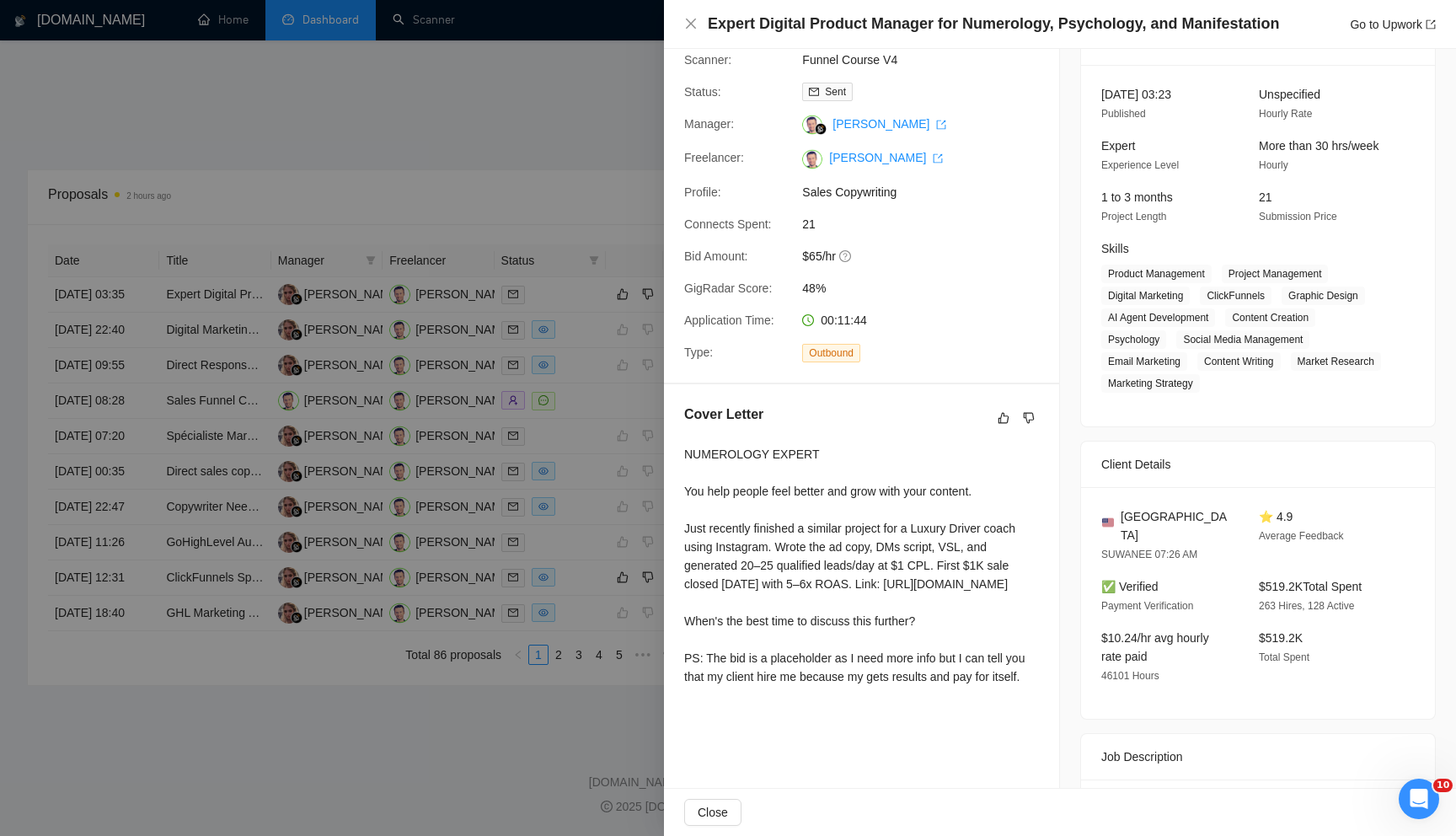
scroll to position [0, 0]
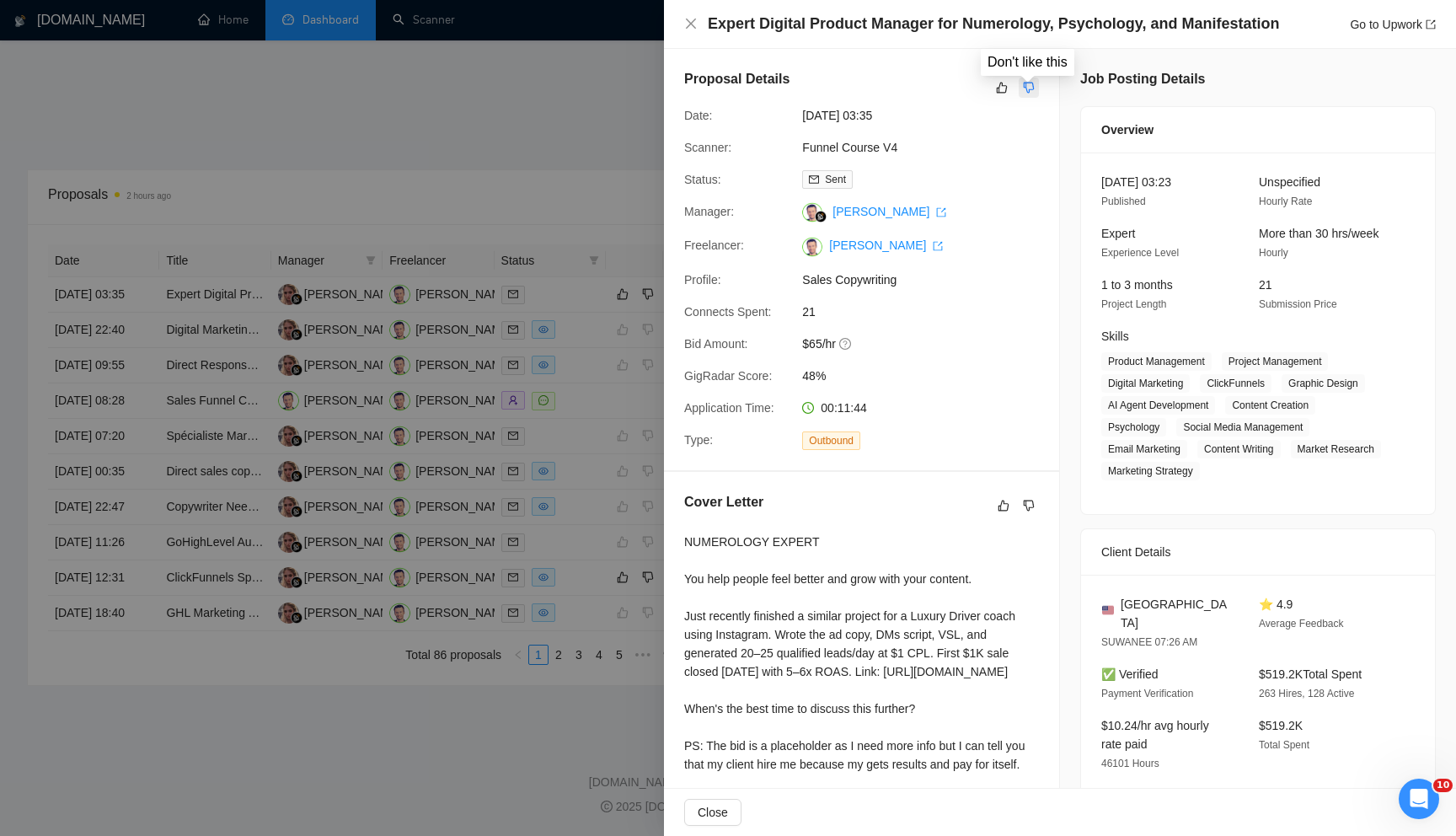
click at [1033, 92] on icon "dislike" at bounding box center [1029, 88] width 12 height 14
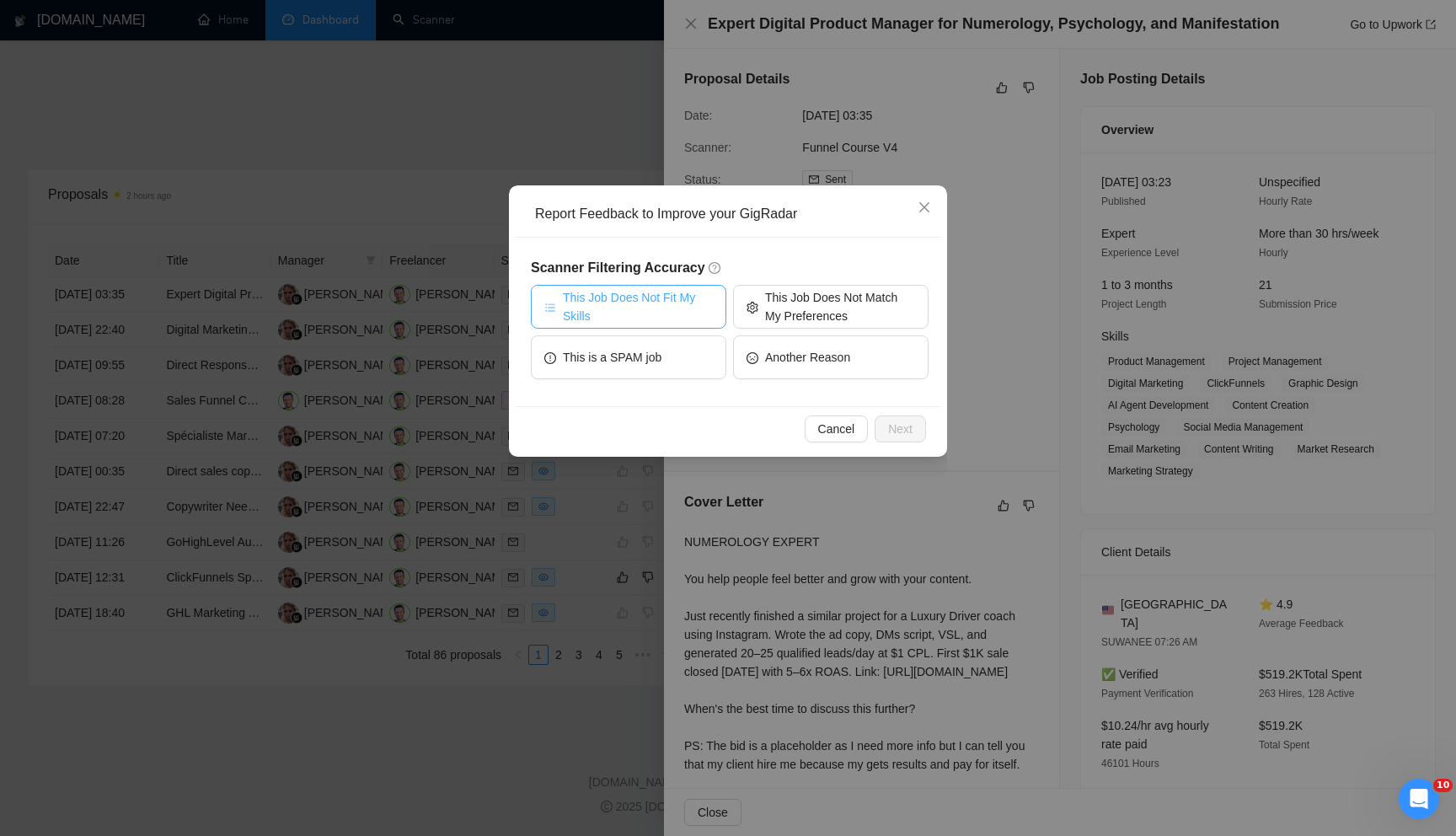
click at [688, 302] on span "This Job Does Not Fit My Skills" at bounding box center [638, 306] width 150 height 37
click at [888, 428] on span "Next" at bounding box center [901, 428] width 24 height 18
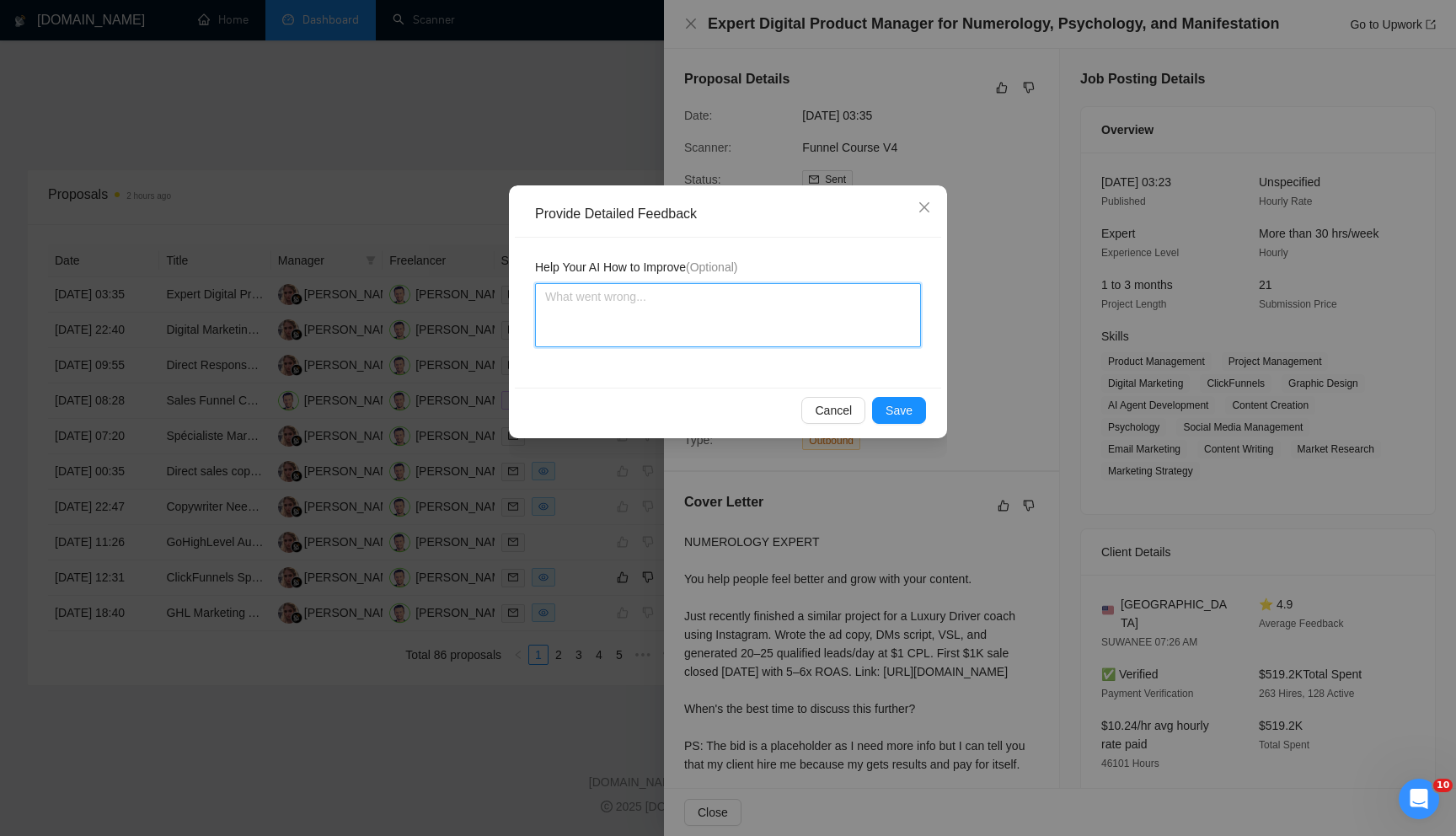
click at [706, 334] on textarea at bounding box center [728, 315] width 386 height 64
paste textarea "Create engaging social media content"
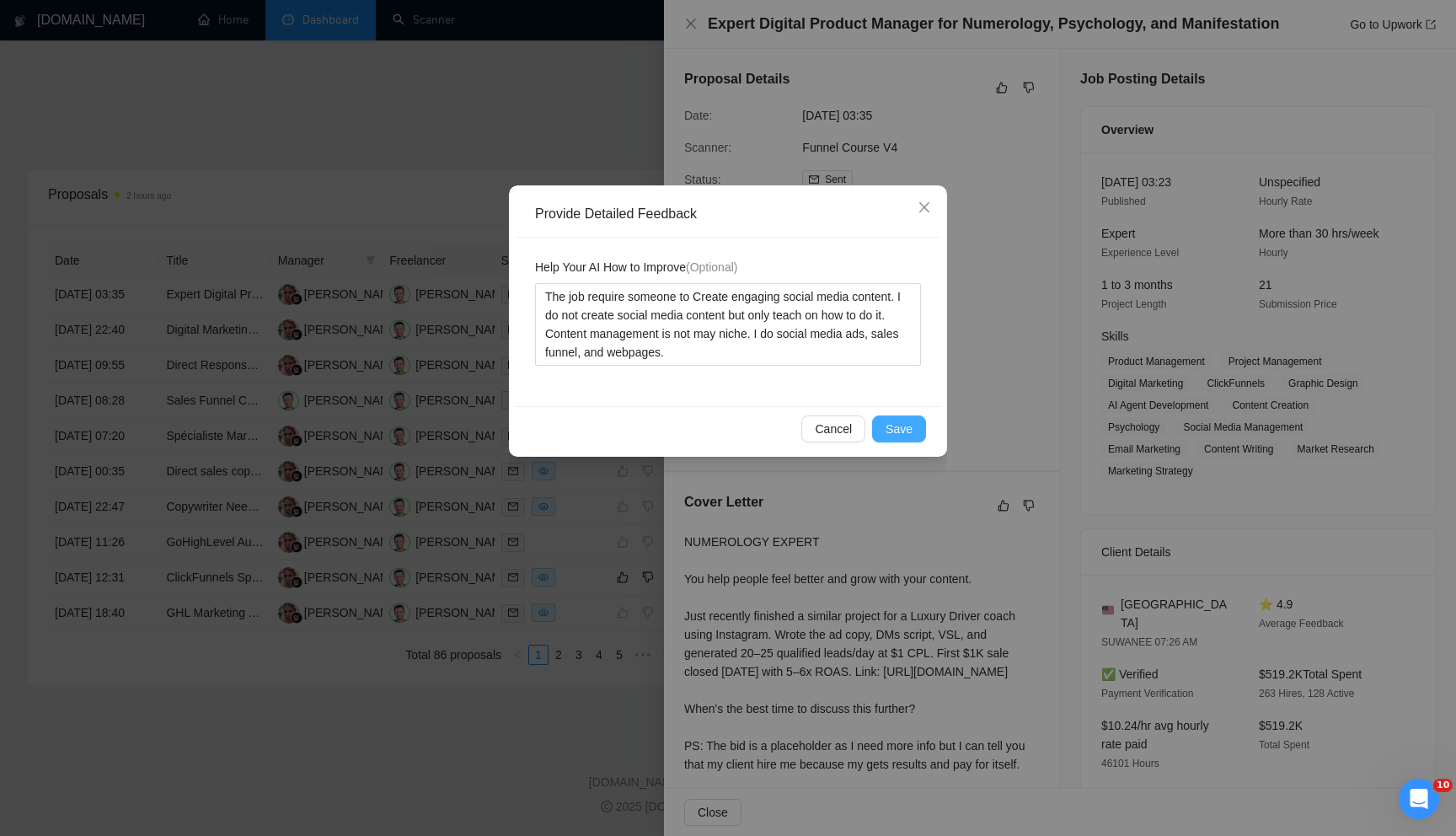
click at [888, 427] on span "Save" at bounding box center [899, 428] width 27 height 18
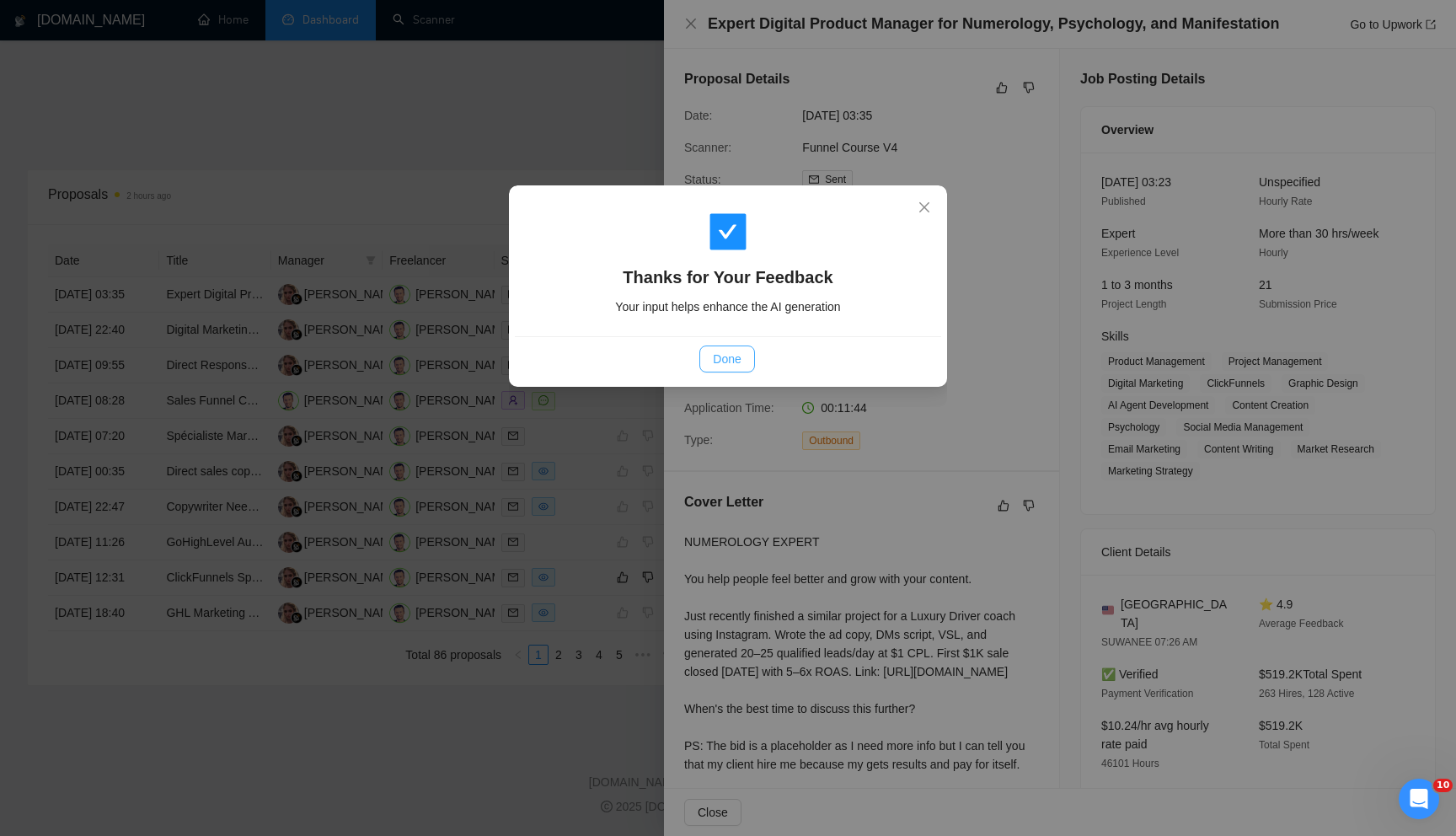
click at [733, 363] on span "Done" at bounding box center [727, 358] width 28 height 18
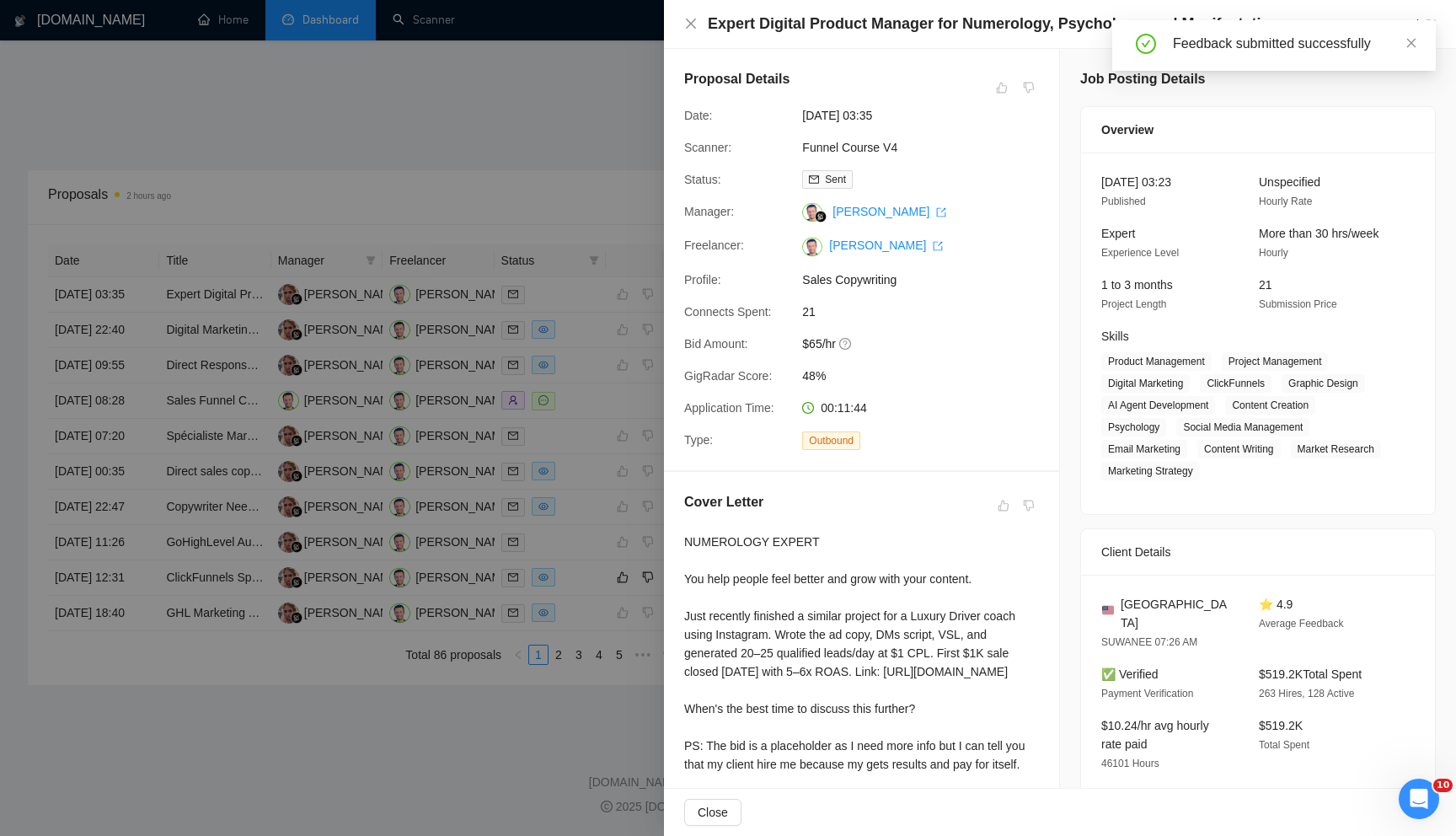
click at [561, 181] on div at bounding box center [728, 418] width 1456 height 836
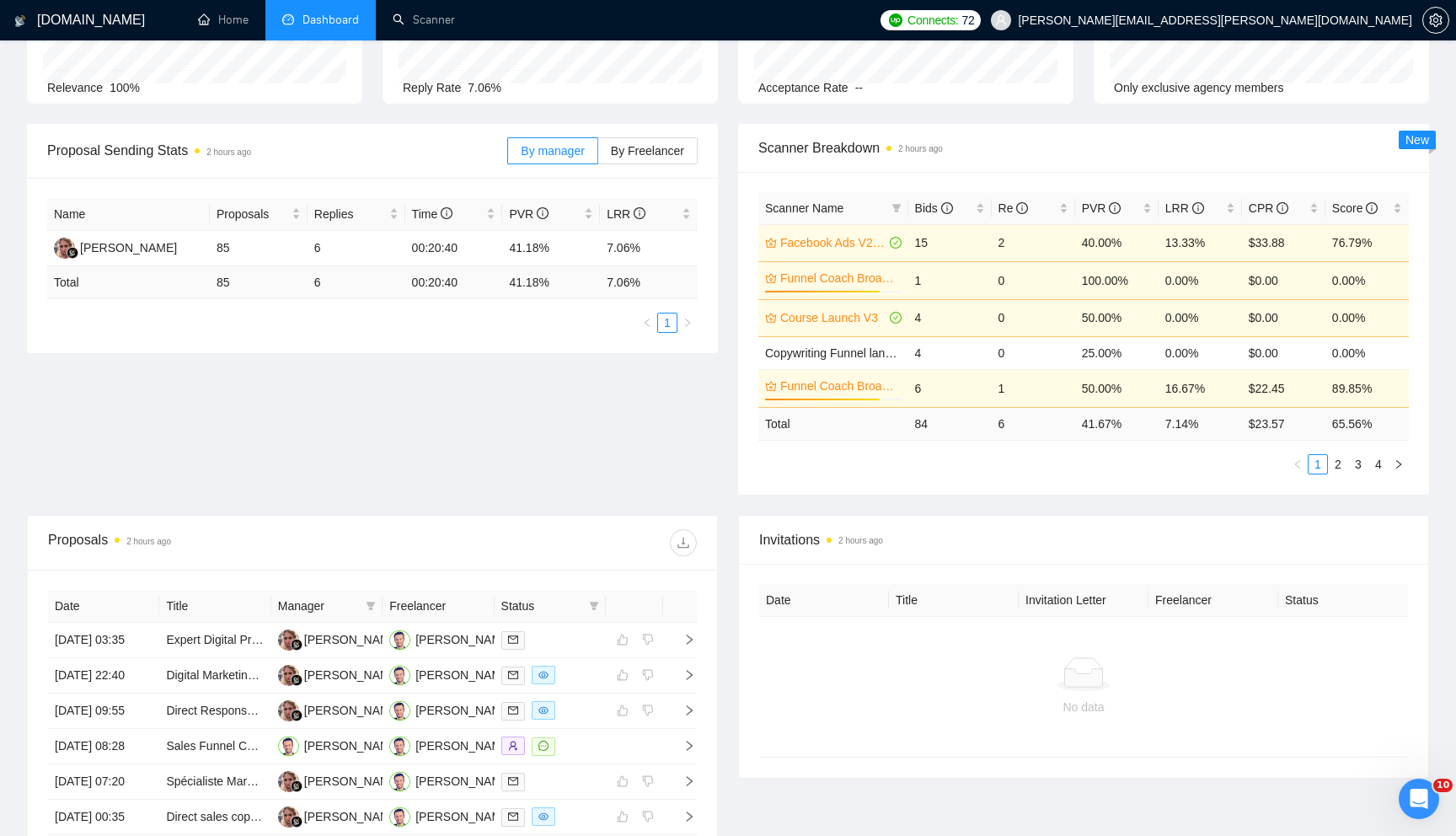
scroll to position [157, 0]
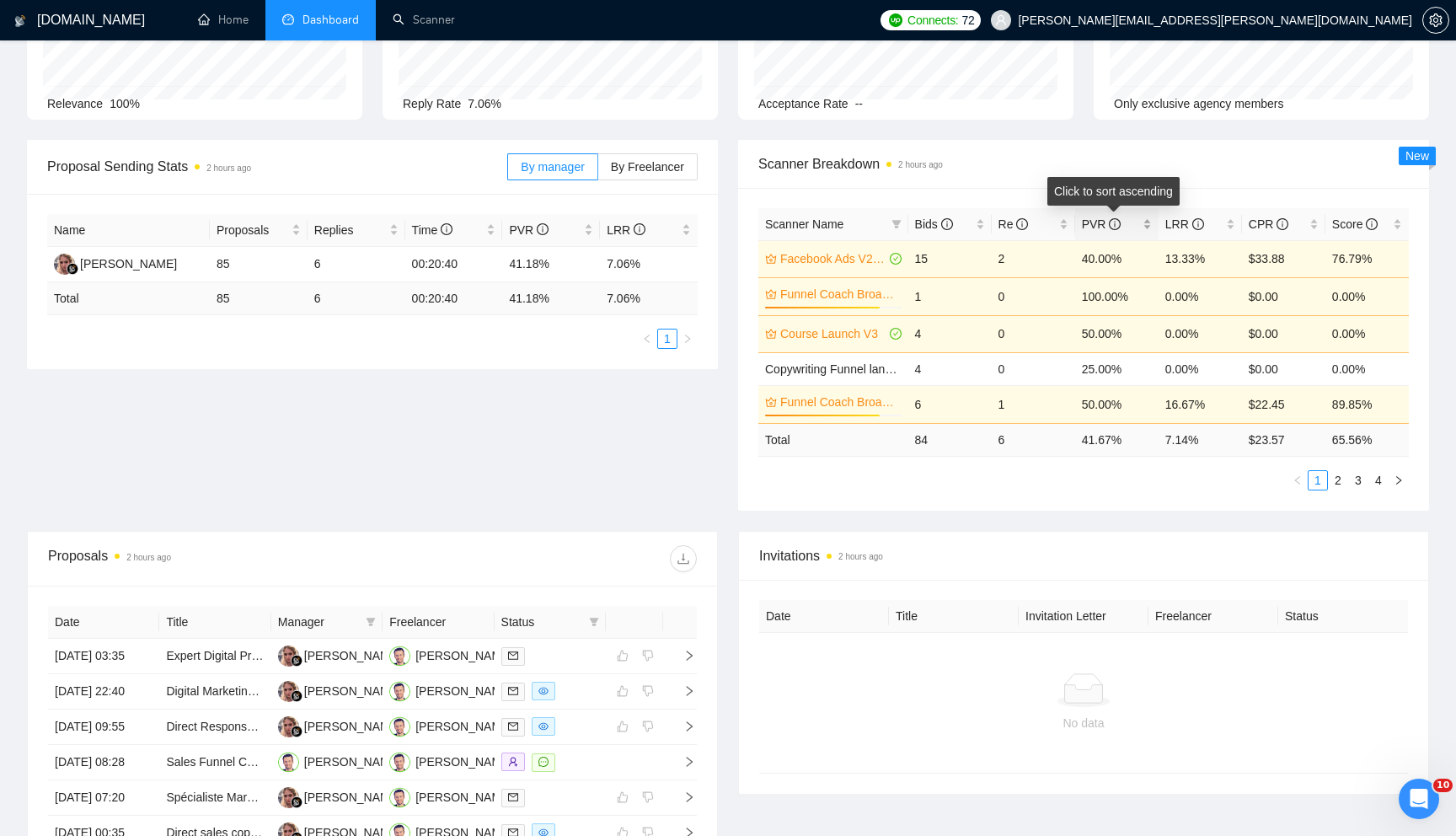
click at [1150, 225] on div "PVR" at bounding box center [1117, 223] width 70 height 18
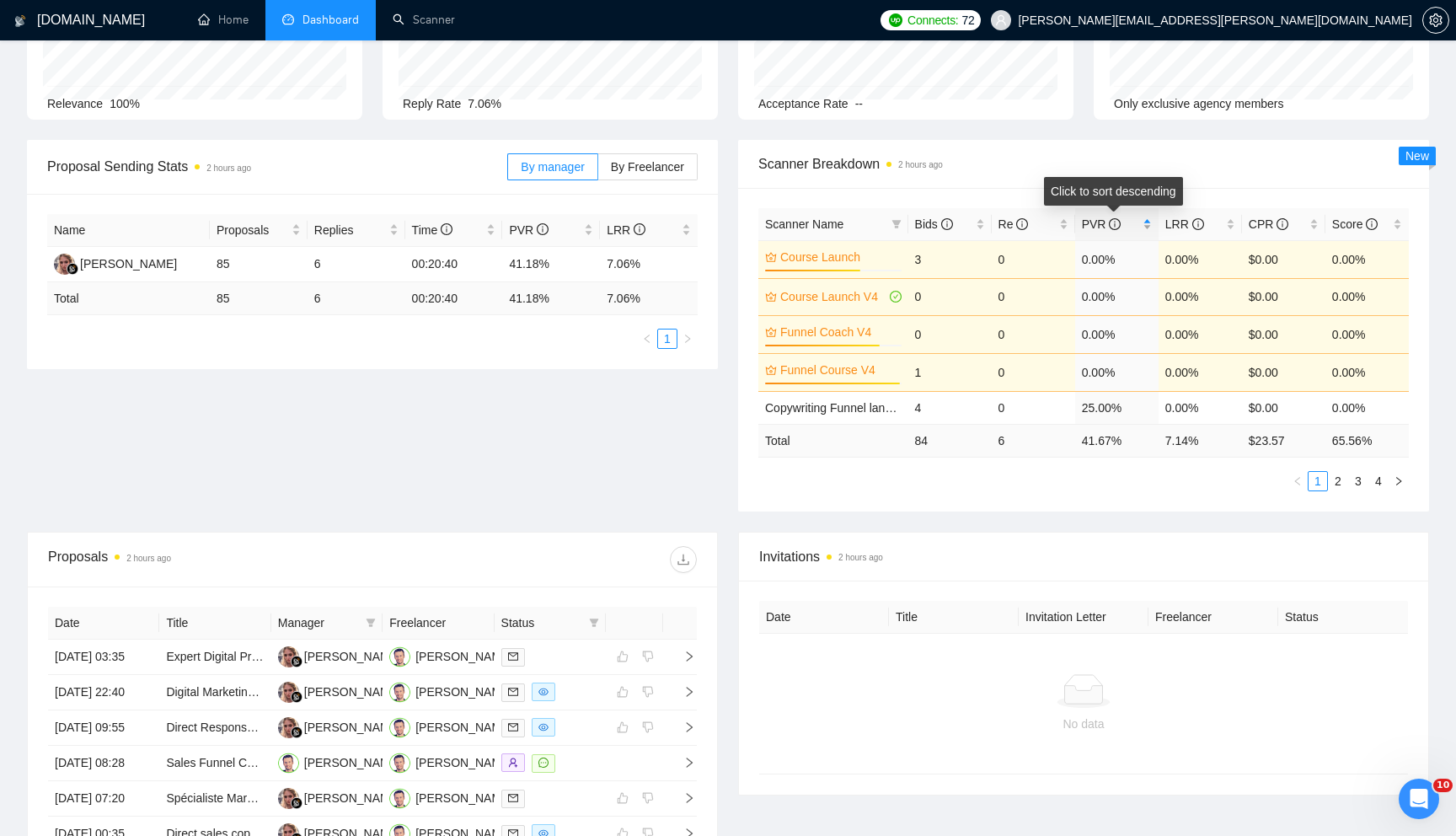
click at [1150, 227] on div "PVR" at bounding box center [1117, 223] width 70 height 18
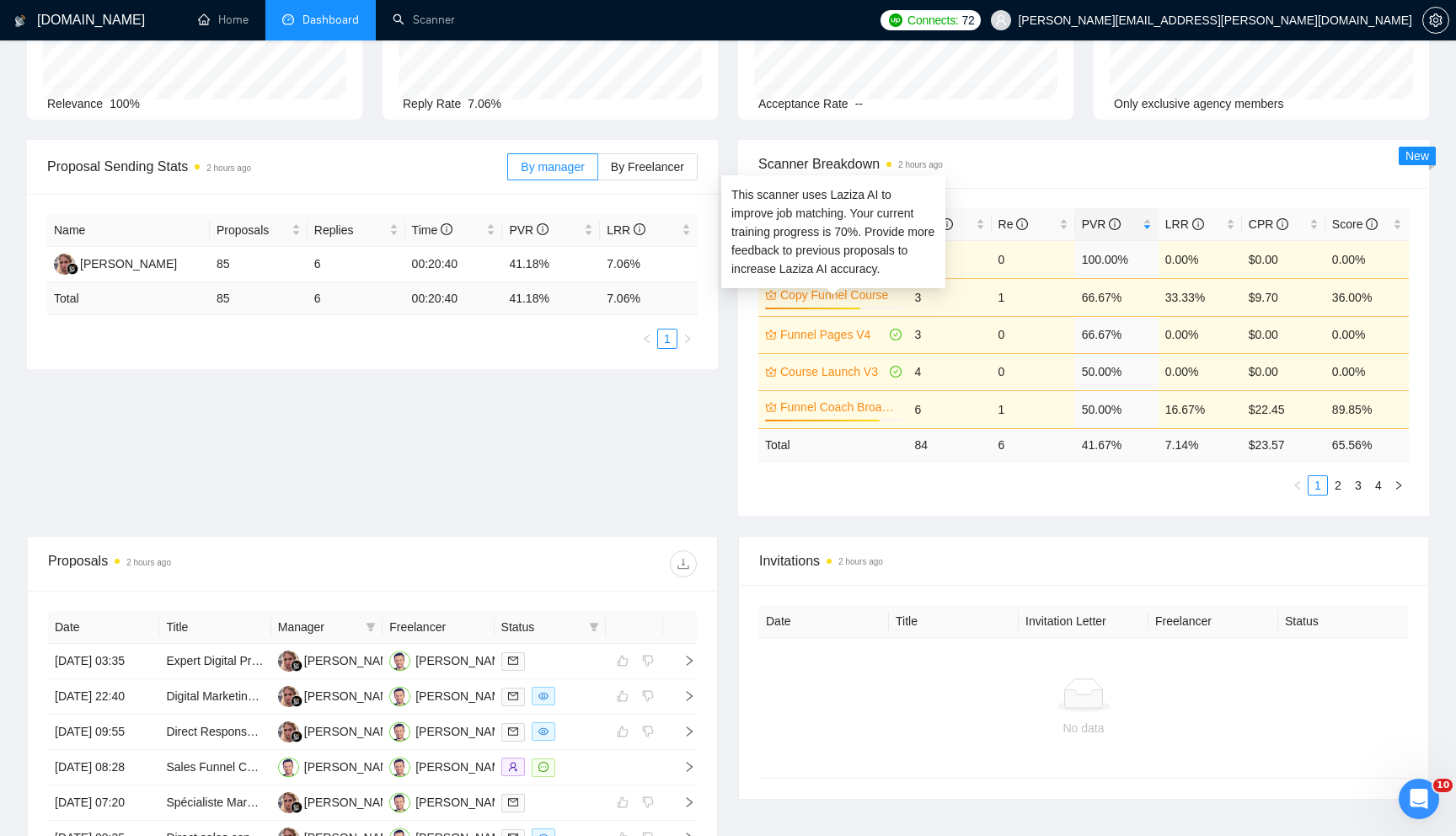
click at [836, 298] on link "Copy Funnel Course" at bounding box center [839, 294] width 118 height 18
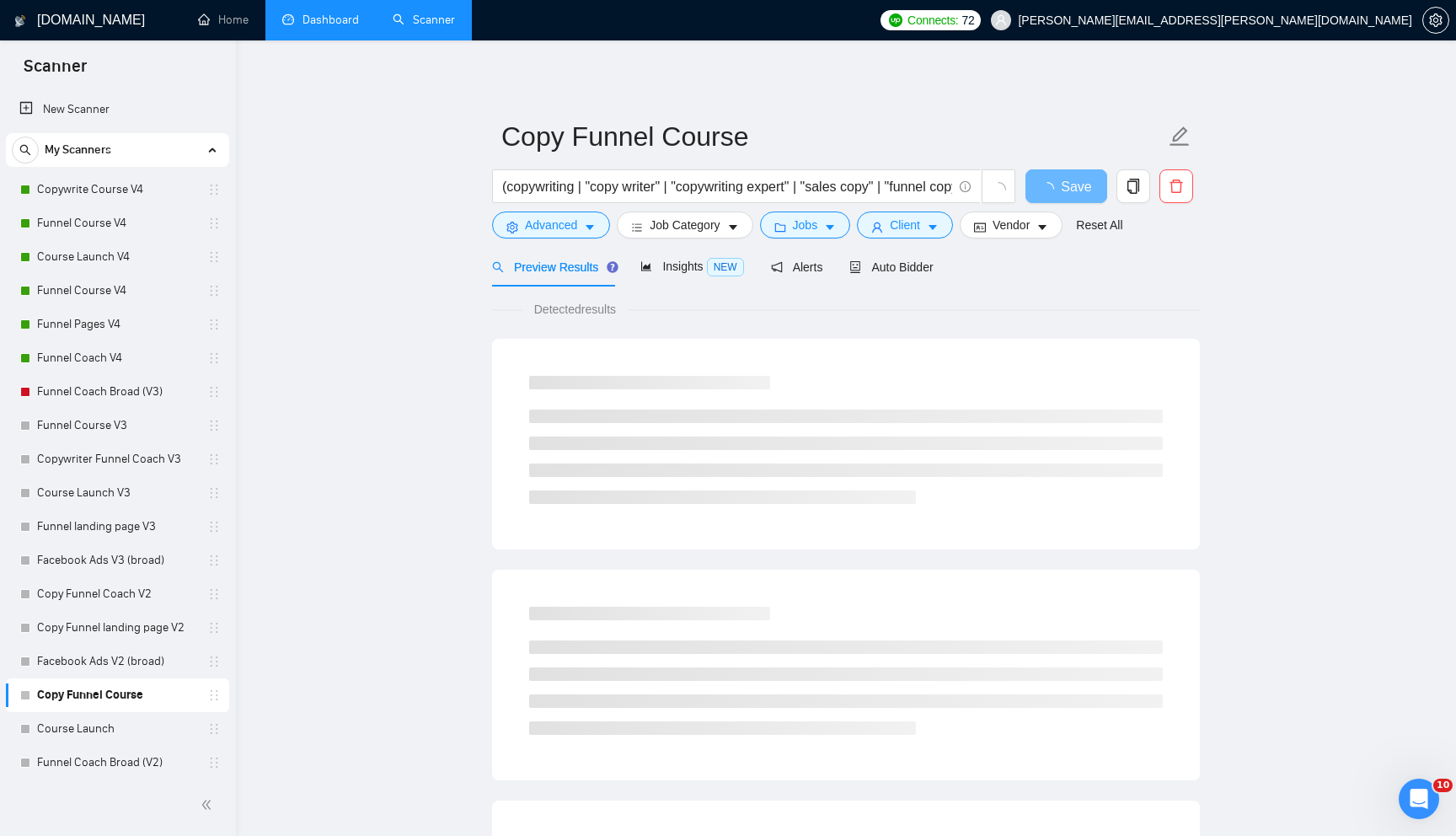
scroll to position [157, 0]
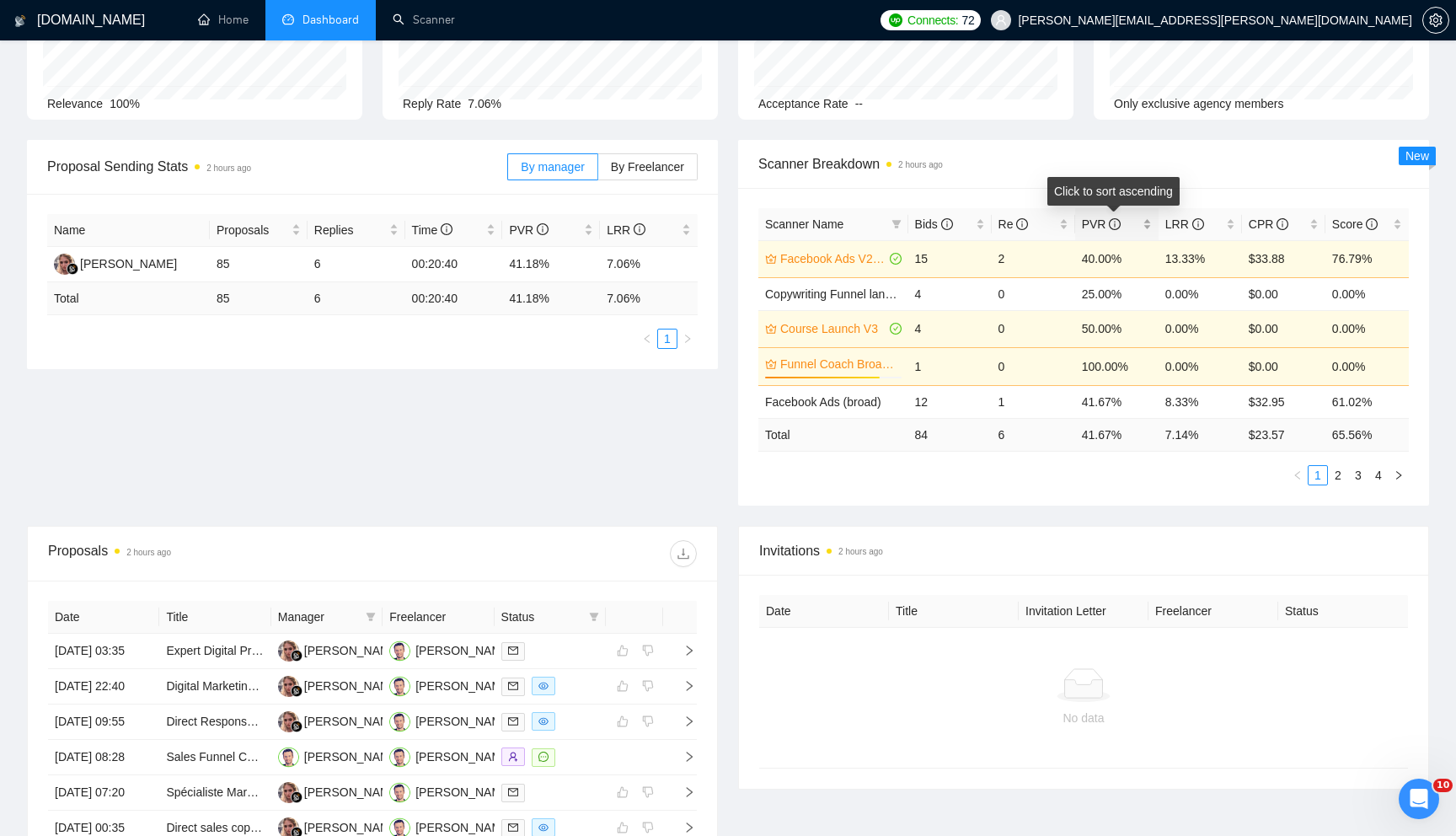
click at [1139, 229] on div "PVR" at bounding box center [1117, 223] width 70 height 18
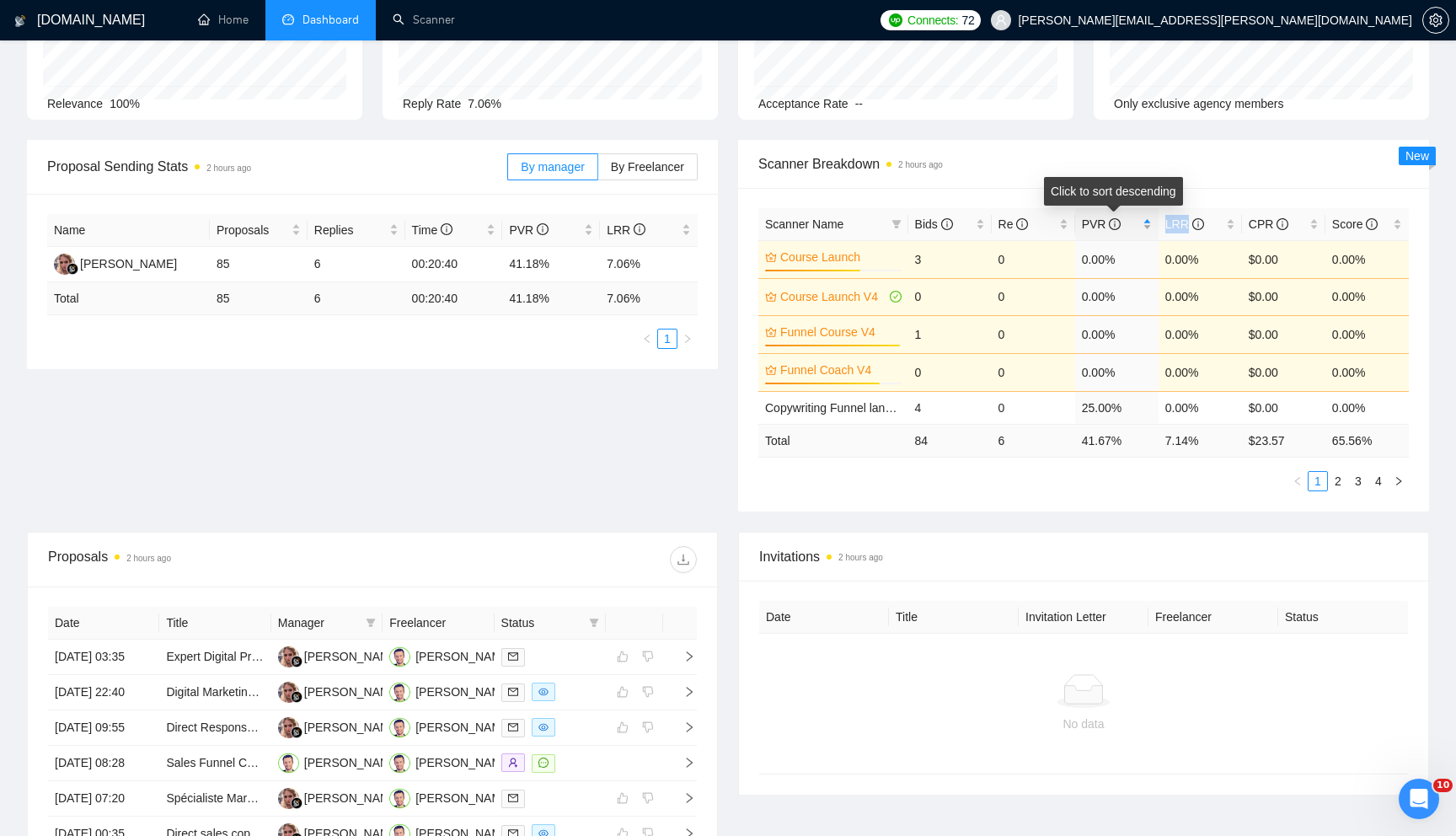
click at [1139, 229] on div "PVR" at bounding box center [1117, 223] width 70 height 18
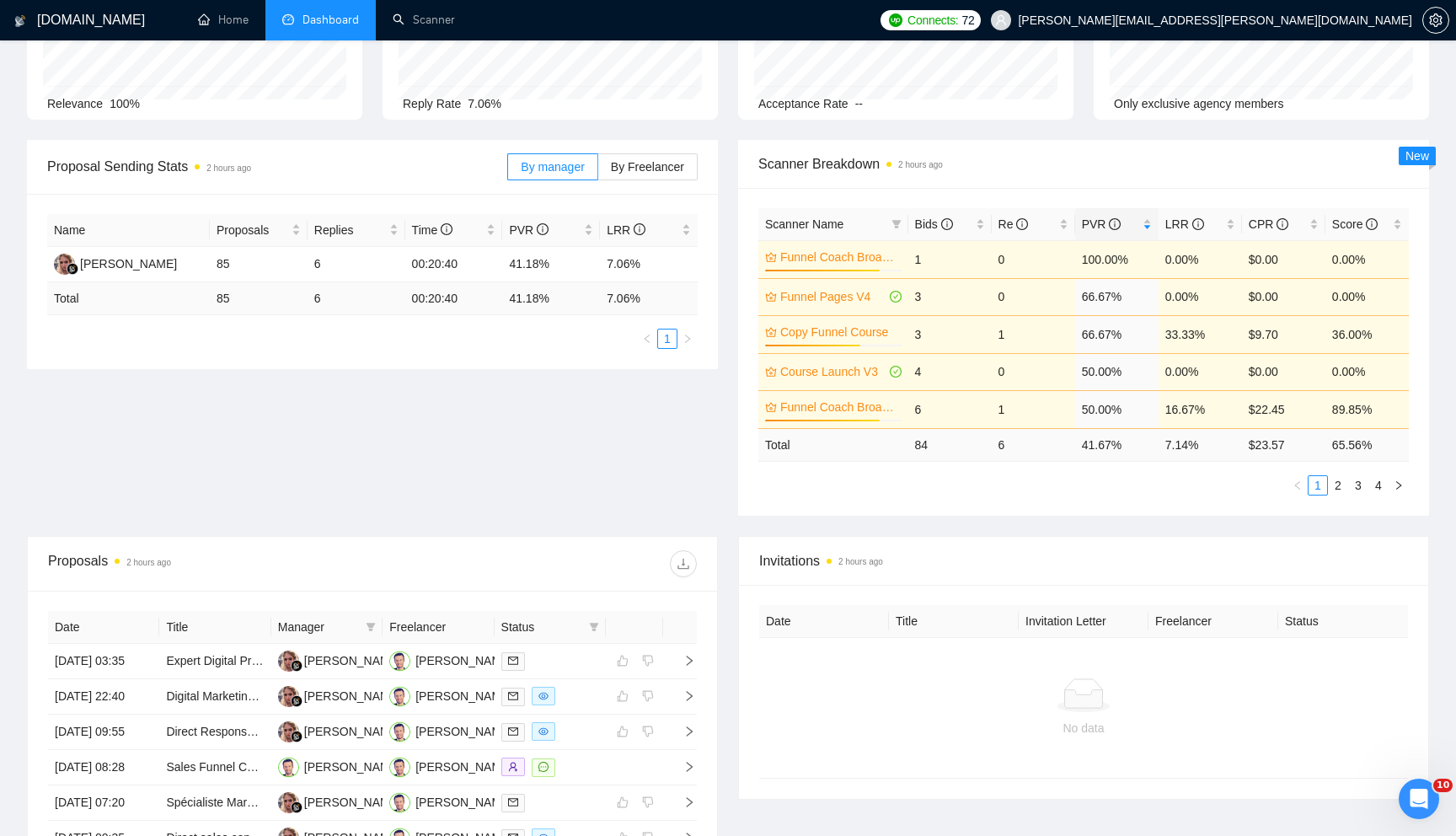
click at [792, 269] on div "Funnel Coach Broad (V3) 84%" at bounding box center [834, 259] width 137 height 23
click at [814, 260] on link "Funnel Coach Broad (V3)" at bounding box center [839, 256] width 118 height 18
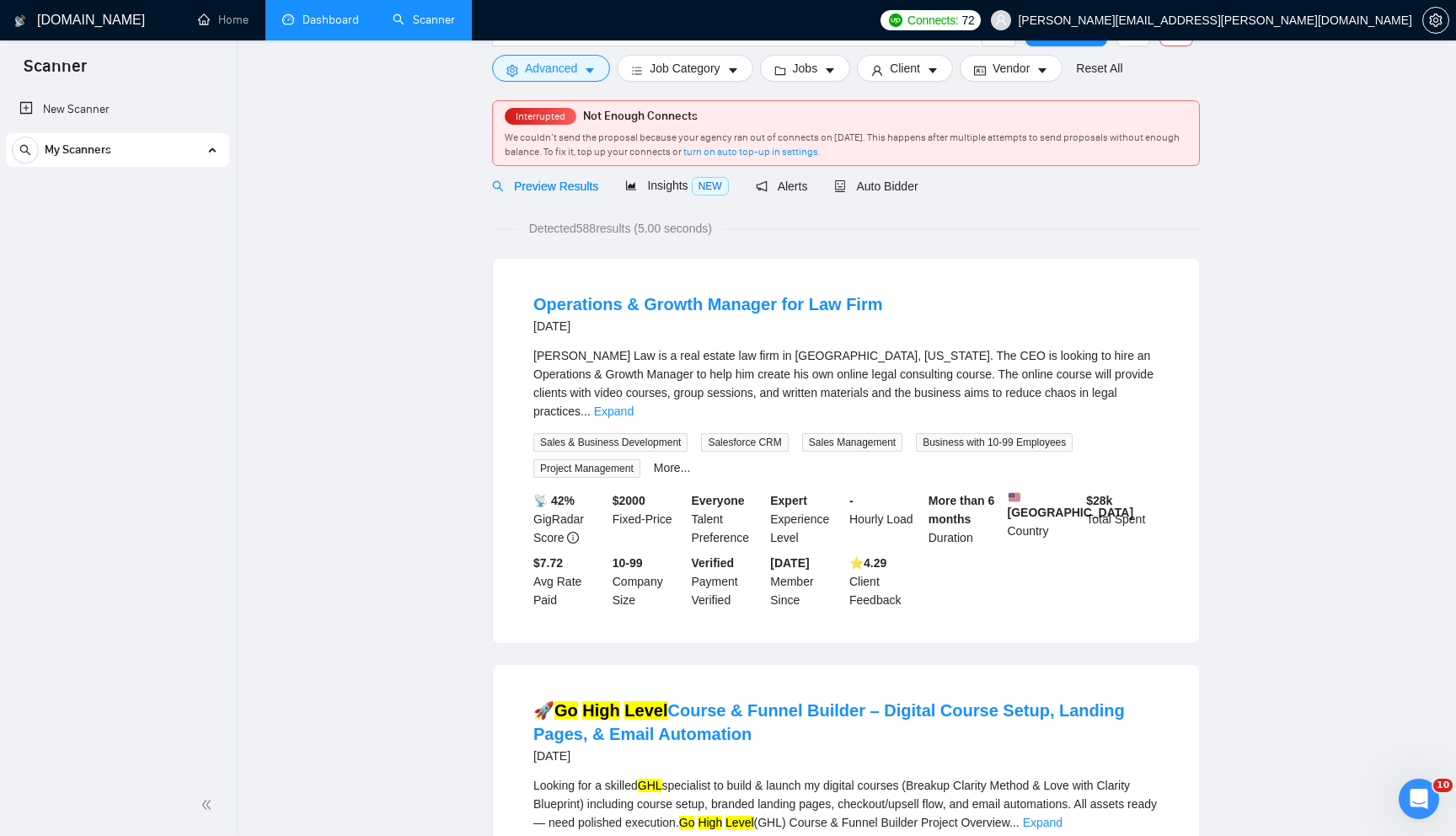
scroll to position [393, 0]
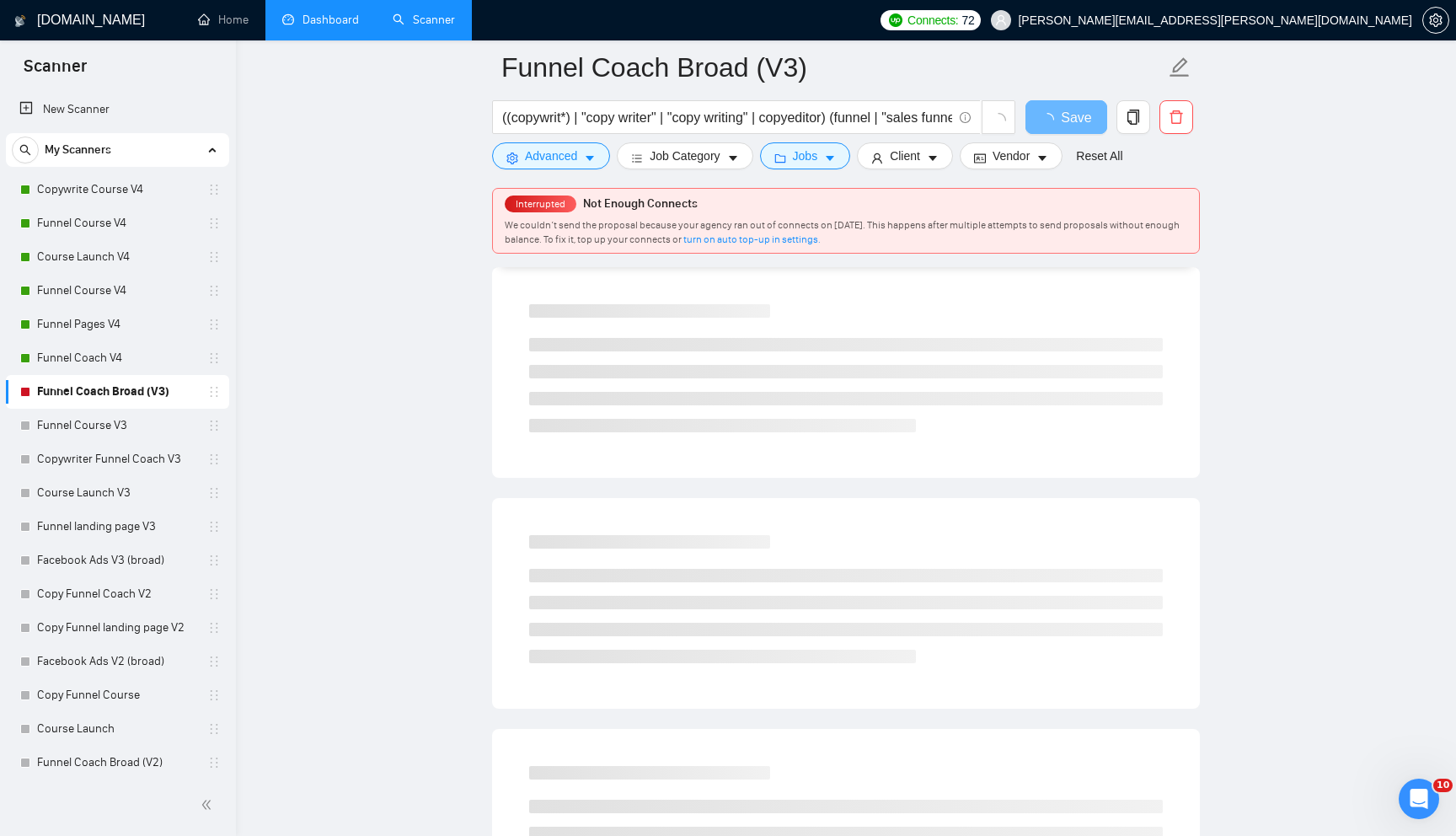
scroll to position [157, 0]
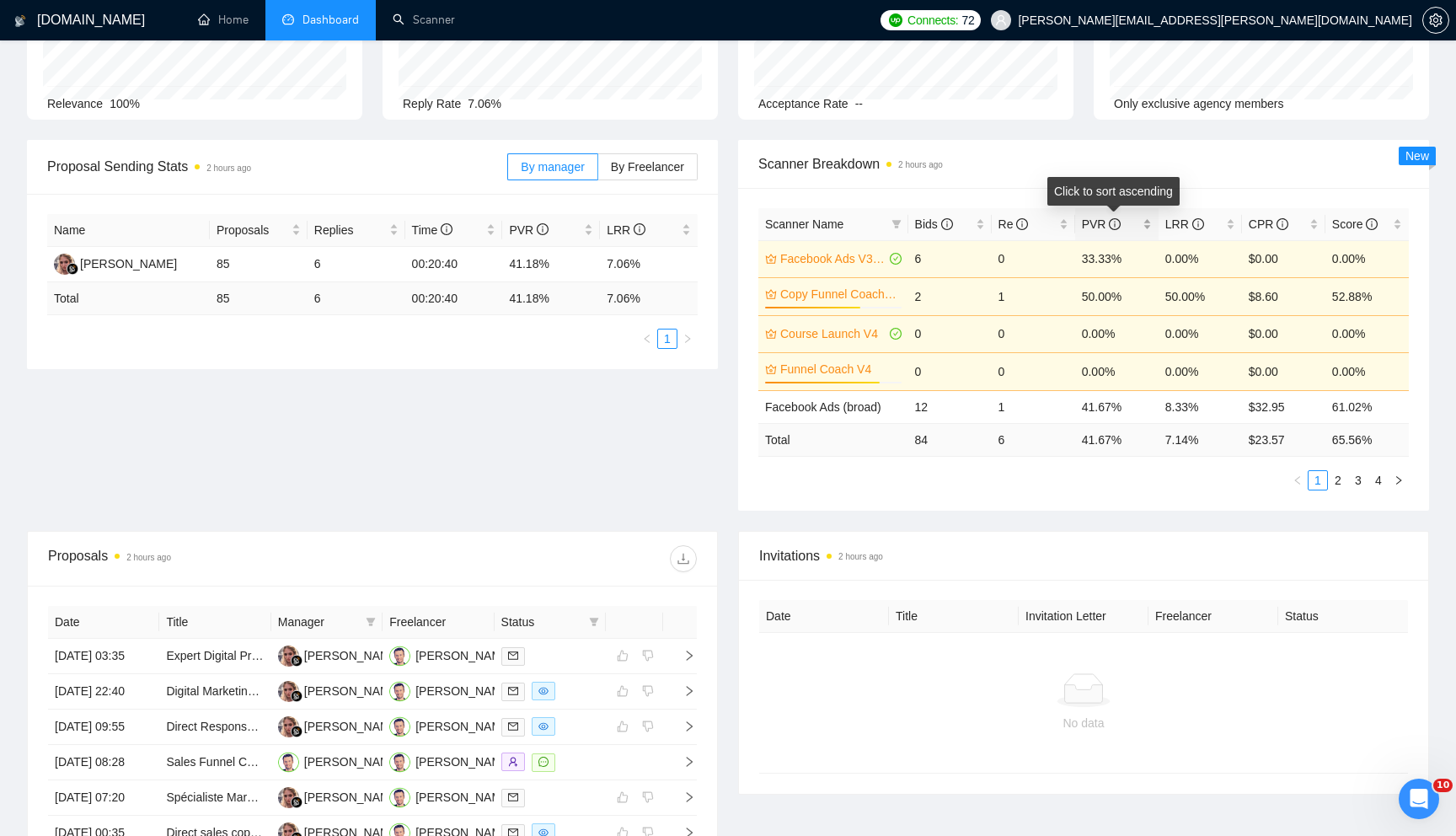
click at [1145, 229] on div "PVR" at bounding box center [1117, 223] width 70 height 18
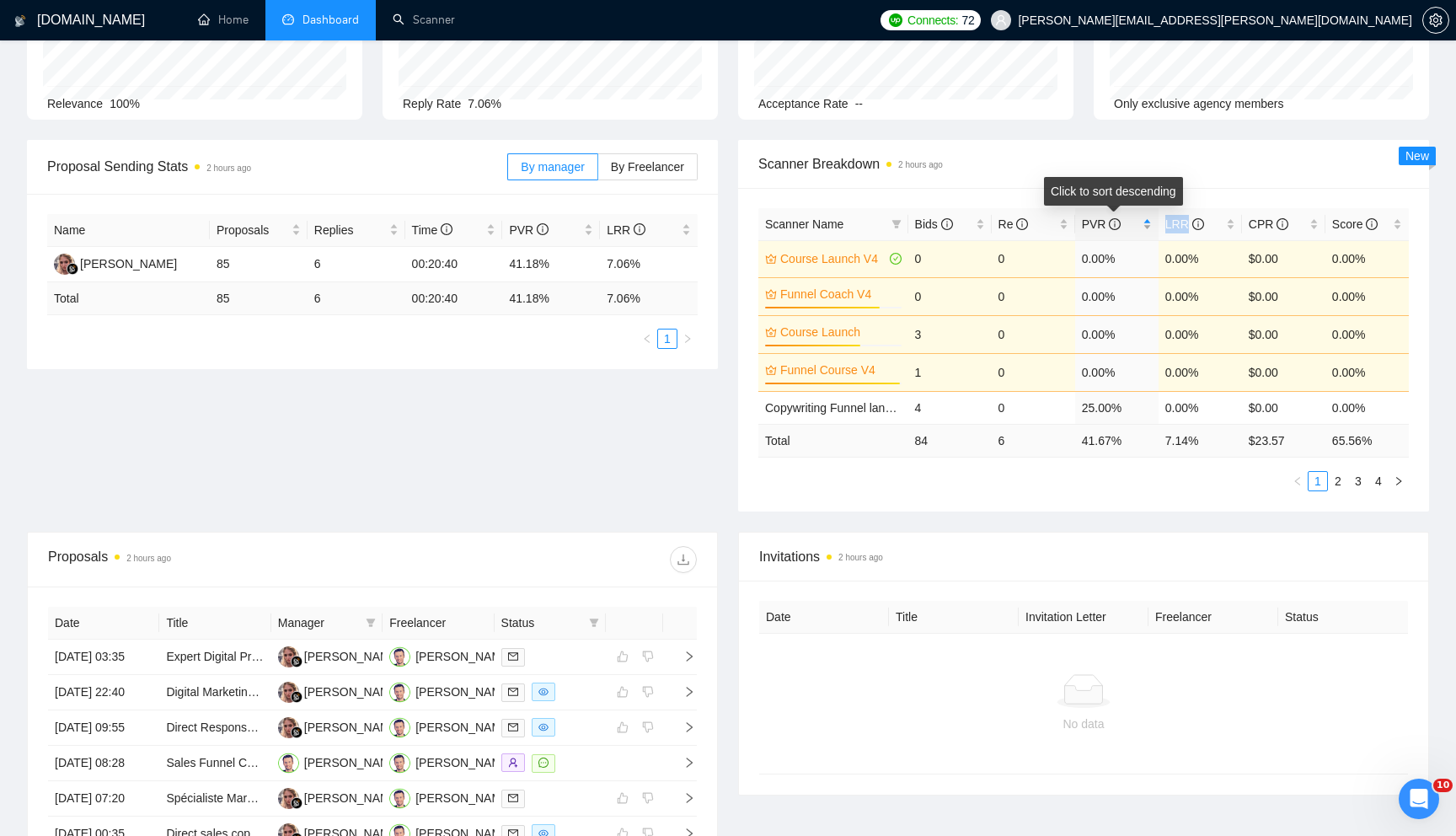
click at [1145, 229] on div "PVR" at bounding box center [1117, 223] width 70 height 18
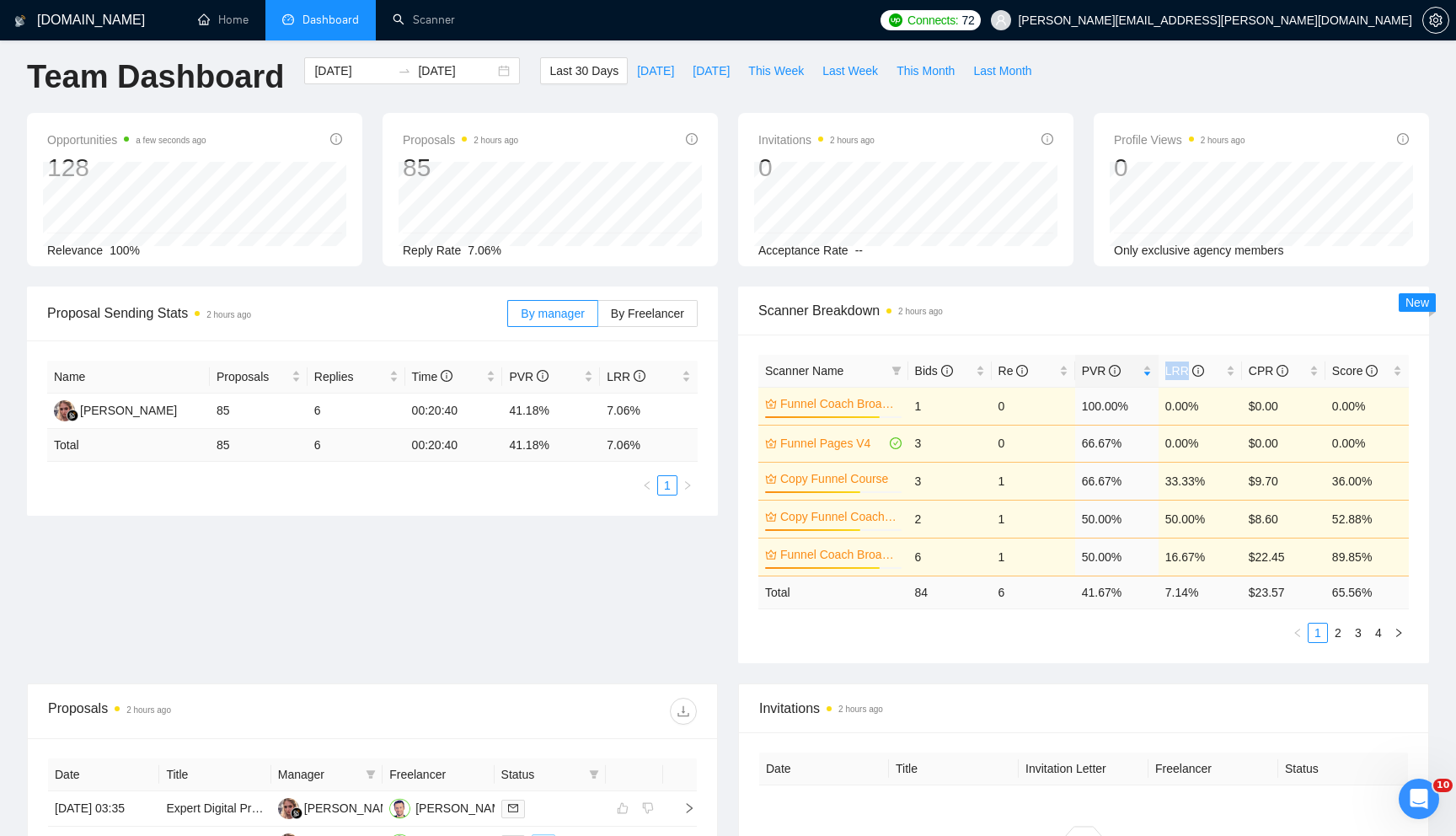
scroll to position [0, 0]
